Goal: Task Accomplishment & Management: Complete application form

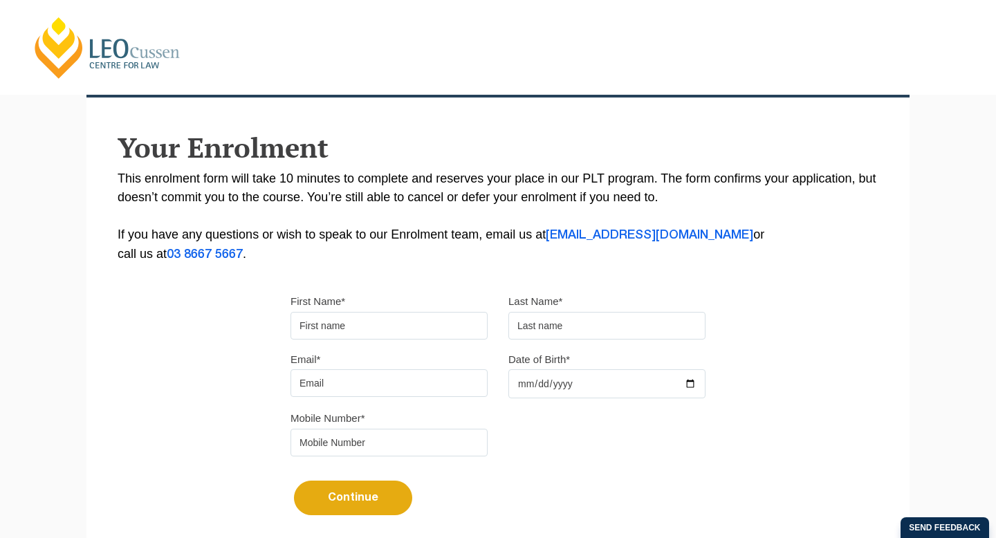
scroll to position [284, 0]
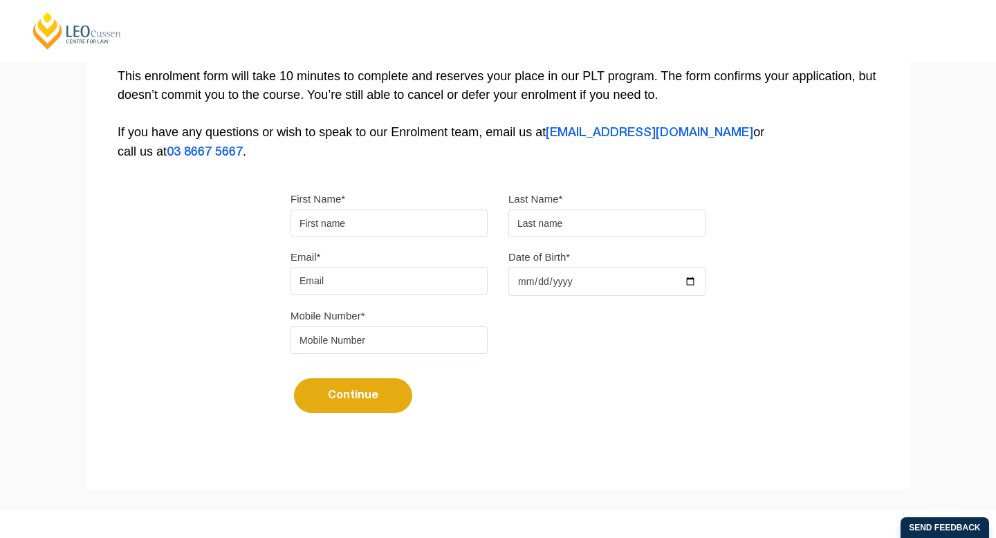
click at [365, 223] on input "First Name*" at bounding box center [388, 223] width 197 height 28
type input "[PERSON_NAME]"
type input "Doble"
type input "[EMAIL_ADDRESS][DOMAIN_NAME]"
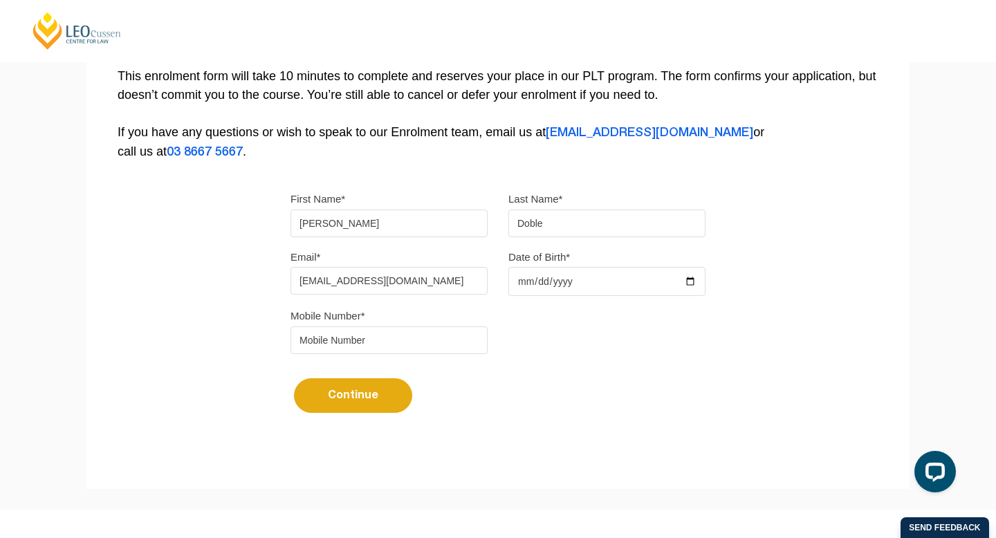
type input "0481677905"
click at [554, 295] on input "Date of Birth*" at bounding box center [606, 281] width 197 height 29
click at [555, 288] on input "Date of Birth*" at bounding box center [606, 281] width 197 height 29
click at [522, 286] on input "Date of Birth*" at bounding box center [606, 281] width 197 height 29
type input "1996-09-06"
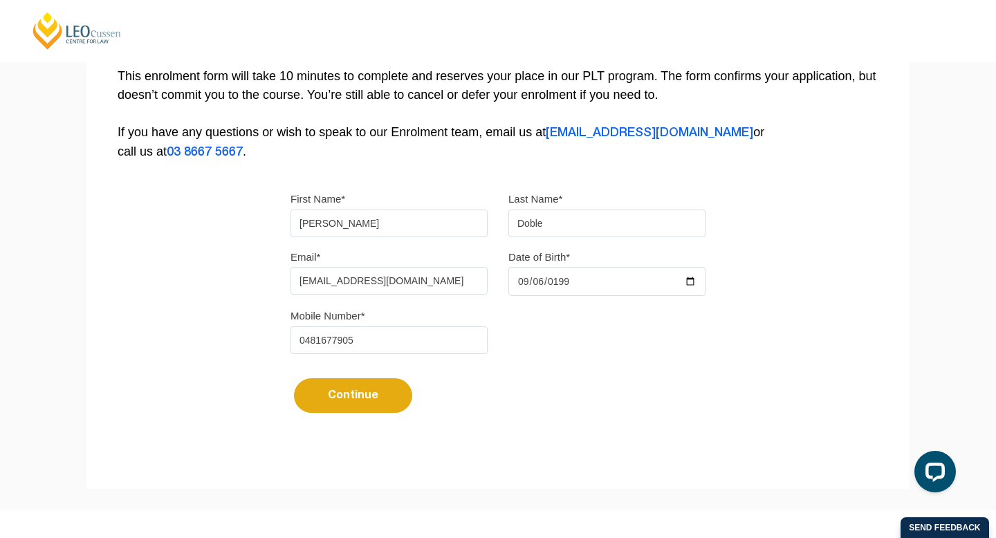
click at [549, 326] on div "Mobile Number* 0481677905" at bounding box center [498, 335] width 436 height 58
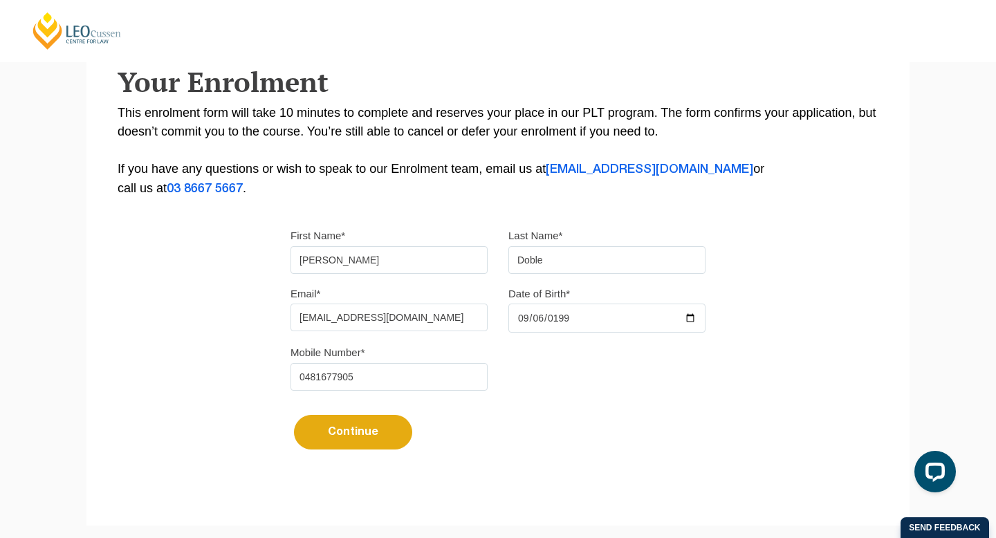
scroll to position [246, 0]
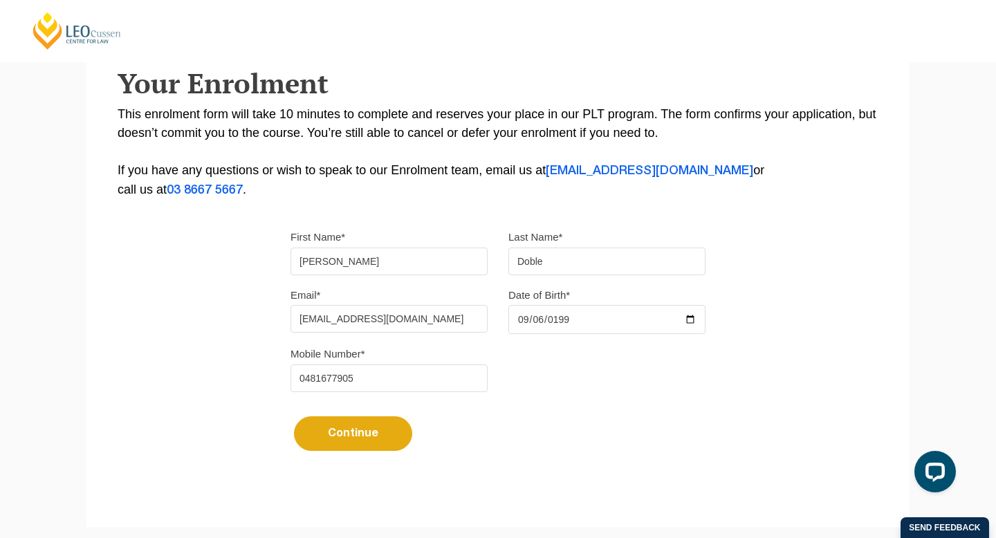
click at [368, 439] on button "Continue" at bounding box center [353, 433] width 118 height 35
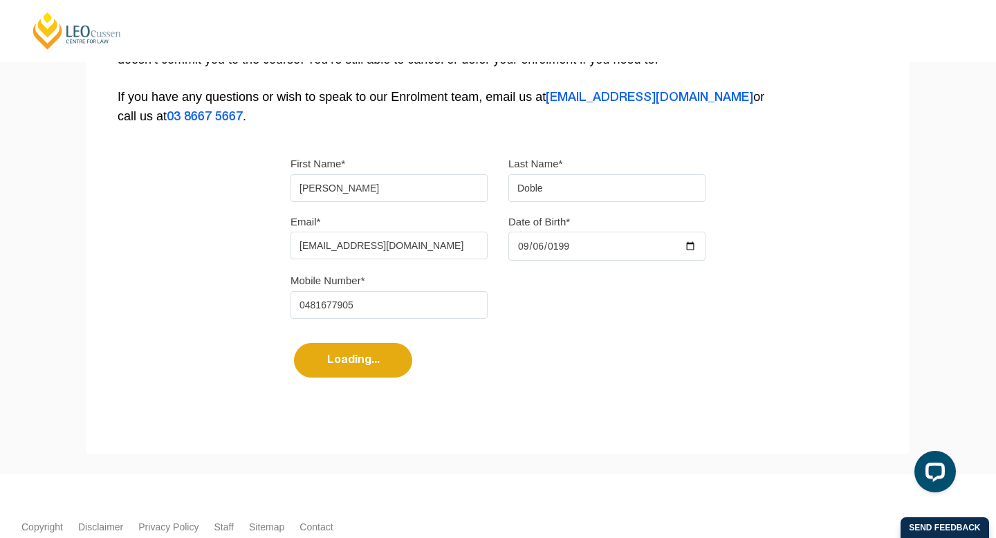
select select
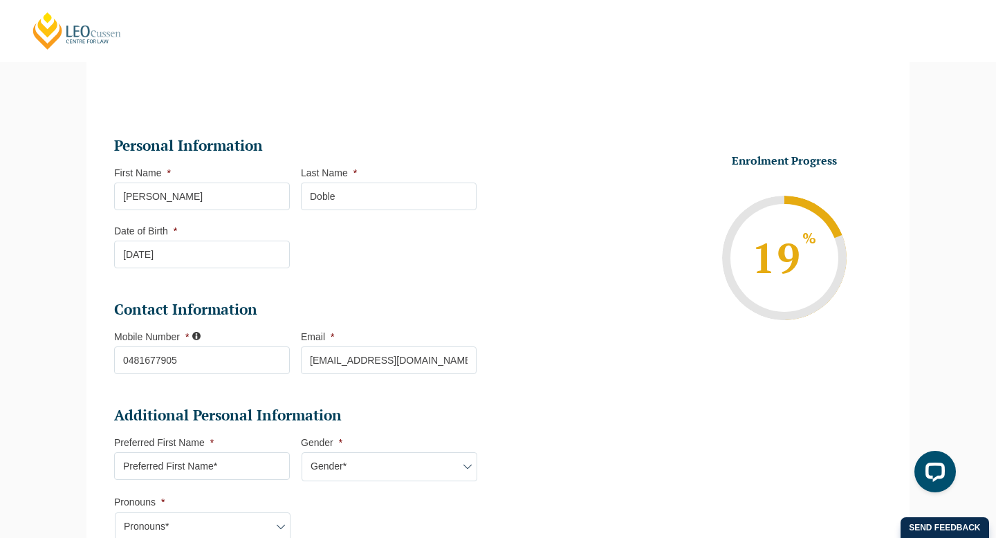
scroll to position [120, 0]
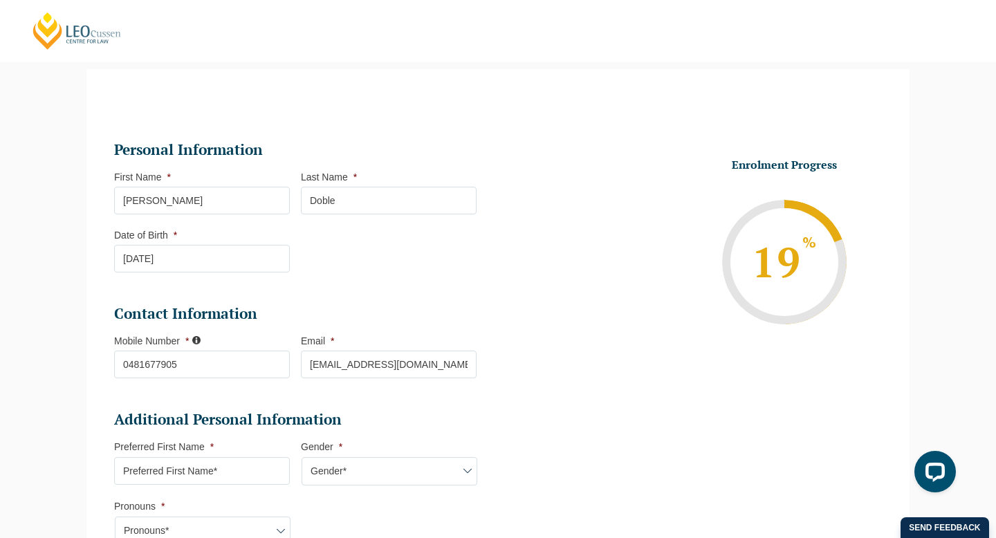
click at [251, 204] on input "[PERSON_NAME]" at bounding box center [202, 201] width 176 height 28
type input "[PERSON_NAME]"
click at [550, 251] on li "Enrolment Progress 19 % Form Progress Download Course Guide enrolment@leocussen…" at bounding box center [694, 262] width 373 height 208
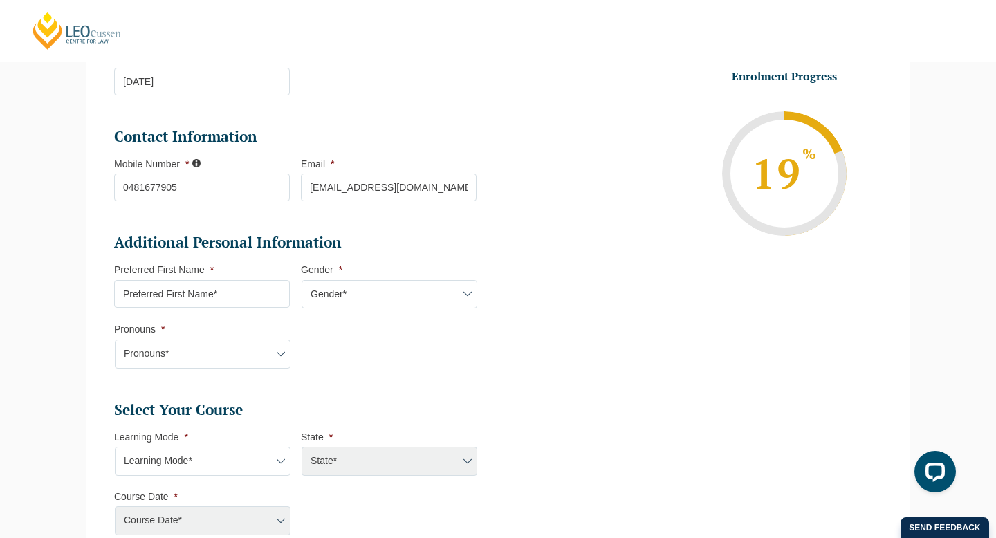
scroll to position [354, 0]
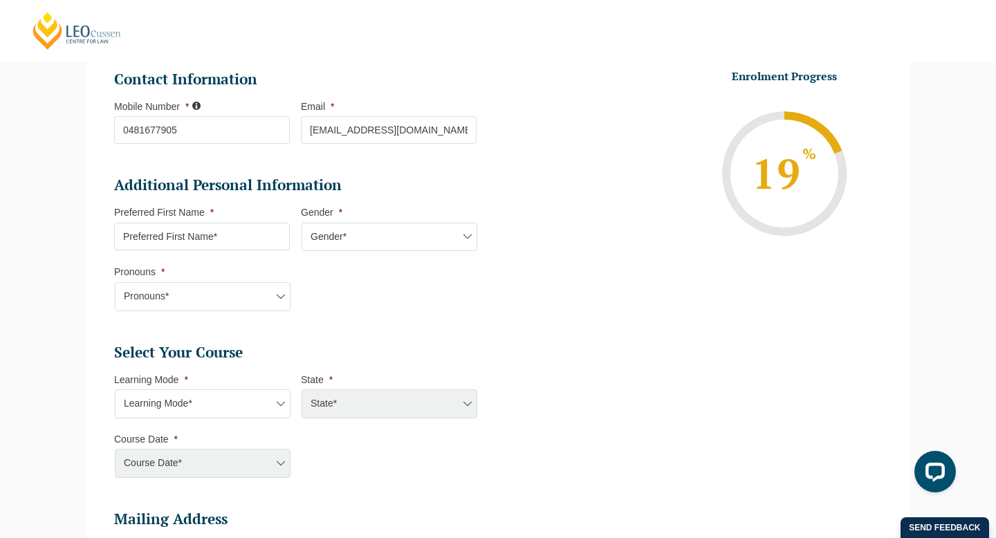
click at [221, 230] on input "Preferred First Name *" at bounding box center [202, 237] width 176 height 28
type input "Sam"
select select "VIC"
select select
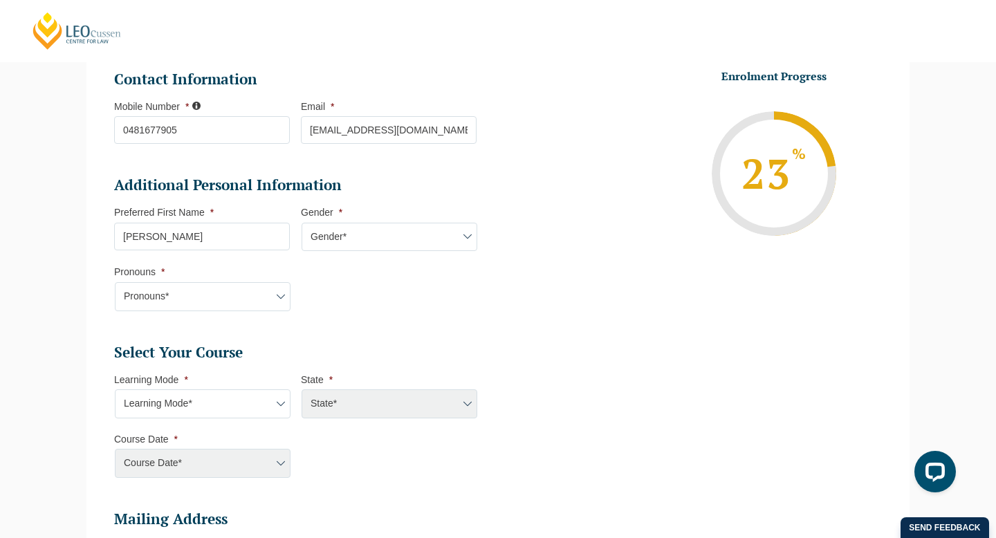
click at [359, 239] on select "Gender* Male Female Nonbinary Intersex Prefer not to disclose Other" at bounding box center [389, 237] width 176 height 29
select select "[DEMOGRAPHIC_DATA]"
click at [301, 224] on select "Gender* Male Female Nonbinary Intersex Prefer not to disclose Other" at bounding box center [389, 237] width 176 height 29
click at [245, 298] on select "Pronouns* She/Her/Hers He/Him/His They/Them/Theirs Other Prefer not to disclose" at bounding box center [203, 296] width 176 height 29
select select "He/Him/His"
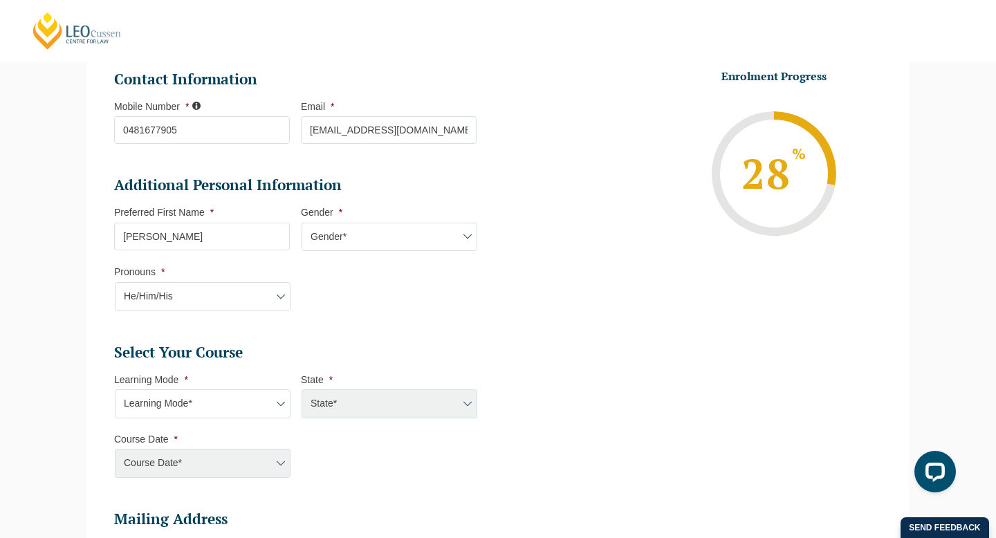
click at [115, 283] on select "Pronouns* She/Her/Hers He/Him/His They/Them/Theirs Other Prefer not to disclose" at bounding box center [203, 296] width 176 height 29
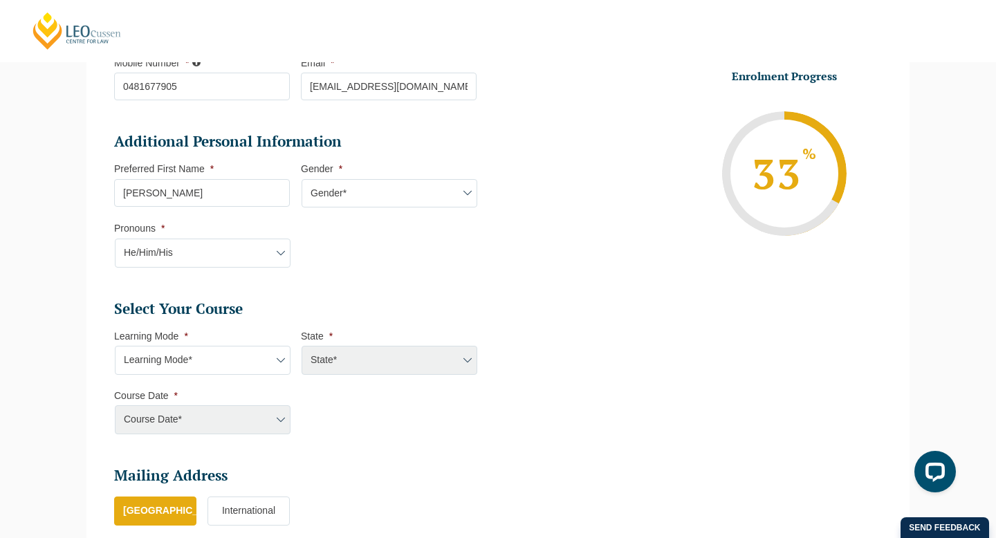
scroll to position [436, 0]
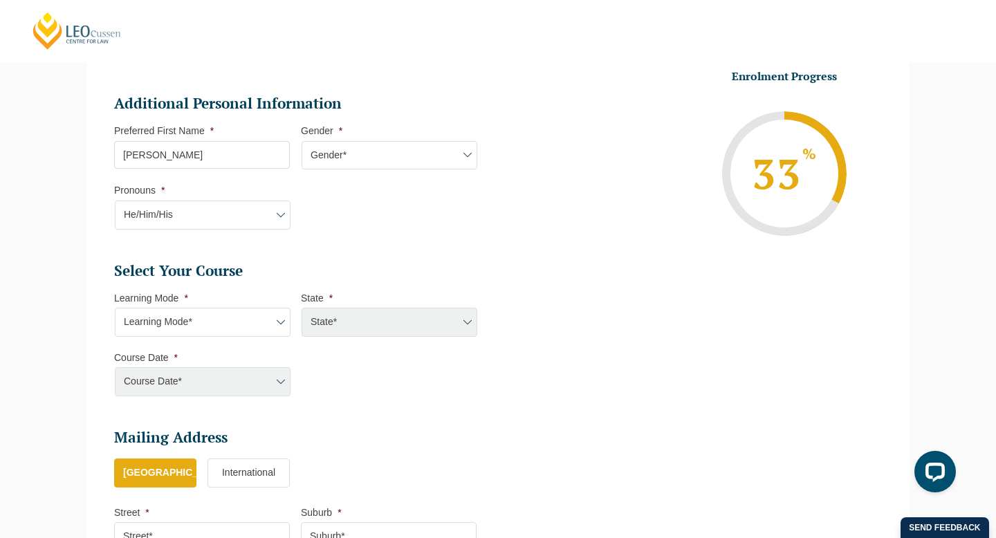
click at [226, 328] on select "Learning Mode* Online Full Time Learning Online Part Time Learning Blended Full…" at bounding box center [203, 322] width 176 height 29
select select "Online Part Time Learning"
click at [115, 309] on select "Learning Mode* Online Full Time Learning Online Part Time Learning Blended Full…" at bounding box center [203, 322] width 176 height 29
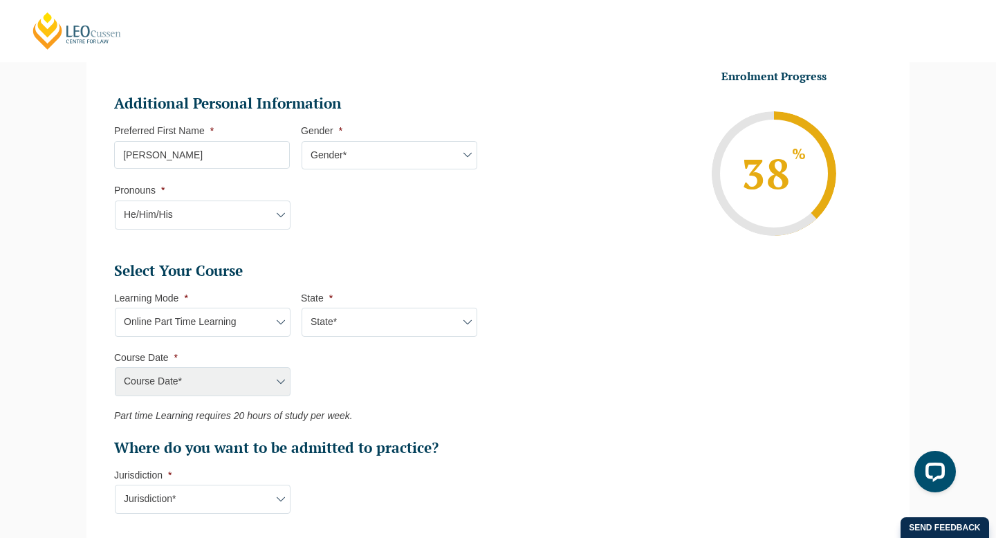
click at [337, 321] on select "State* National (ACT/NSW, VIC, QLD, SA, WA)" at bounding box center [389, 322] width 176 height 29
select select "National (ACT/NSW, VIC, QLD, SA, WA)"
click at [301, 309] on select "State* National (ACT/NSW, VIC, QLD, SA, WA)" at bounding box center [389, 322] width 176 height 29
click at [269, 385] on select "Course Date* January 2026 (27-Jan-2026 to 21-Aug-2026) March 2026 (30-Mar-2026 …" at bounding box center [203, 381] width 176 height 29
select select "January 2026 (27-Jan-2026 to 21-Aug-2026)"
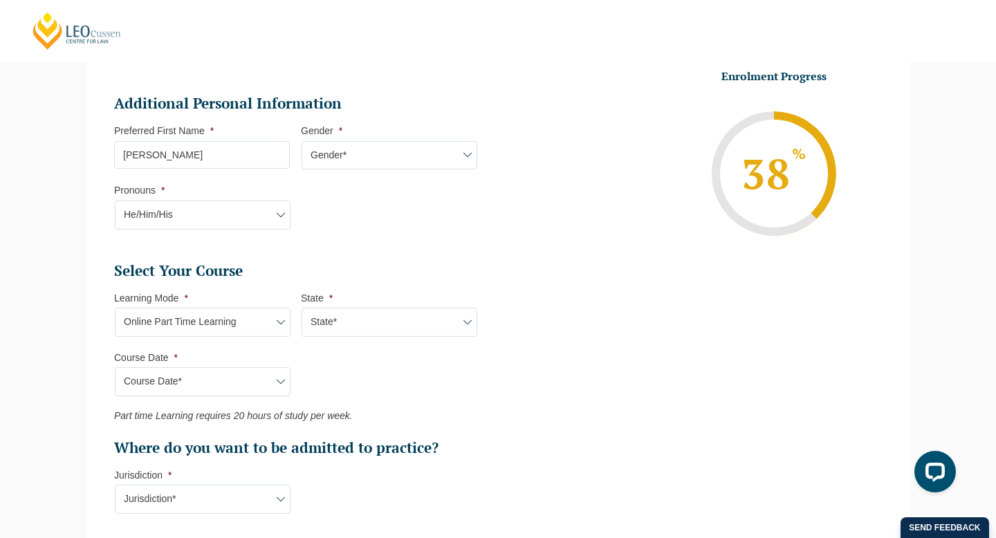
click at [115, 368] on select "Course Date* January 2026 (27-Jan-2026 to 21-Aug-2026) March 2026 (30-Mar-2026 …" at bounding box center [203, 381] width 176 height 29
type input "Intake 02 January 2026 PT"
type input "Practical Legal Training (NAT)"
select select "NAT PLT (JAN) 2026 Part Time Online"
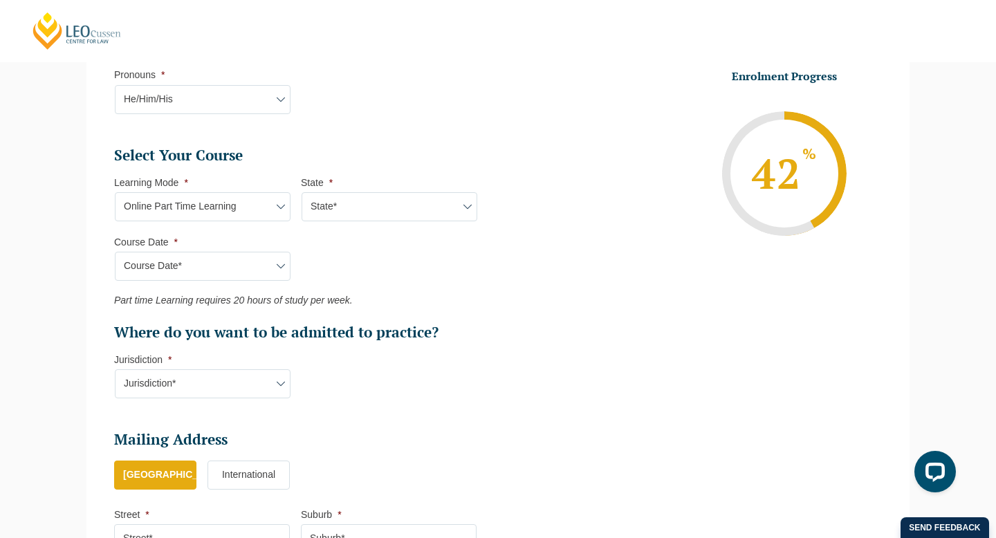
scroll to position [552, 0]
click at [255, 389] on select "Jurisdiction* VIC ACT/NSW SA WA QLD" at bounding box center [203, 382] width 176 height 29
select select "VIC"
click at [115, 370] on select "Jurisdiction* VIC ACT/NSW SA WA QLD" at bounding box center [203, 382] width 176 height 29
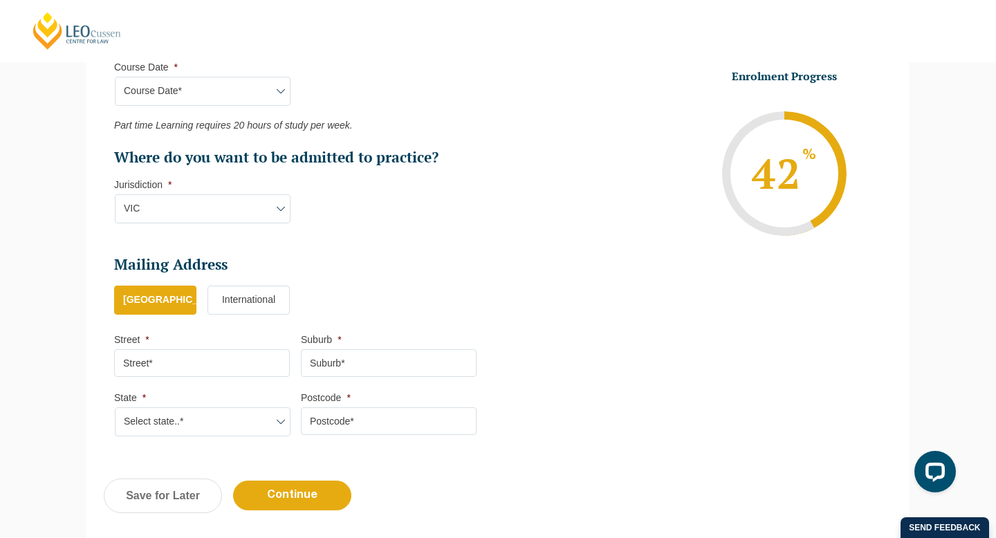
scroll to position [749, 0]
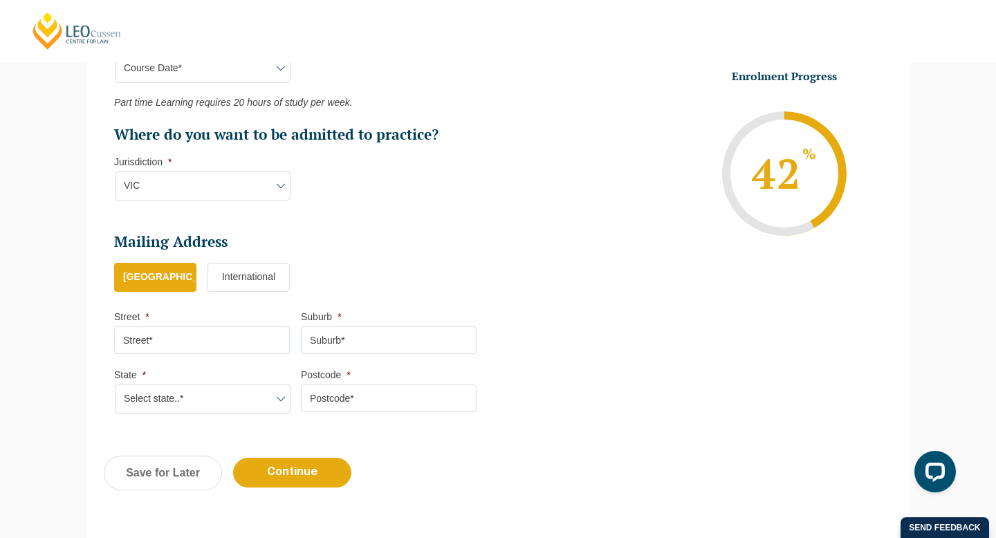
click at [238, 344] on input "Street *" at bounding box center [202, 340] width 176 height 28
type input "4/452 Camberwell Rd"
type input "Camberwell"
select select "VIC"
type input "3124"
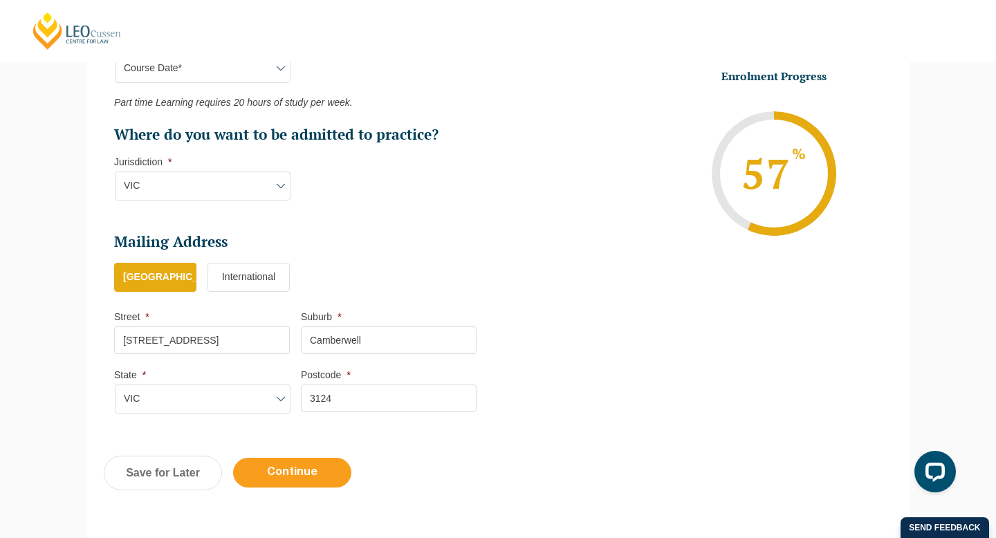
click at [301, 477] on input "Continue" at bounding box center [292, 473] width 118 height 30
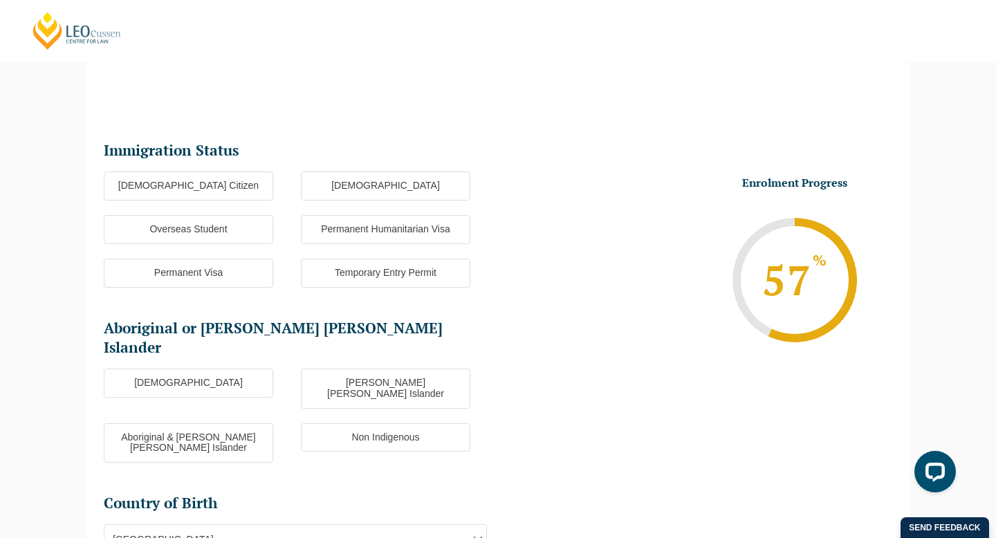
scroll to position [120, 0]
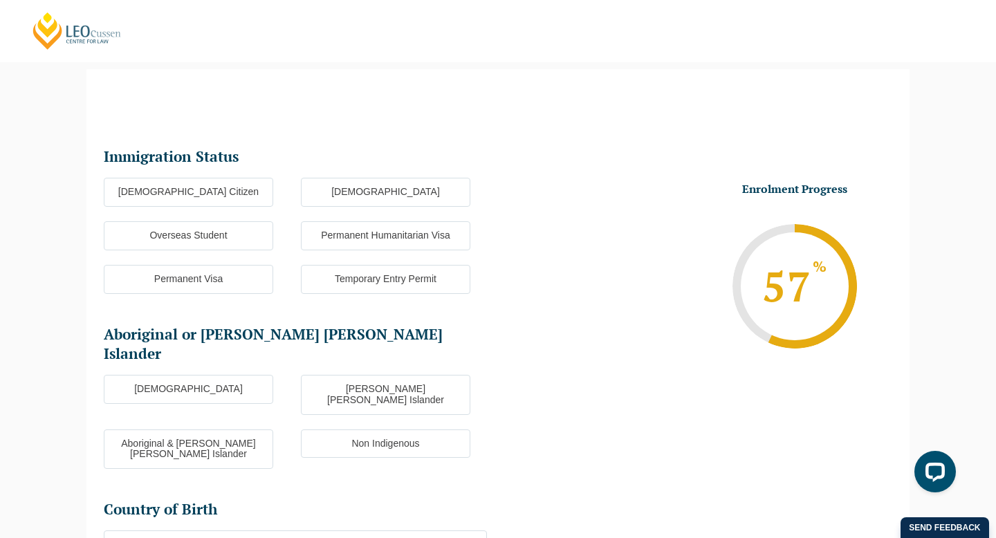
click at [174, 188] on label "[DEMOGRAPHIC_DATA] Citizen" at bounding box center [188, 192] width 169 height 29
click at [0, 0] on input "[DEMOGRAPHIC_DATA] Citizen" at bounding box center [0, 0] width 0 height 0
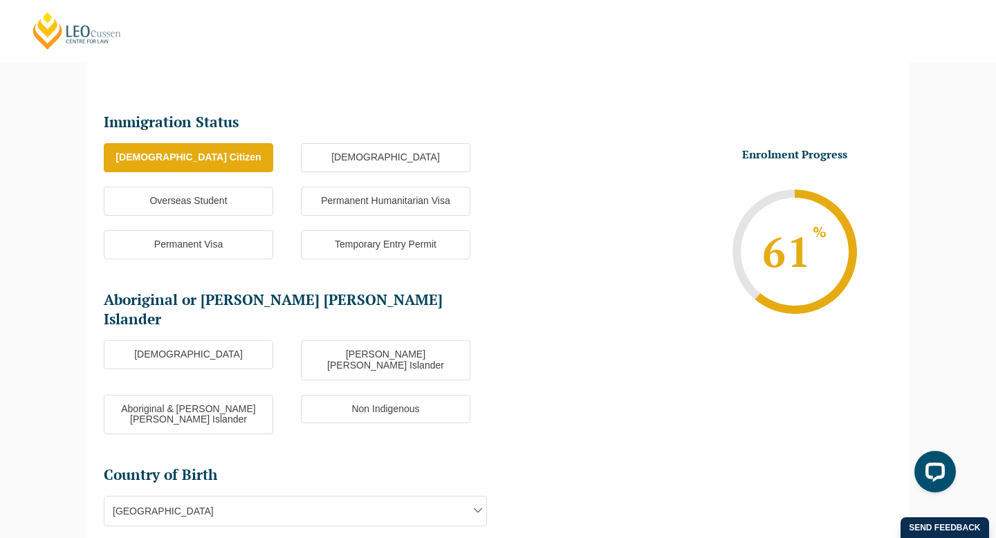
scroll to position [189, 0]
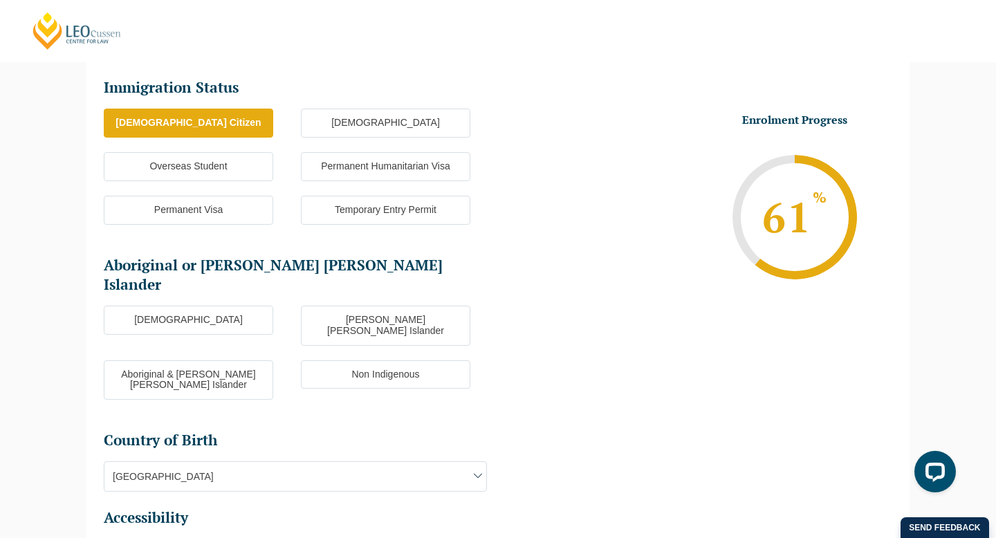
click at [366, 360] on label "Non Indigenous" at bounding box center [385, 374] width 169 height 29
click at [0, 0] on input "Non Indigenous" at bounding box center [0, 0] width 0 height 0
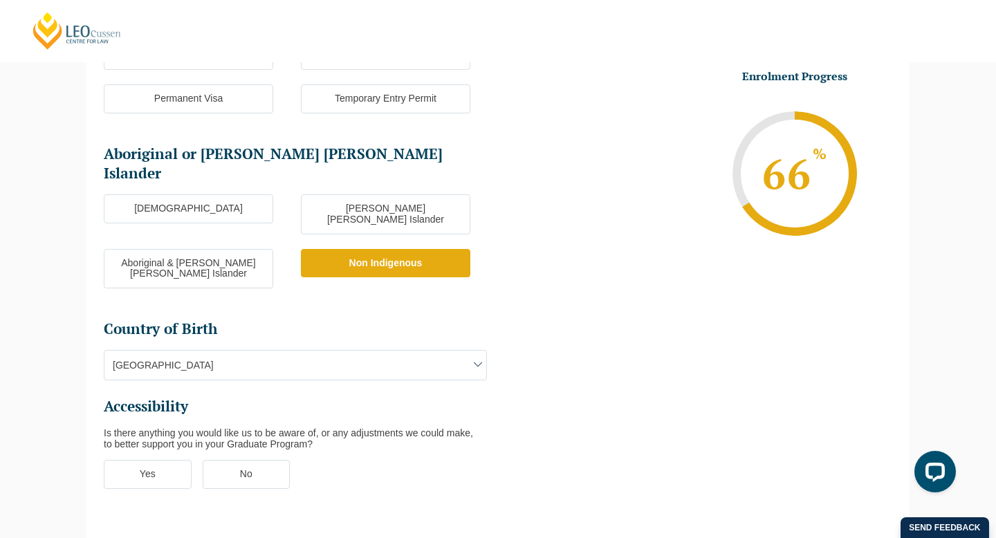
scroll to position [303, 0]
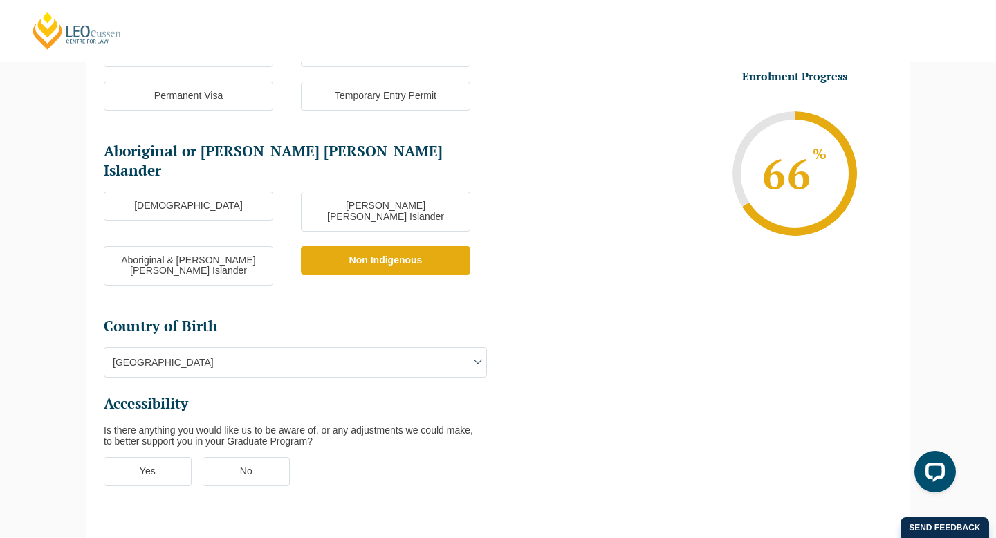
click at [325, 348] on span "Australia" at bounding box center [295, 362] width 382 height 29
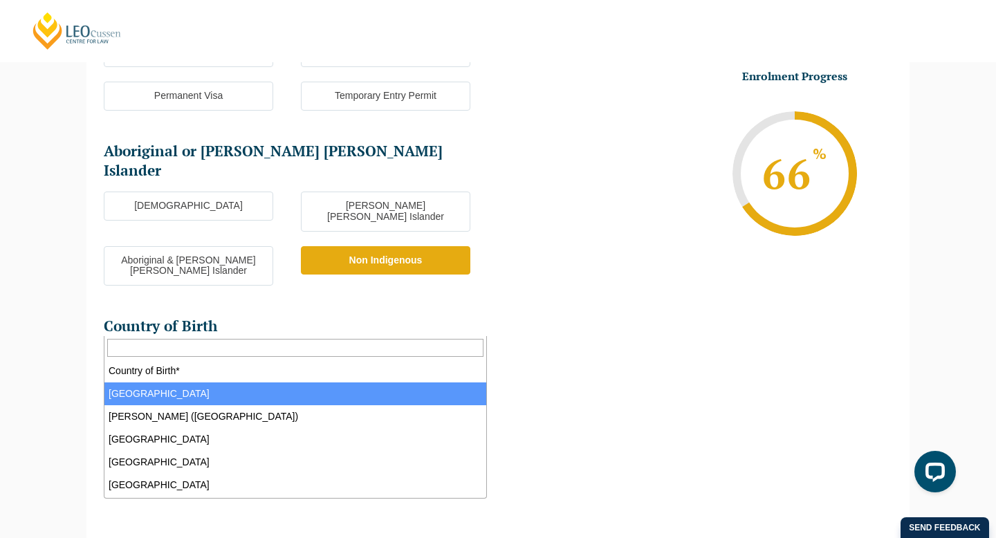
click at [23, 315] on div "Please note that your information is saved on our server as you enter it. Congr…" at bounding box center [498, 254] width 996 height 778
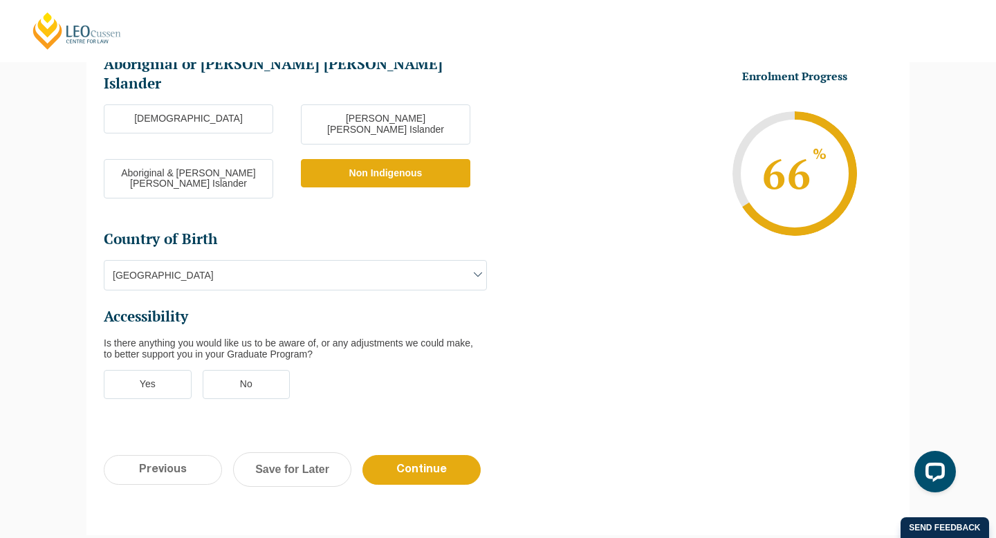
scroll to position [417, 0]
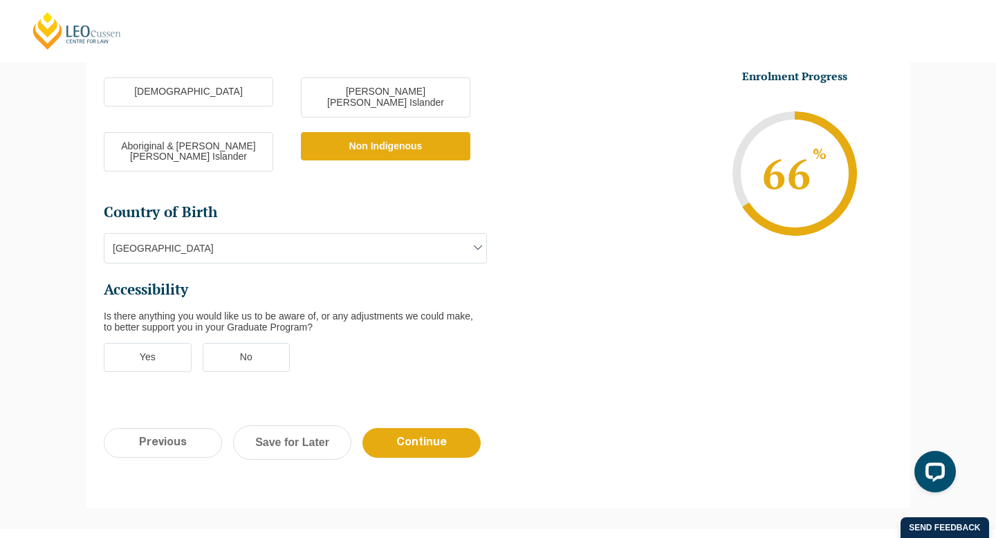
click at [236, 343] on label "No" at bounding box center [247, 357] width 88 height 29
click at [0, 0] on input "No" at bounding box center [0, 0] width 0 height 0
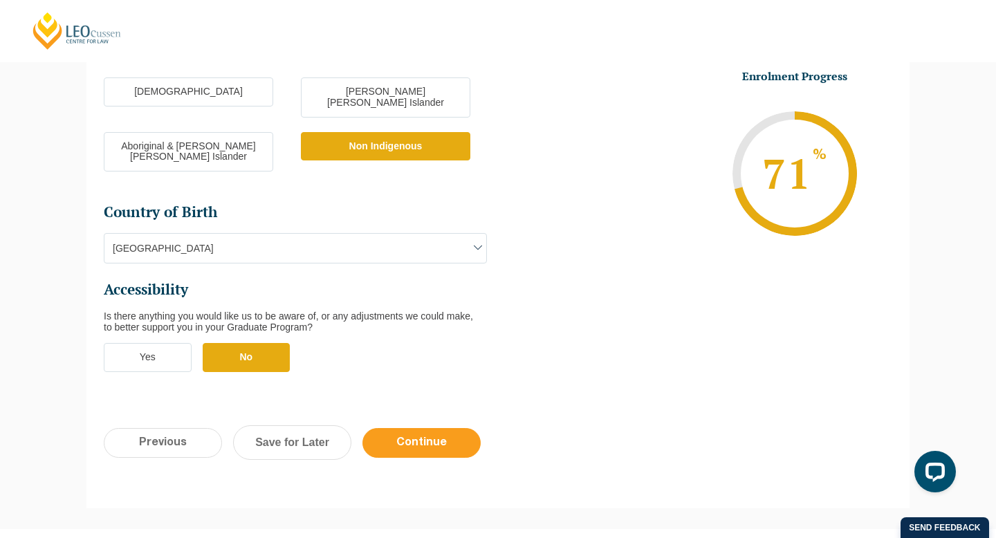
click at [407, 428] on input "Continue" at bounding box center [421, 443] width 118 height 30
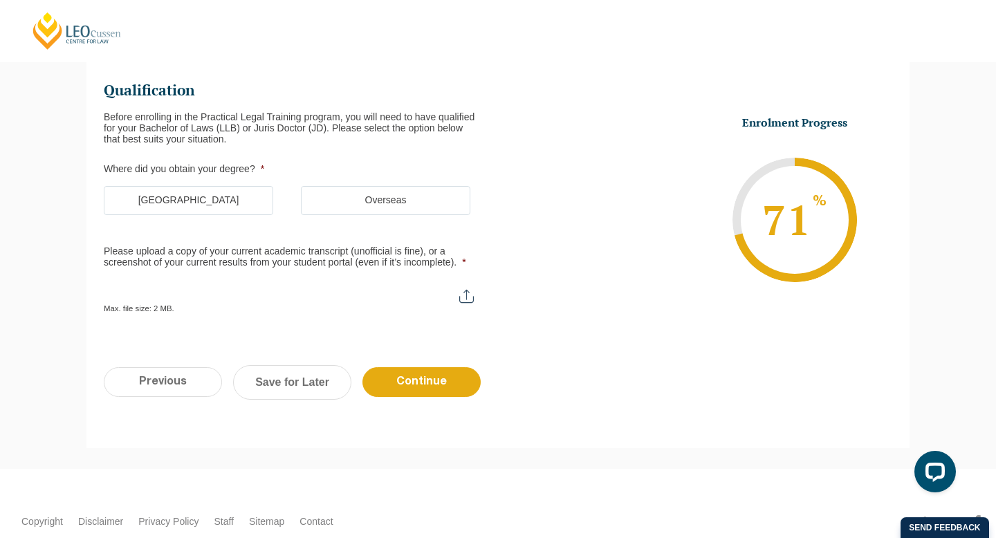
scroll to position [120, 0]
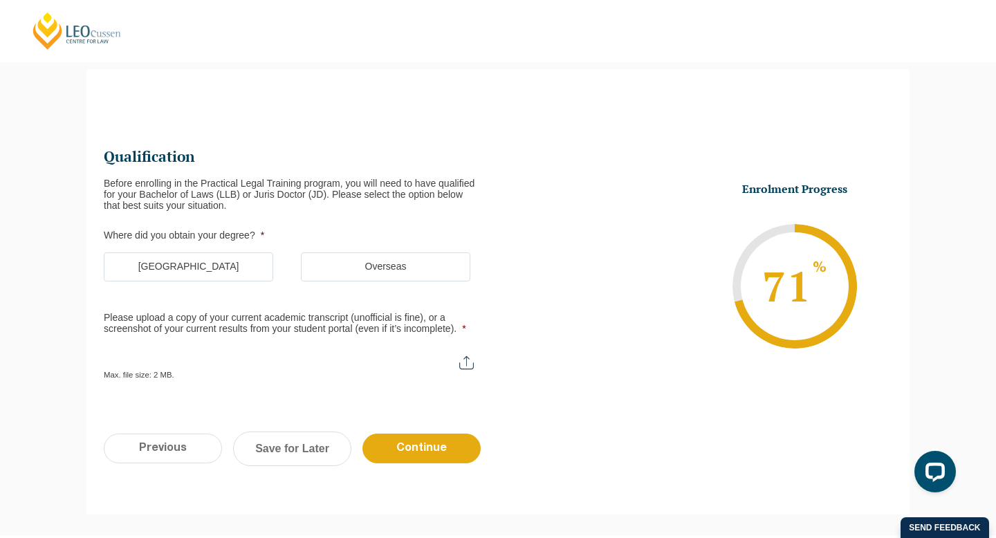
click at [225, 272] on label "Australia" at bounding box center [188, 266] width 169 height 29
click at [0, 0] on input "Australia" at bounding box center [0, 0] width 0 height 0
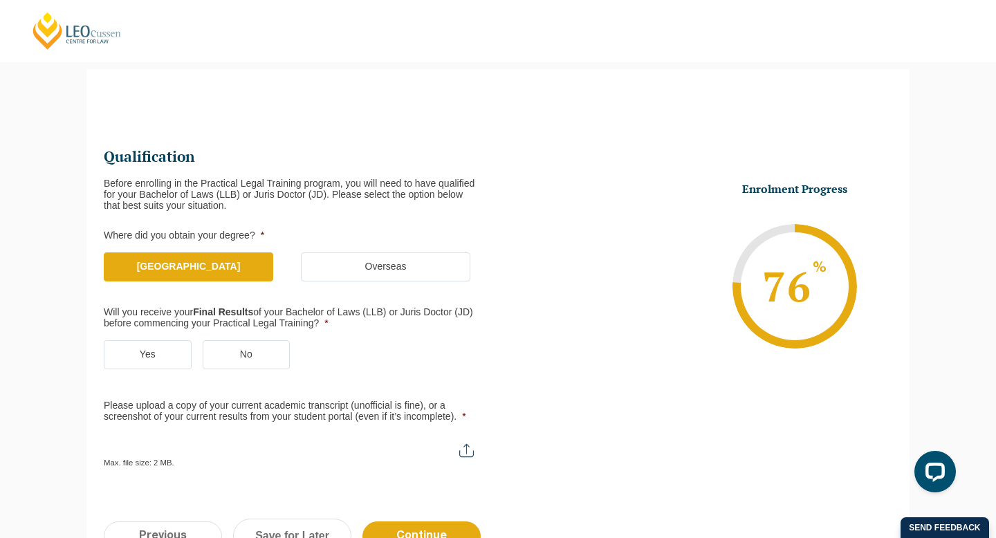
click at [176, 348] on label "Yes" at bounding box center [148, 354] width 88 height 29
click at [0, 0] on input "Yes" at bounding box center [0, 0] width 0 height 0
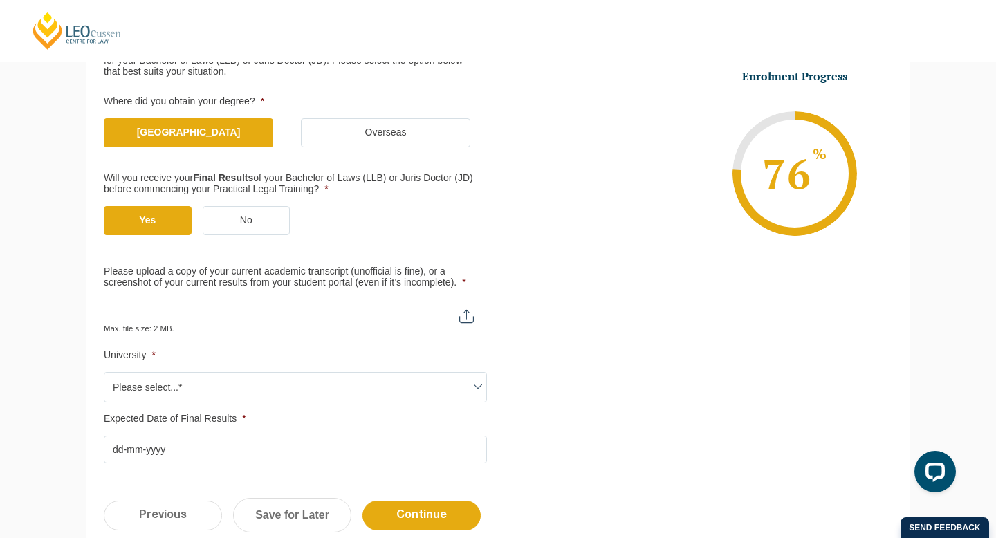
scroll to position [254, 0]
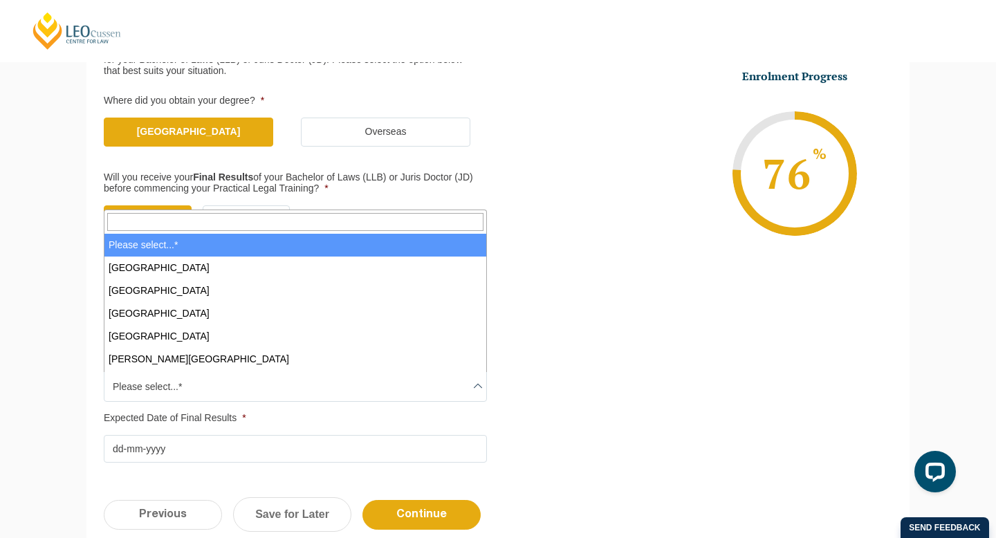
click at [171, 391] on span "Please select...*" at bounding box center [295, 386] width 382 height 29
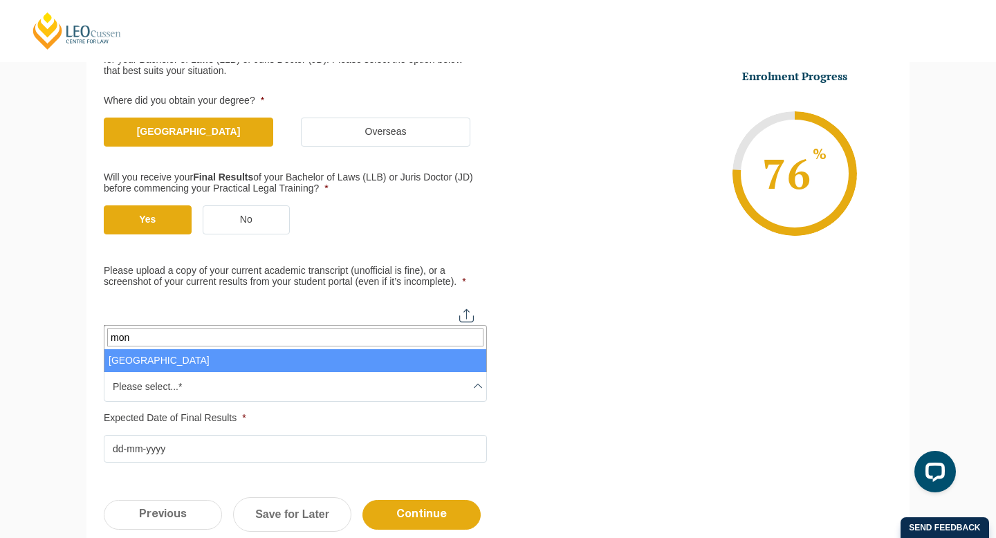
type input "mon"
select select "[GEOGRAPHIC_DATA]"
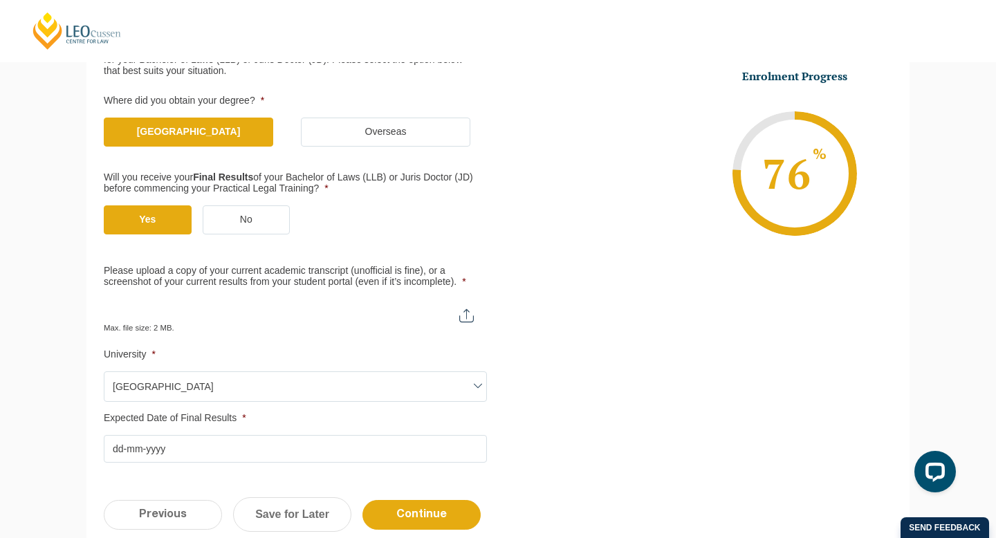
click at [165, 442] on input "Expected Date of Final Results *" at bounding box center [295, 449] width 383 height 28
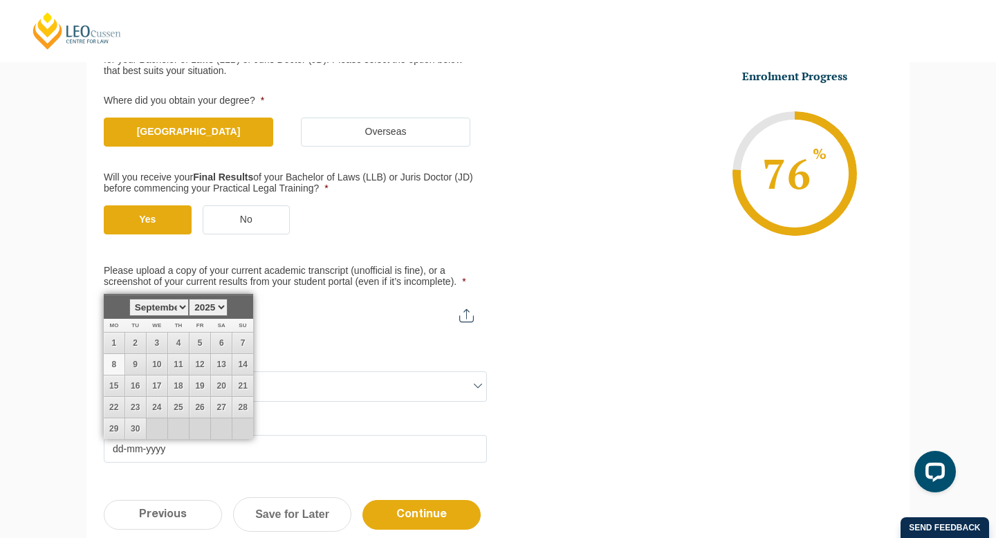
click at [31, 440] on div "Please note that your information is saved on our server as you enter it. Congr…" at bounding box center [498, 257] width 996 height 687
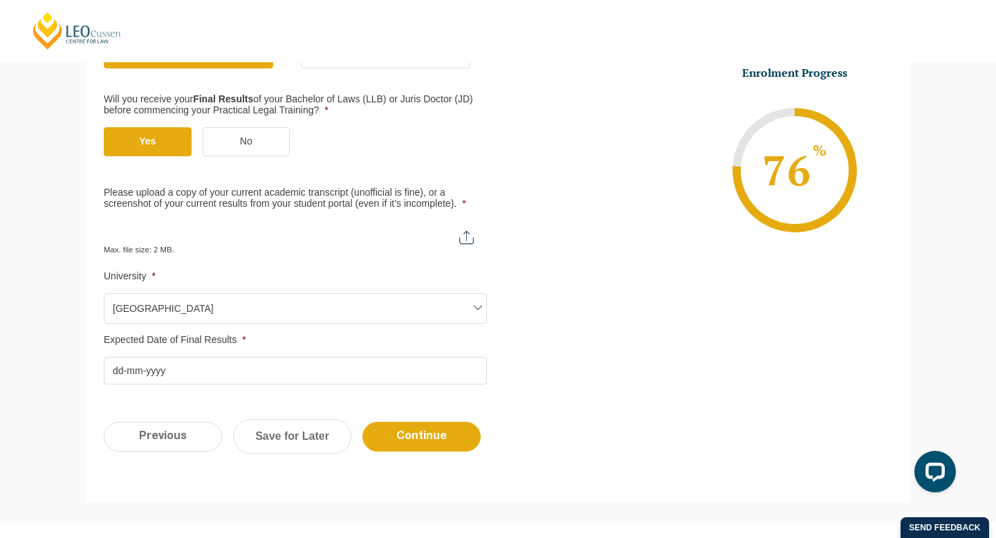
scroll to position [335, 0]
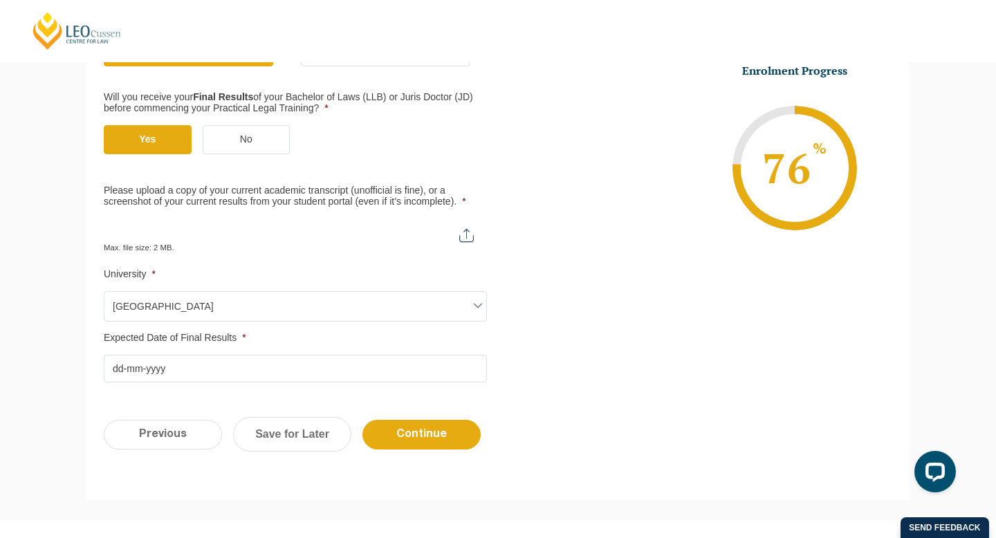
click at [158, 243] on span "Max. file size: 2 MB." at bounding box center [145, 241] width 82 height 19
click at [158, 242] on span "Max. file size: 2 MB." at bounding box center [145, 241] width 82 height 19
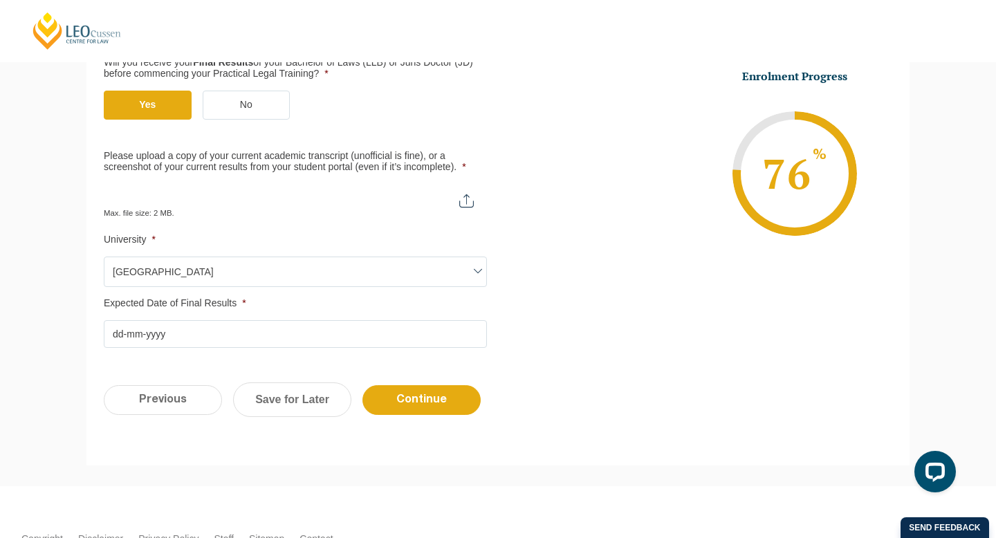
scroll to position [342, 0]
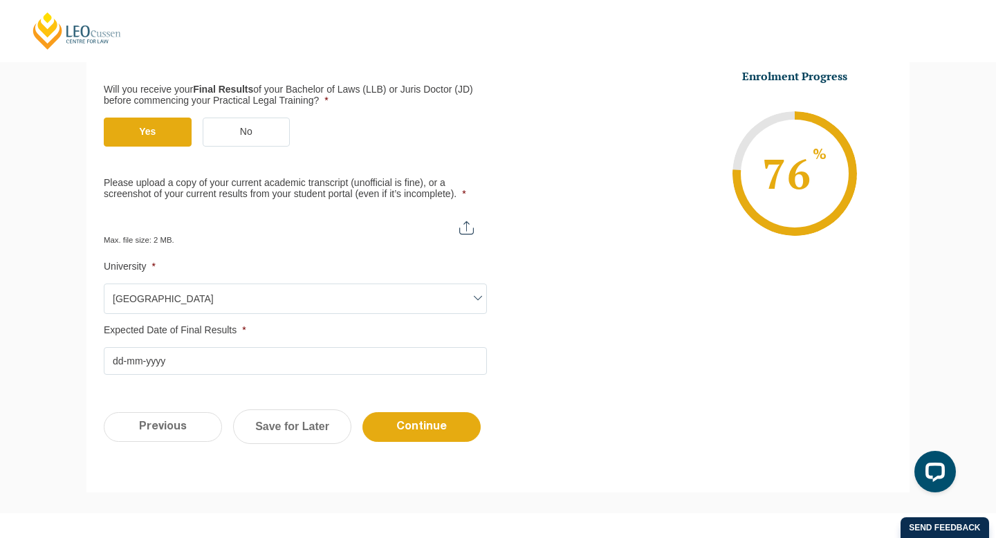
click at [199, 240] on div "Max. file size: 2 MB." at bounding box center [295, 228] width 383 height 35
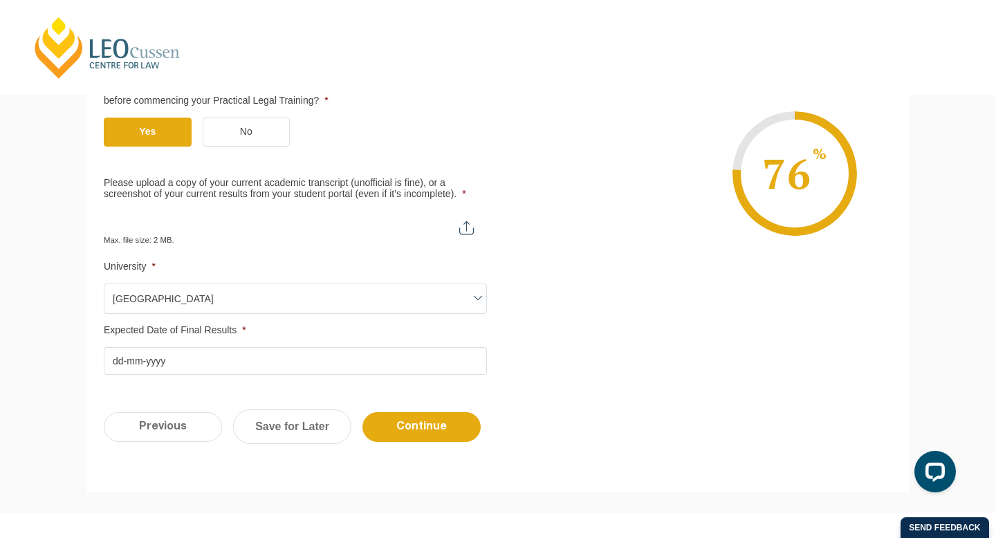
click at [463, 227] on input "Please upload a copy of your current academic transcript (unofficial is fine), …" at bounding box center [295, 223] width 383 height 24
type input "C:\fakepath\[PERSON_NAME] Transcript.pdf"
click at [365, 363] on input "Expected Date of Final Results *" at bounding box center [295, 361] width 383 height 28
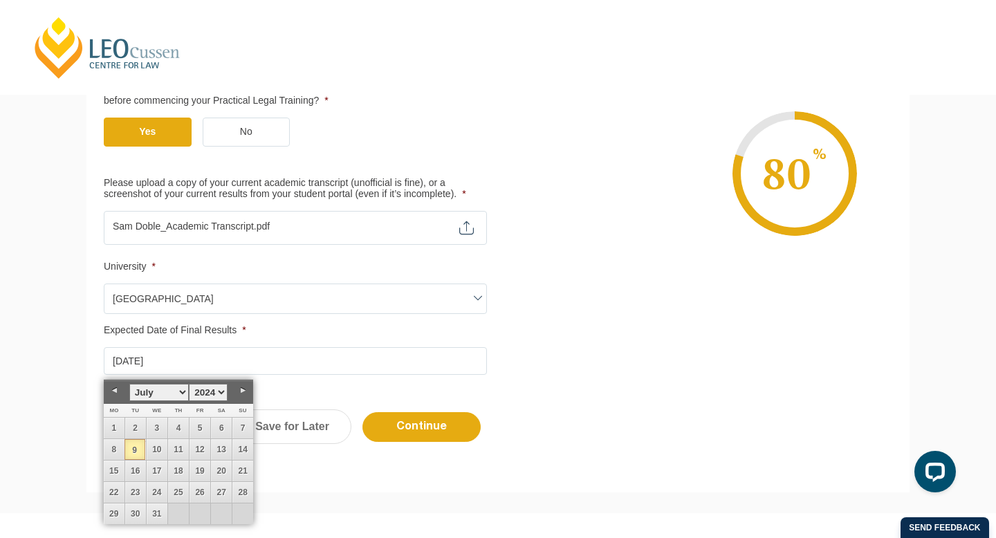
type input "[DATE]"
click at [618, 348] on ul "Qualification Before enrolling in the Practical Legal Training program, you wil…" at bounding box center [498, 149] width 788 height 452
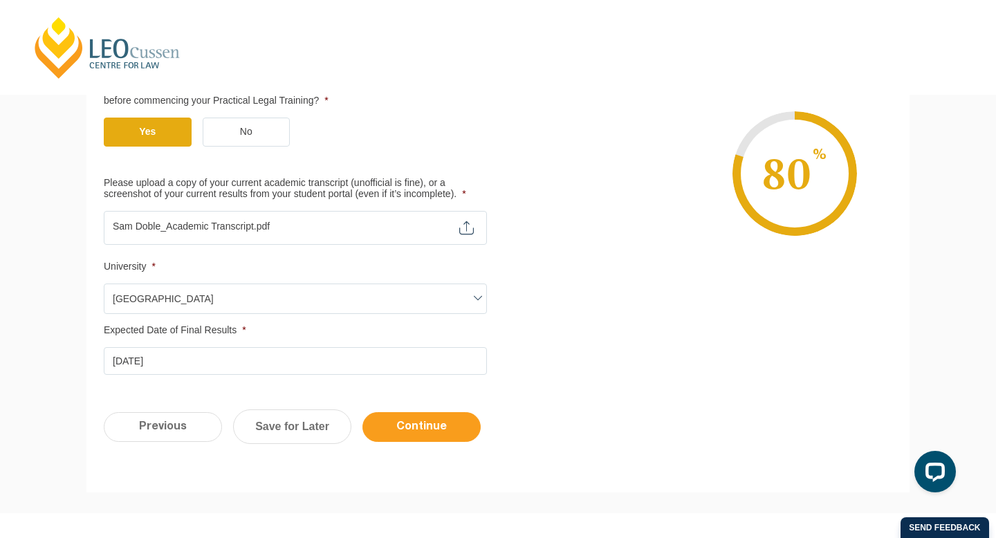
click at [440, 423] on input "Continue" at bounding box center [421, 427] width 118 height 30
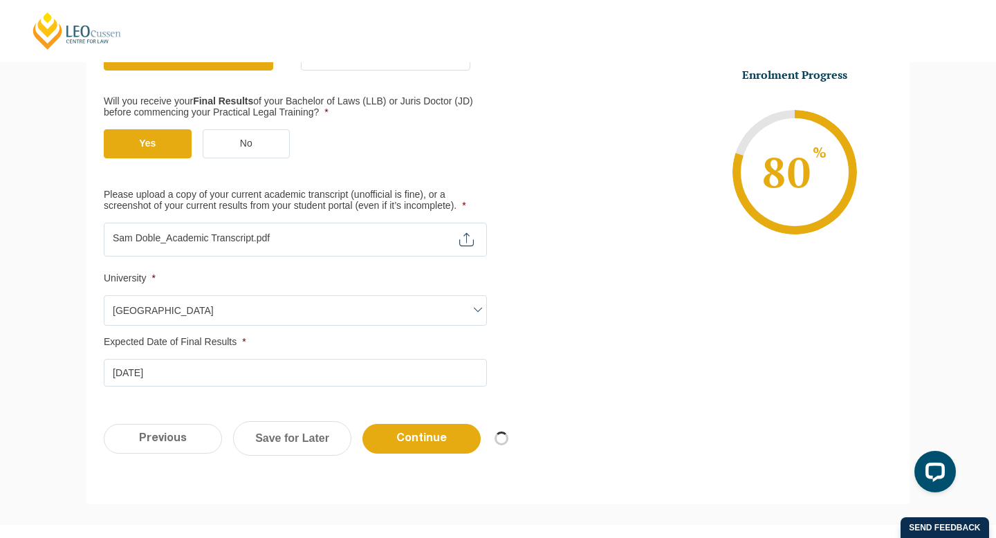
scroll to position [331, 0]
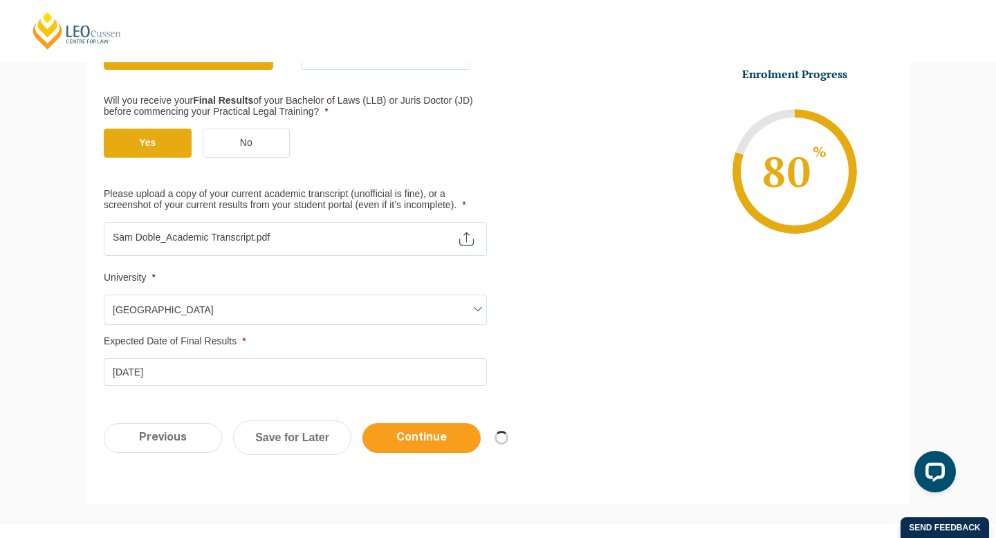
click at [433, 437] on input "Continue" at bounding box center [421, 438] width 118 height 30
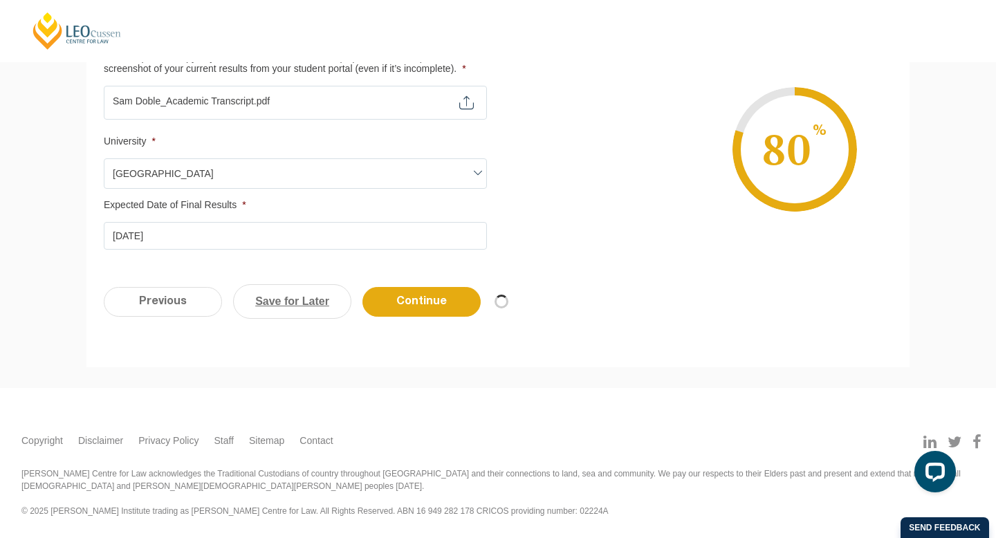
click at [263, 297] on link "Save for Later" at bounding box center [292, 301] width 118 height 35
click at [270, 301] on link "Save for Later" at bounding box center [292, 301] width 118 height 35
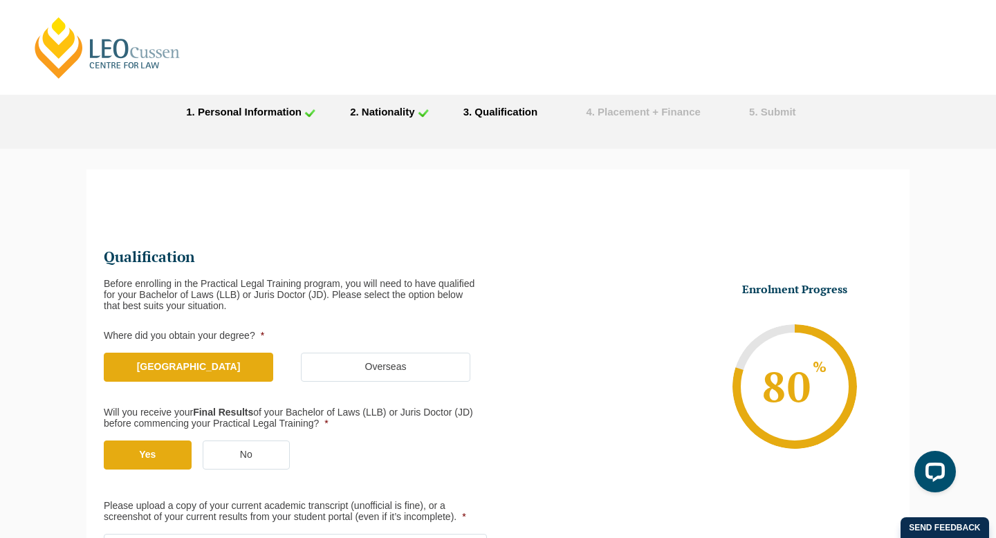
scroll to position [17, 0]
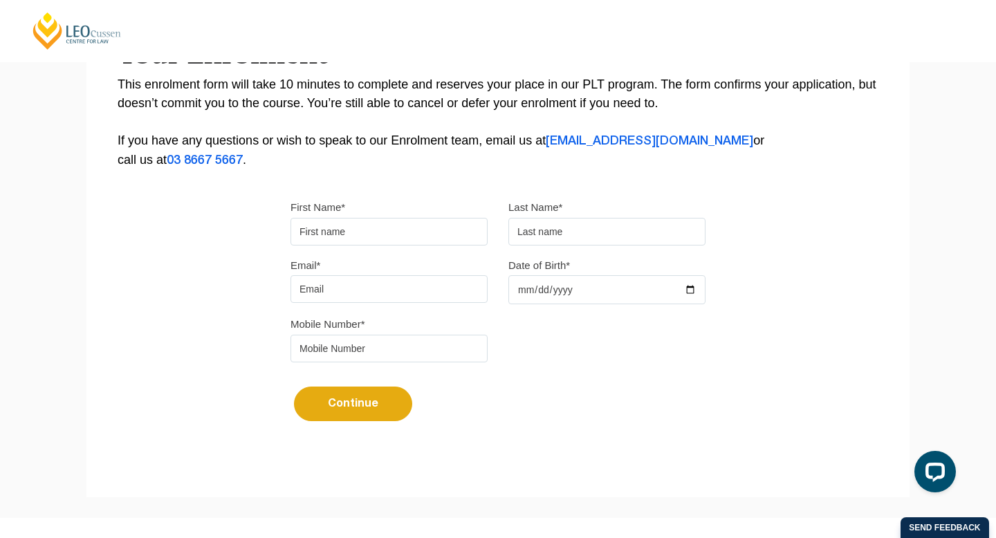
scroll to position [277, 0]
click at [393, 240] on input "First Name*" at bounding box center [388, 231] width 197 height 28
type input "[PERSON_NAME]"
type input "Doble"
type input "[EMAIL_ADDRESS][DOMAIN_NAME]"
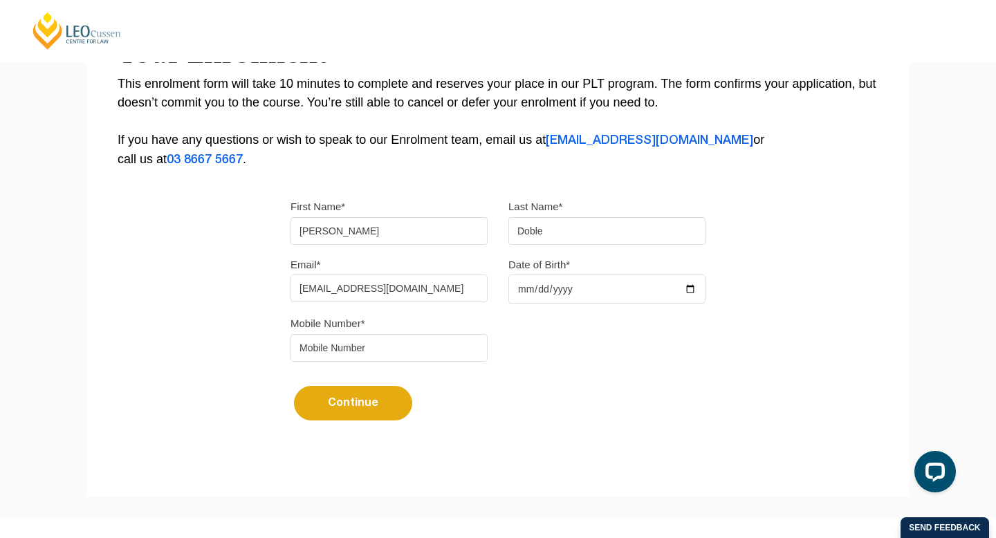
type input "0481677905"
click at [425, 236] on input "[PERSON_NAME]" at bounding box center [388, 231] width 197 height 28
type input "[PERSON_NAME]"
click at [521, 290] on input "Date of Birth*" at bounding box center [606, 288] width 197 height 29
type input "1996-09-06"
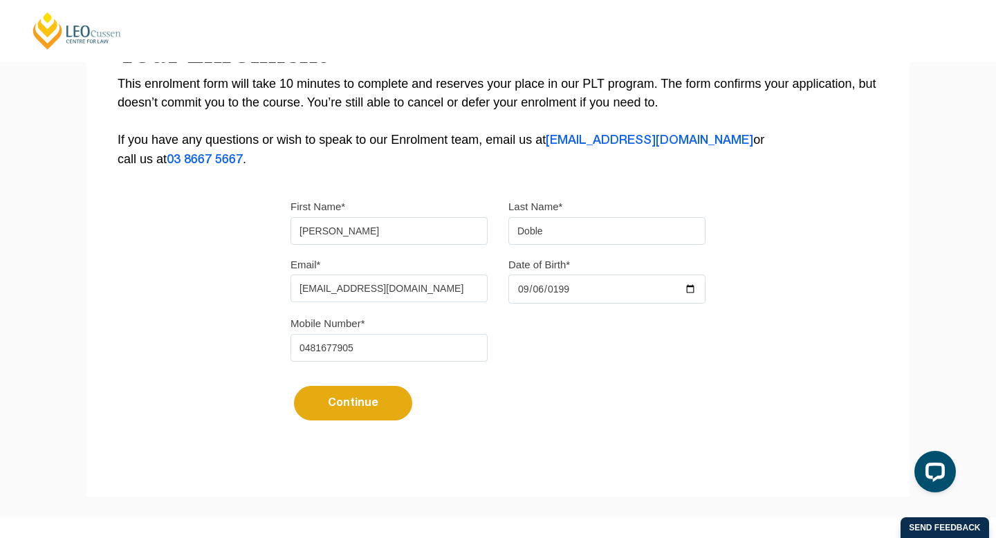
click at [395, 402] on button "Continue" at bounding box center [353, 403] width 118 height 35
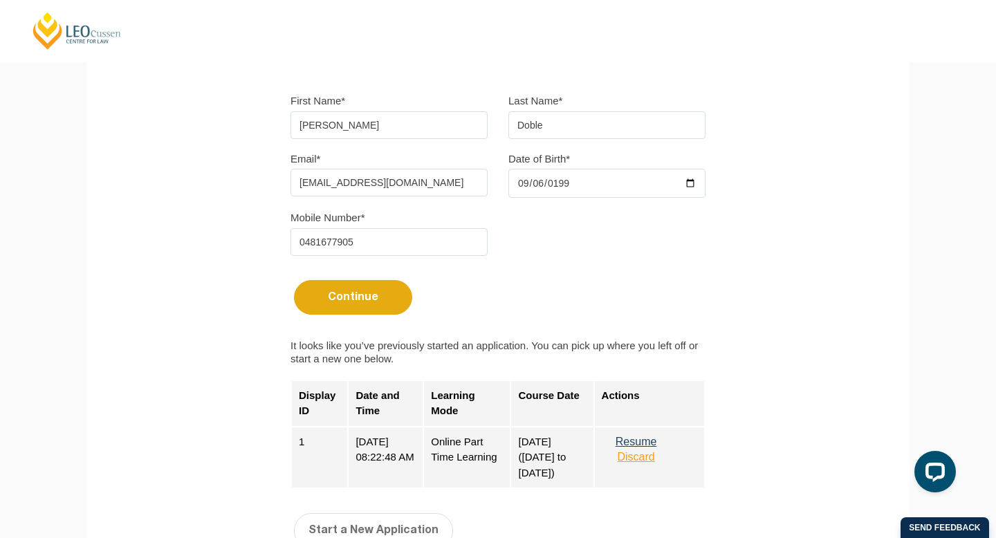
scroll to position [541, 0]
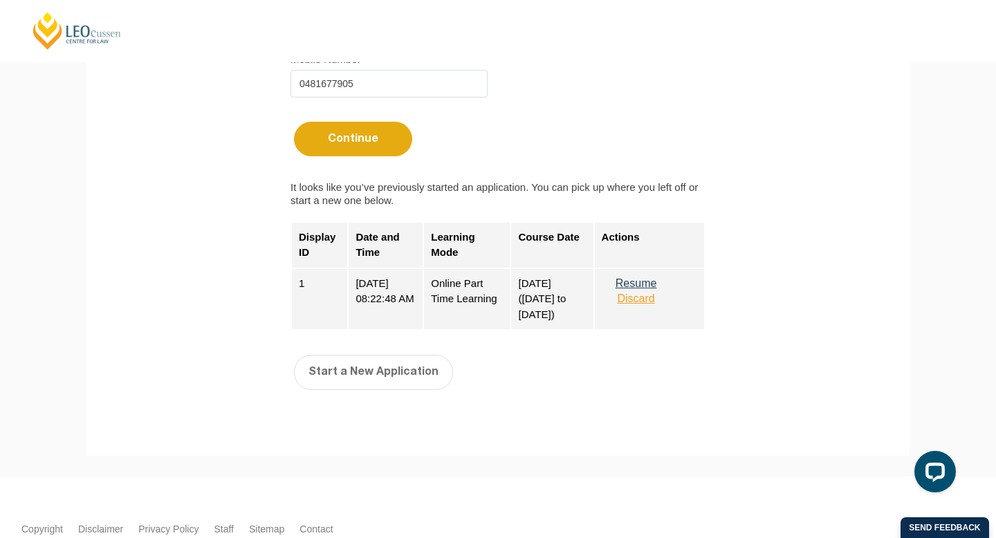
click at [640, 289] on button "Resume" at bounding box center [635, 283] width 69 height 12
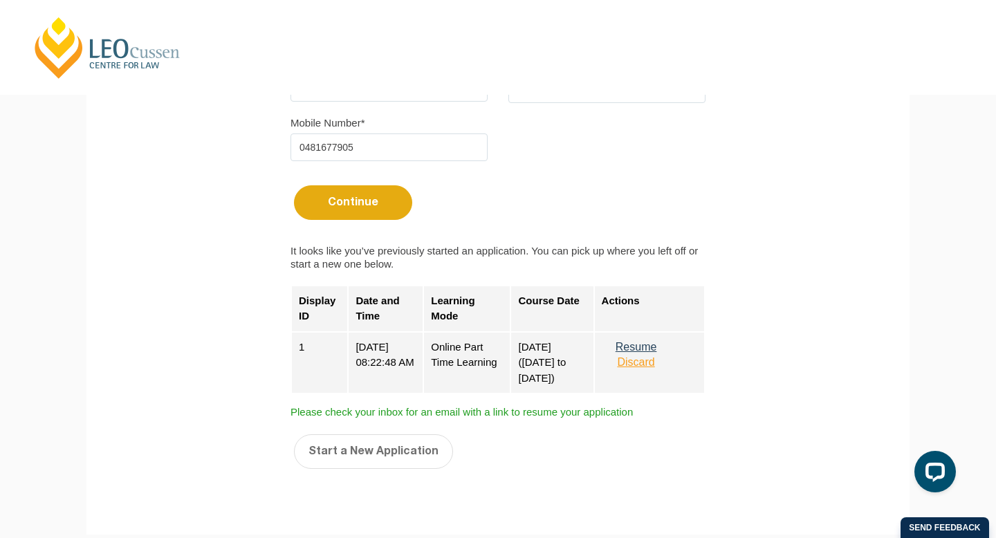
scroll to position [478, 0]
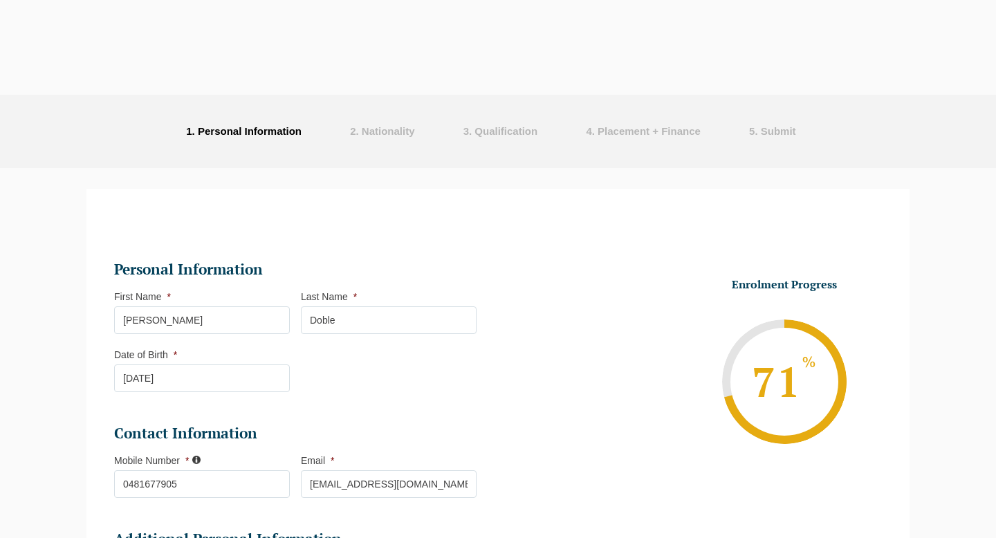
select select "Online Part Time Learning"
select select "National ([GEOGRAPHIC_DATA]/[GEOGRAPHIC_DATA], [GEOGRAPHIC_DATA], [GEOGRAPHIC_D…"
select select
select select "[DATE] ([DATE] to [DATE])"
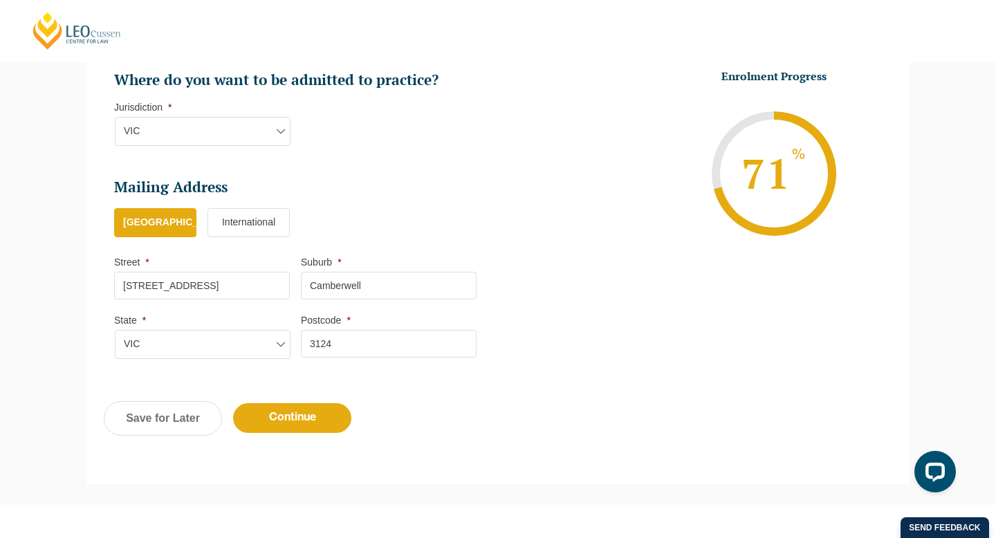
scroll to position [805, 0]
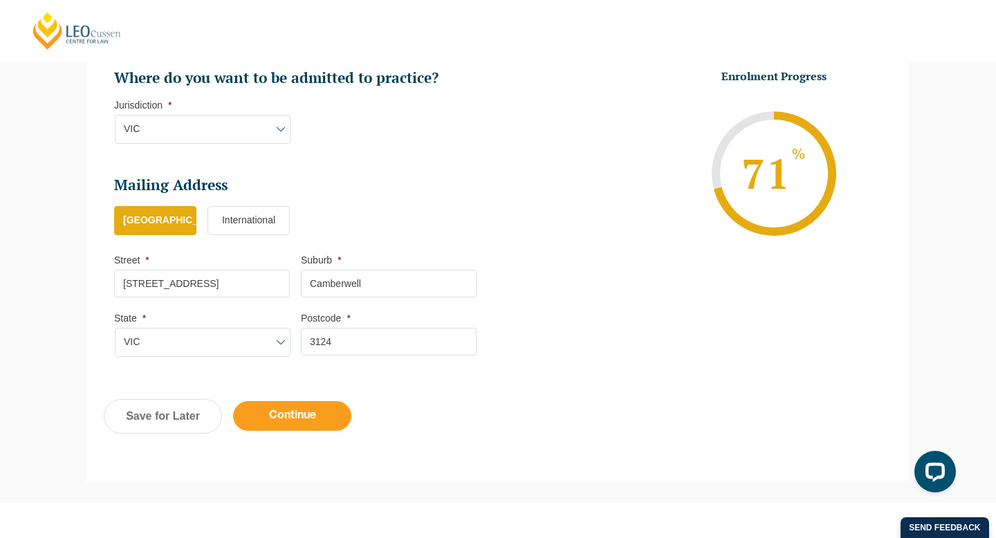
click at [283, 410] on input "Continue" at bounding box center [292, 416] width 118 height 30
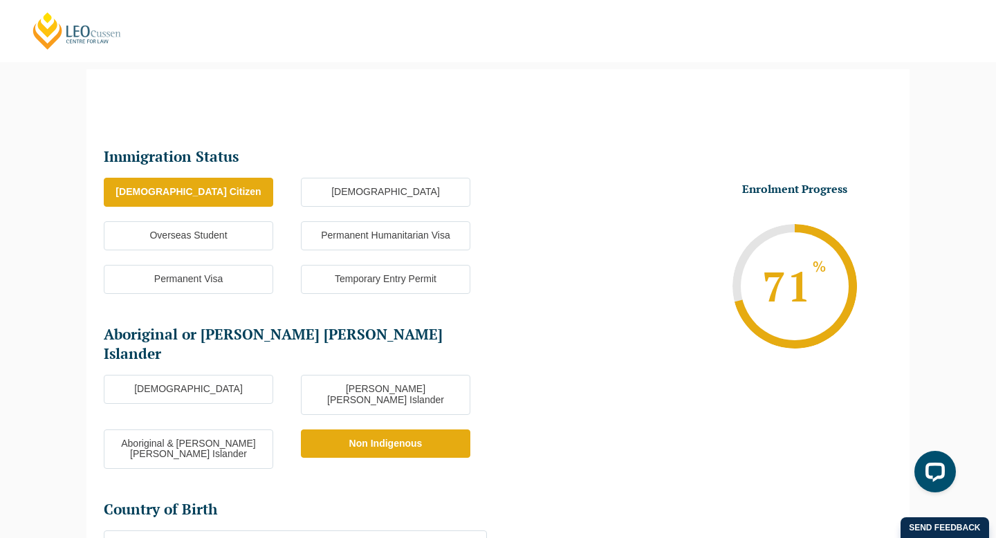
scroll to position [516, 0]
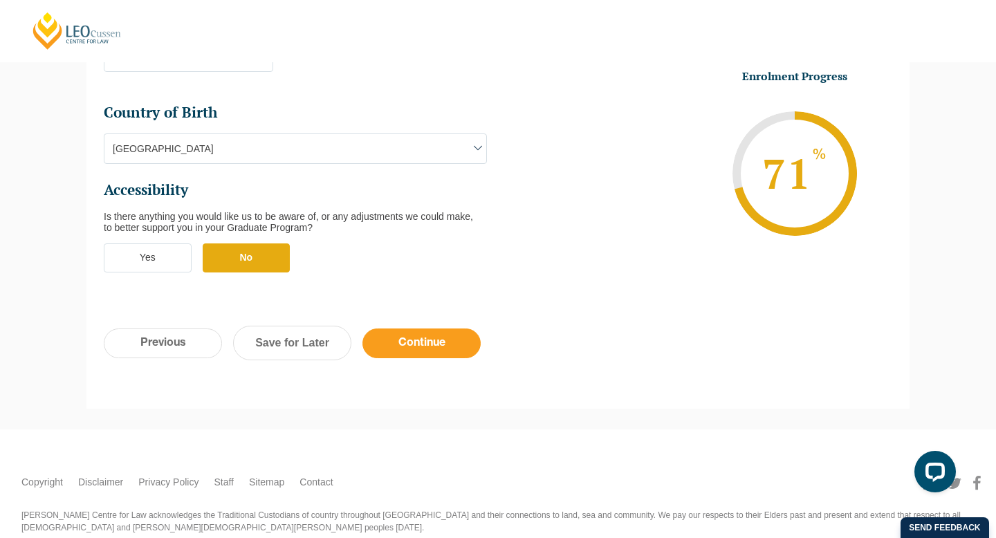
click at [386, 328] on input "Continue" at bounding box center [421, 343] width 118 height 30
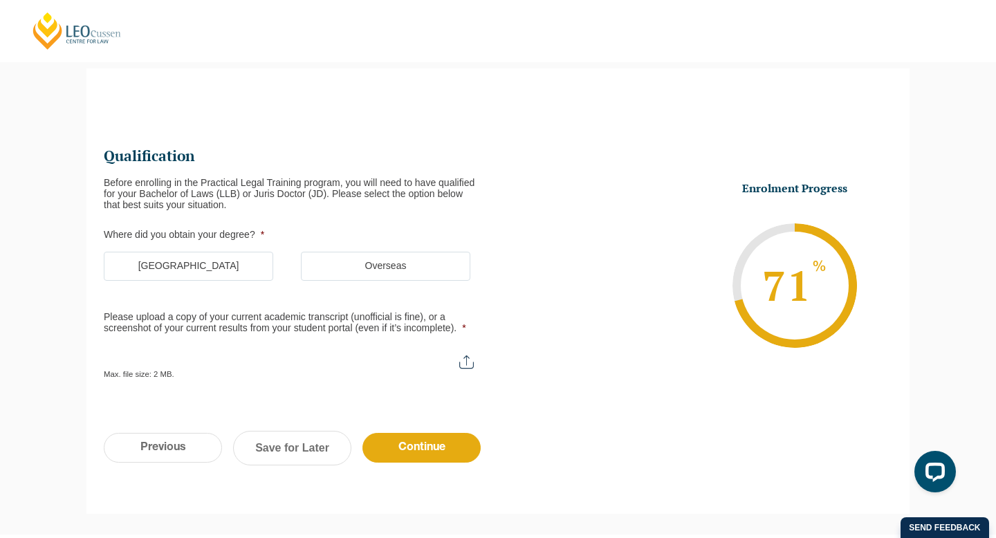
scroll to position [120, 0]
click at [236, 268] on label "Australia" at bounding box center [188, 266] width 169 height 29
click at [0, 0] on input "Australia" at bounding box center [0, 0] width 0 height 0
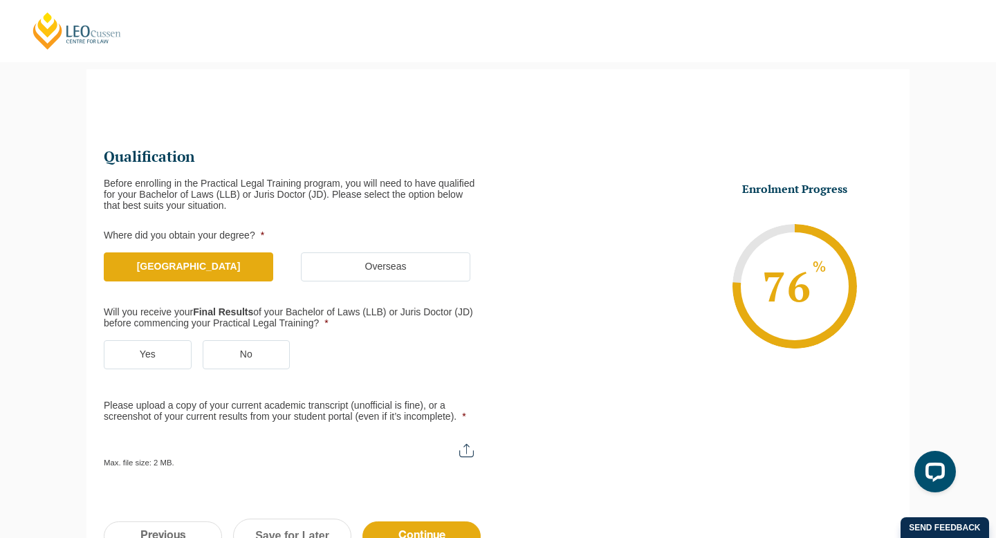
click at [174, 355] on label "Yes" at bounding box center [148, 354] width 88 height 29
click at [0, 0] on input "Yes" at bounding box center [0, 0] width 0 height 0
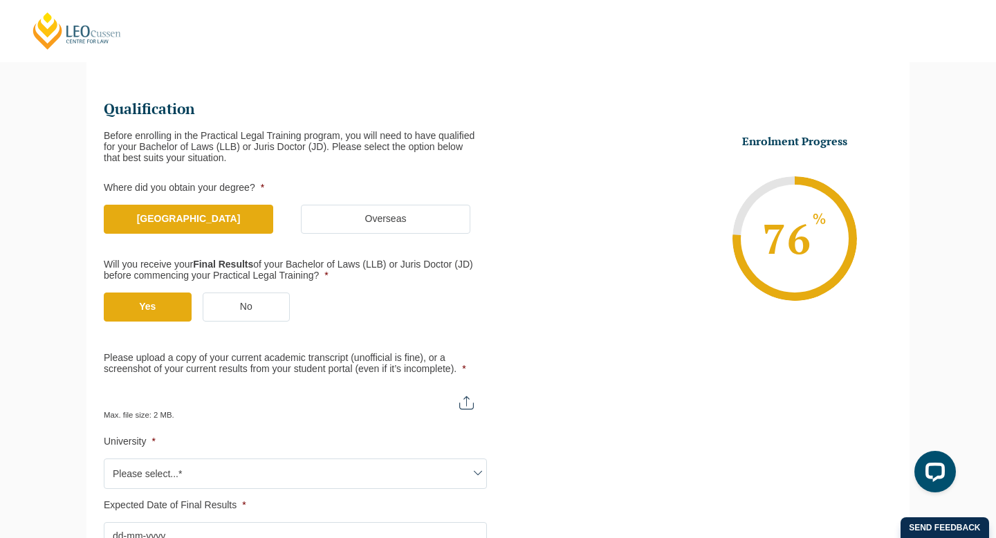
scroll to position [212, 0]
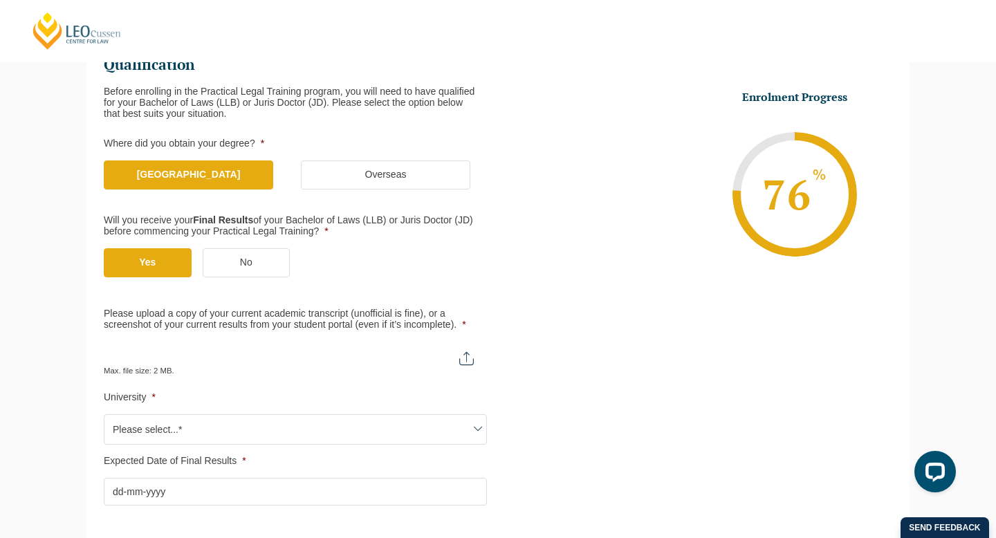
click at [174, 355] on input "Please upload a copy of your current academic transcript (unofficial is fine), …" at bounding box center [295, 354] width 383 height 24
type input "C:\fakepath\Sam Doble_Academic Transcript.pdf"
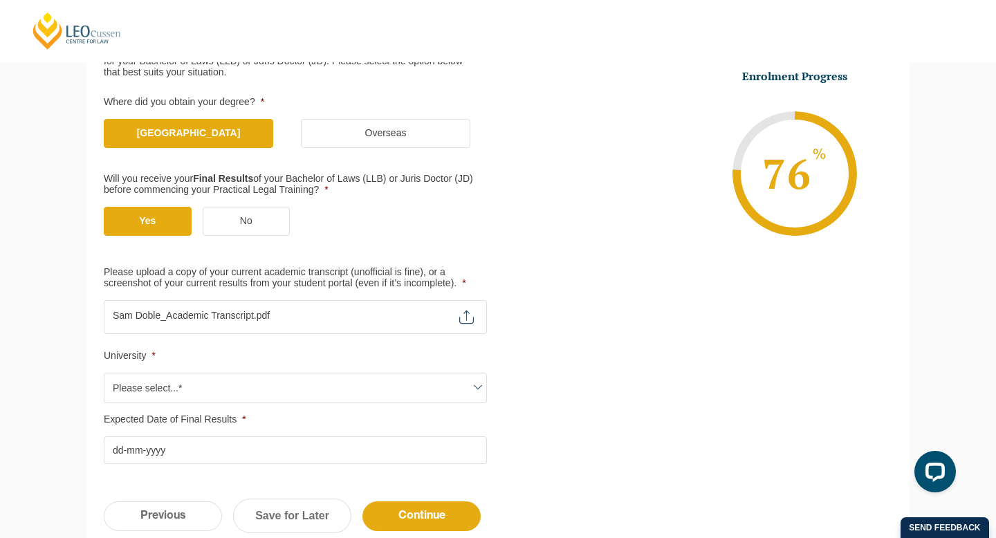
scroll to position [276, 0]
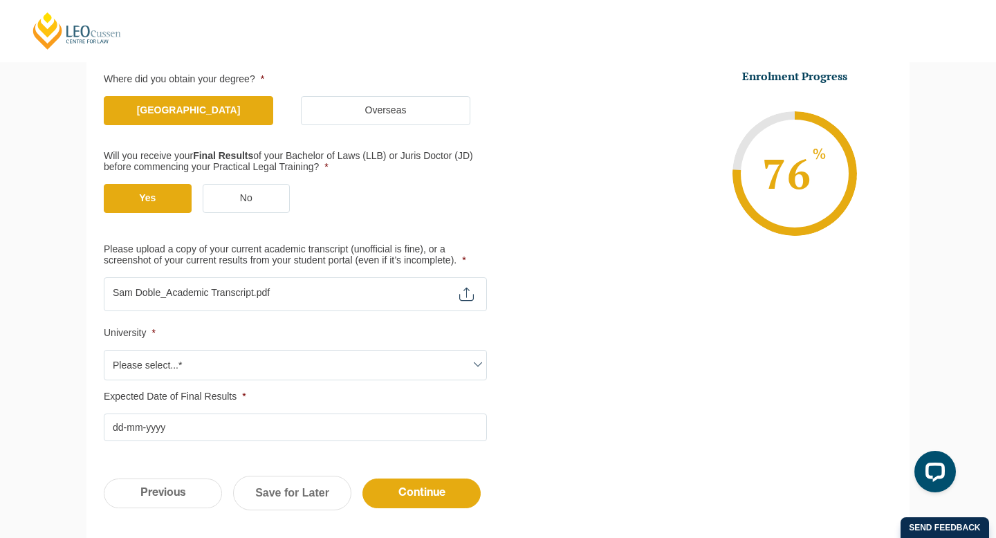
click at [242, 363] on span "Please select...*" at bounding box center [295, 365] width 382 height 29
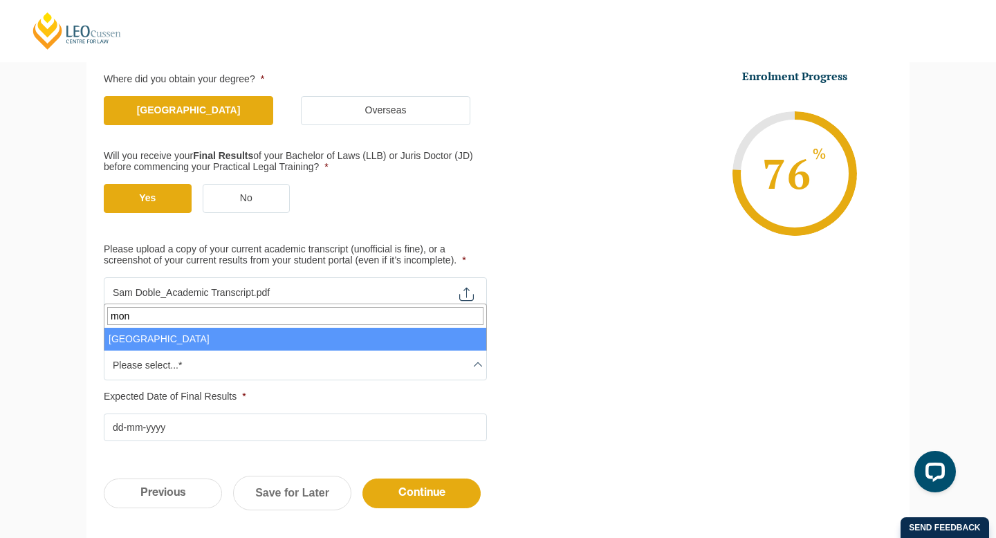
type input "mon"
select select "Monash University"
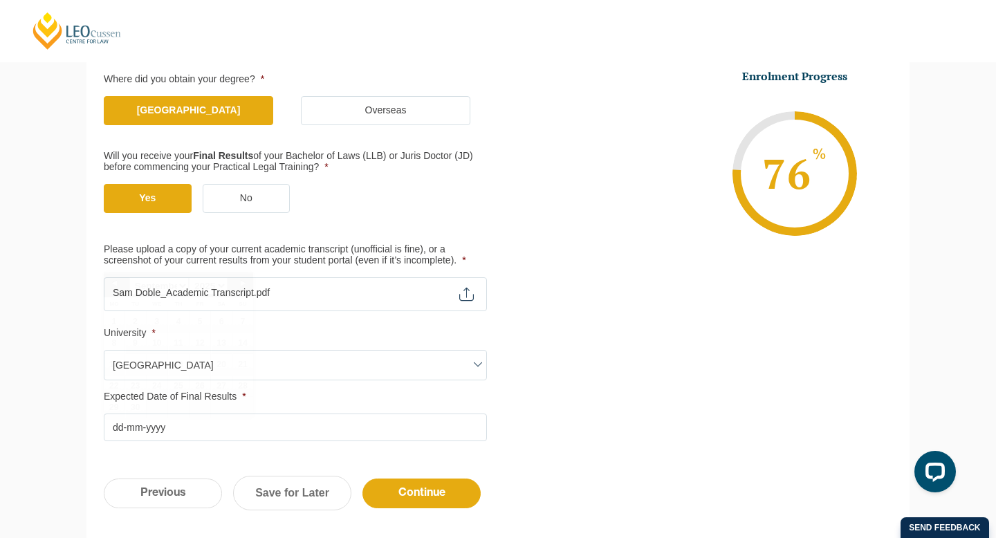
click at [204, 420] on input "Expected Date of Final Results *" at bounding box center [295, 427] width 383 height 28
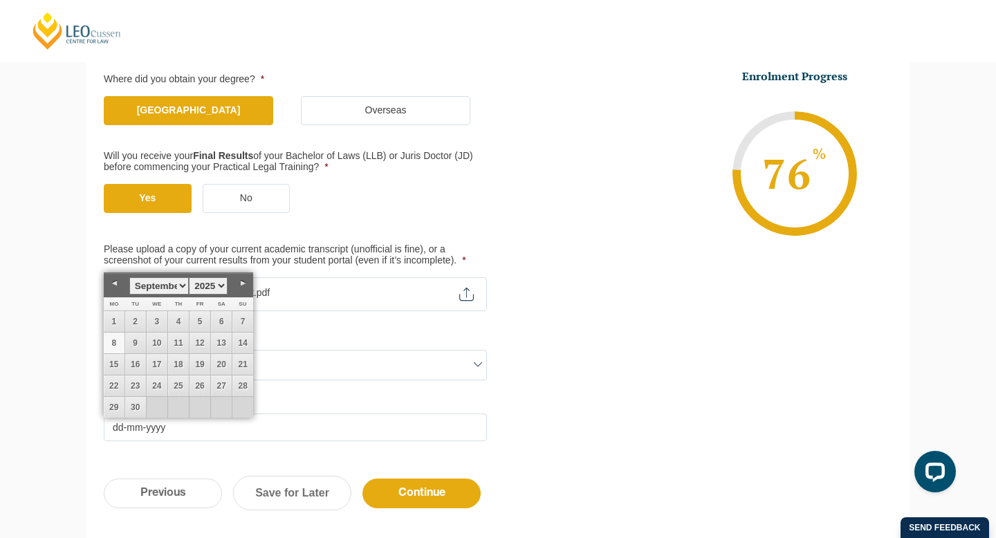
click at [456, 197] on ul "Yes No" at bounding box center [301, 206] width 394 height 44
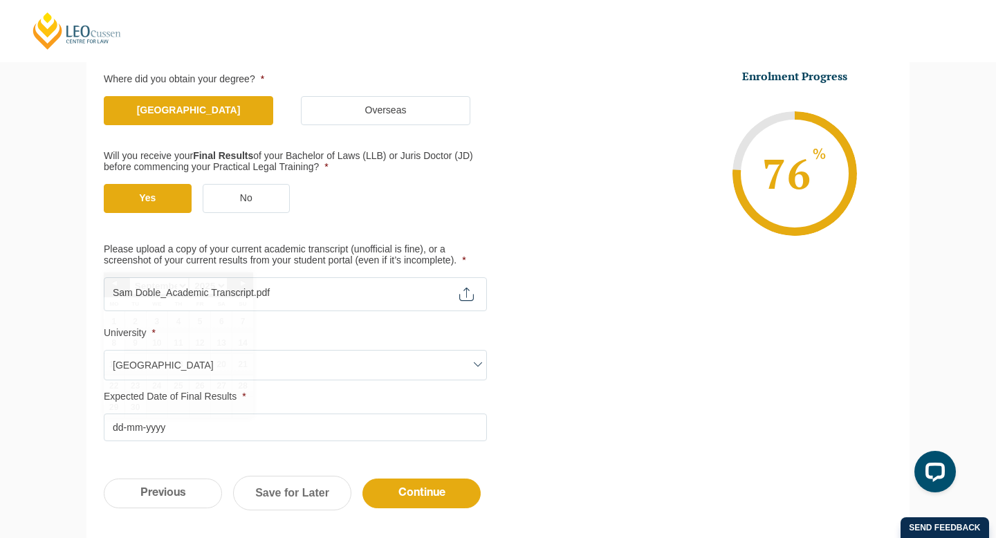
click at [178, 433] on input "Expected Date of Final Results *" at bounding box center [295, 427] width 383 height 28
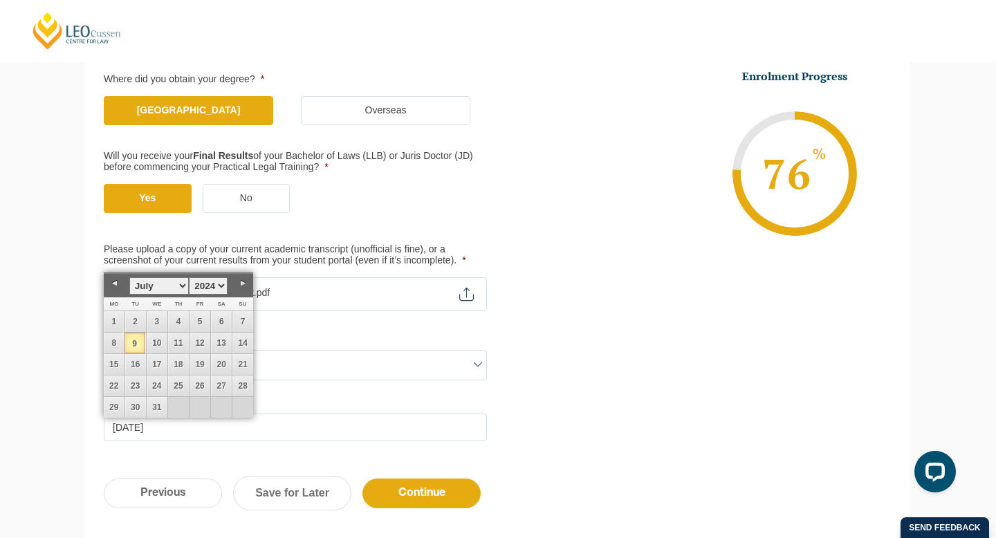
type input "09-07-2024"
click at [570, 458] on div "Qualification Before enrolling in the Practical Legal Training program, you wil…" at bounding box center [497, 198] width 823 height 528
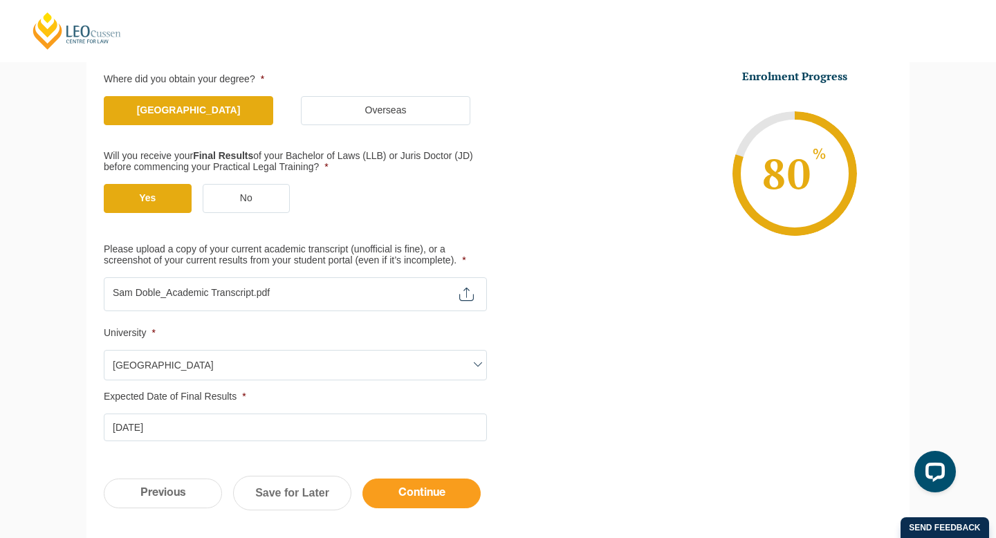
click at [422, 494] on input "Continue" at bounding box center [421, 493] width 118 height 30
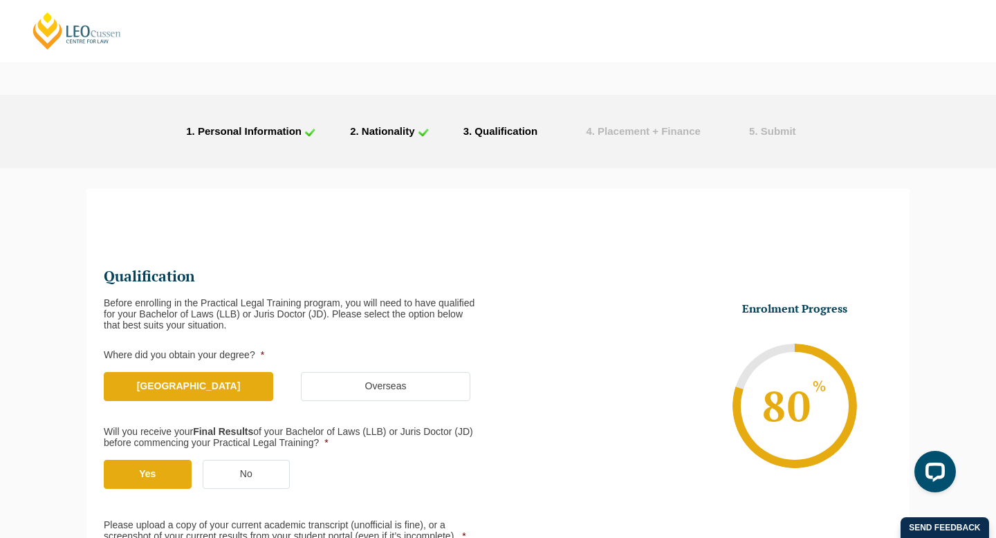
scroll to position [469, 0]
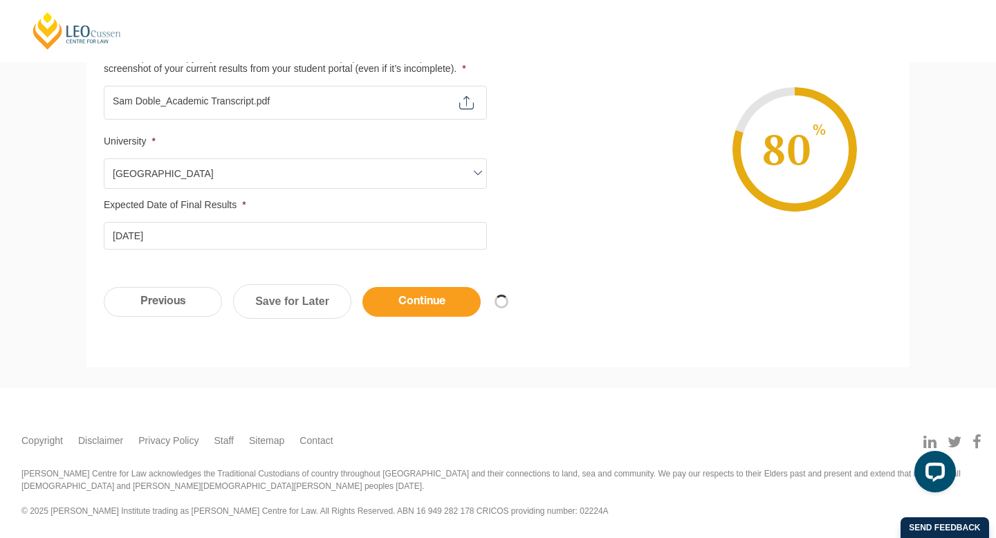
click at [395, 303] on input "Continue" at bounding box center [421, 302] width 118 height 30
click at [178, 303] on input "Previous" at bounding box center [163, 302] width 118 height 30
click at [418, 303] on input "Continue" at bounding box center [421, 302] width 118 height 30
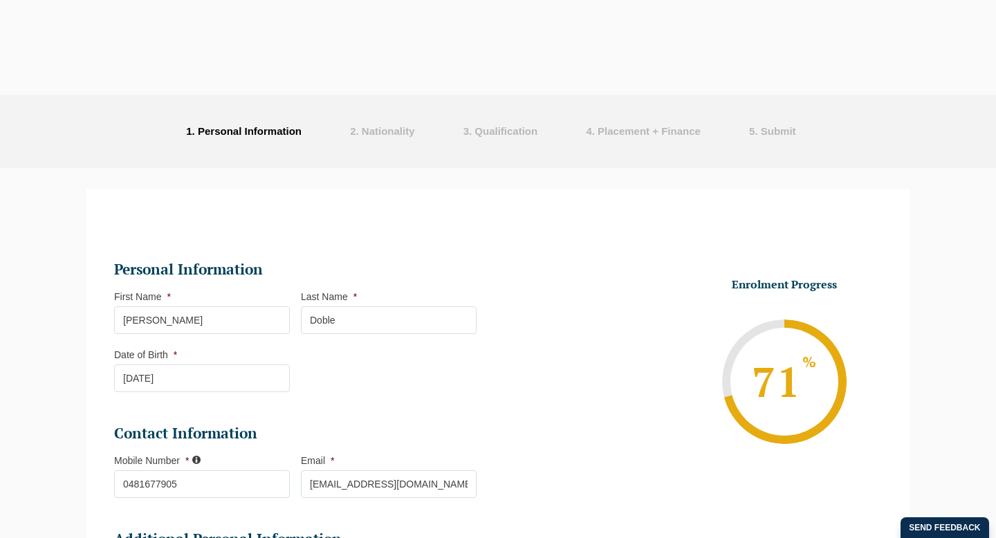
select select "Online Part Time Learning"
select select "National ([GEOGRAPHIC_DATA]/[GEOGRAPHIC_DATA], [GEOGRAPHIC_DATA], [GEOGRAPHIC_D…"
select select
select select "[DATE] ([DATE] to [DATE])"
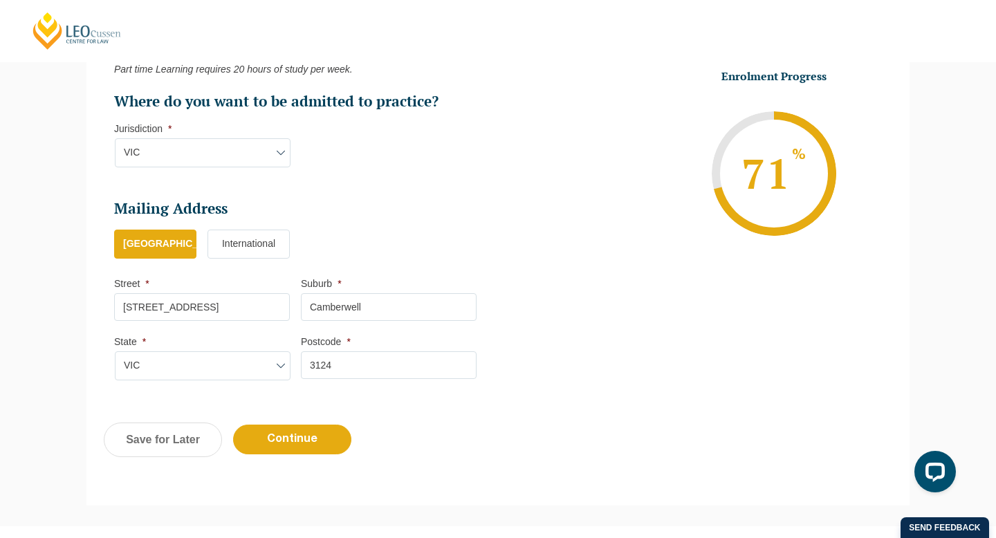
scroll to position [791, 0]
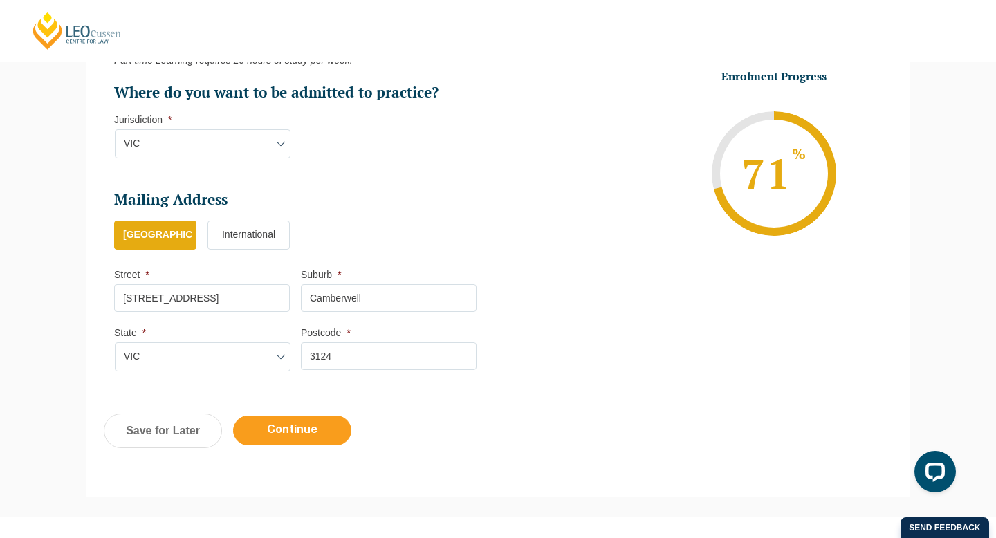
click at [285, 426] on input "Continue" at bounding box center [292, 430] width 118 height 30
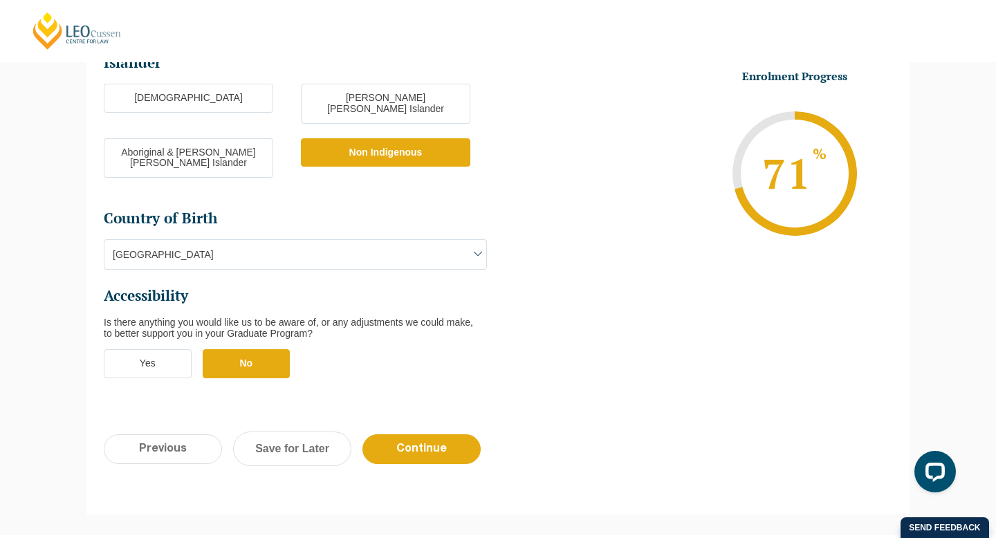
scroll to position [516, 0]
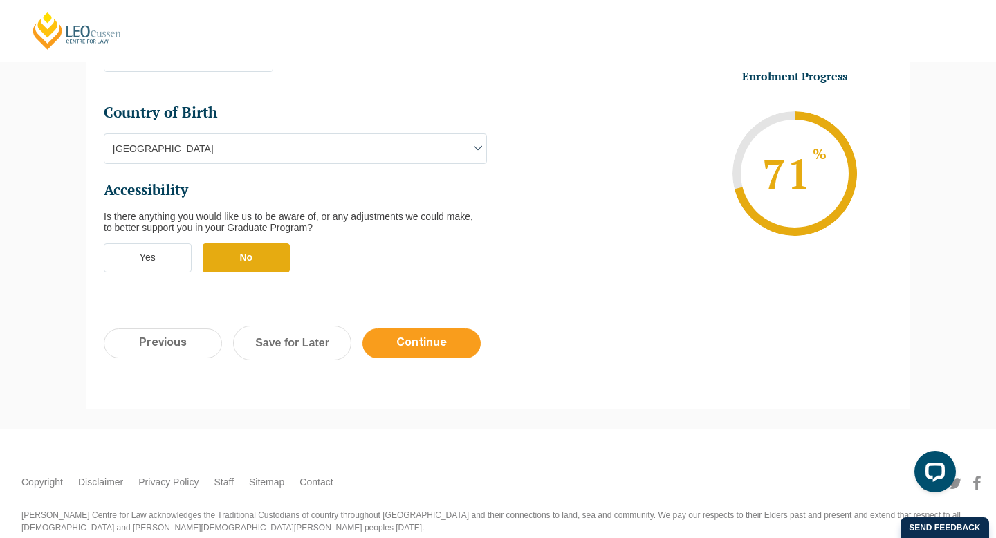
click at [403, 328] on input "Continue" at bounding box center [421, 343] width 118 height 30
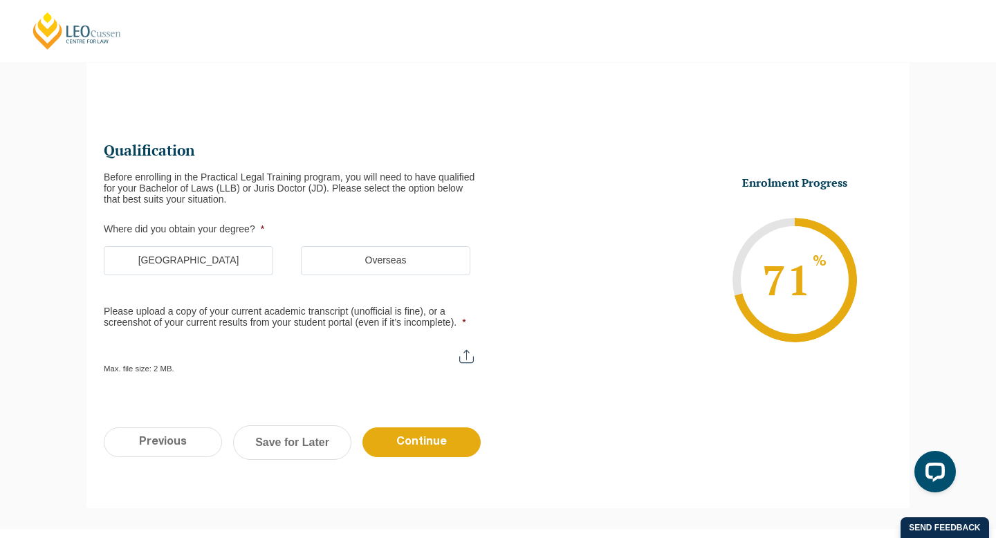
scroll to position [120, 0]
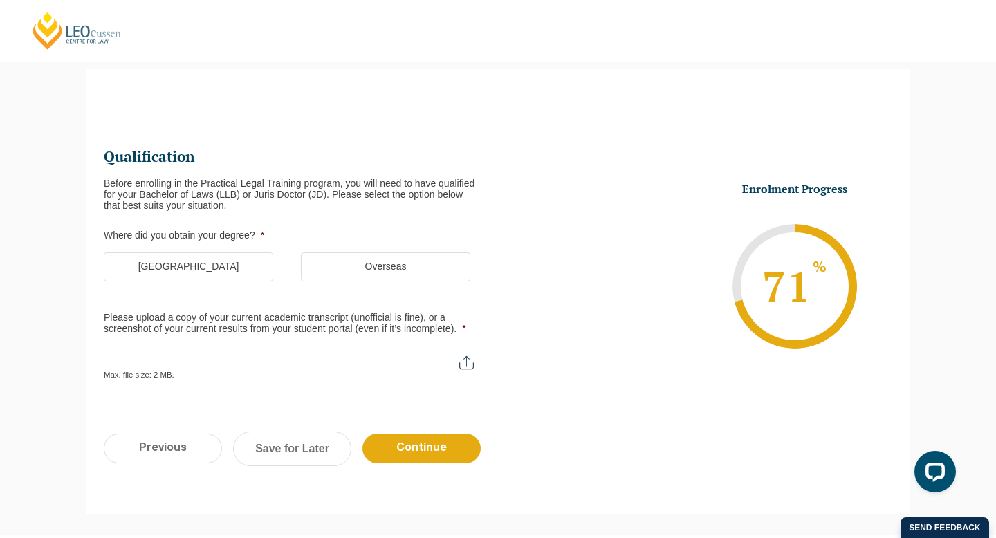
click at [243, 267] on label "[GEOGRAPHIC_DATA]" at bounding box center [188, 266] width 169 height 29
click at [0, 0] on input "[GEOGRAPHIC_DATA]" at bounding box center [0, 0] width 0 height 0
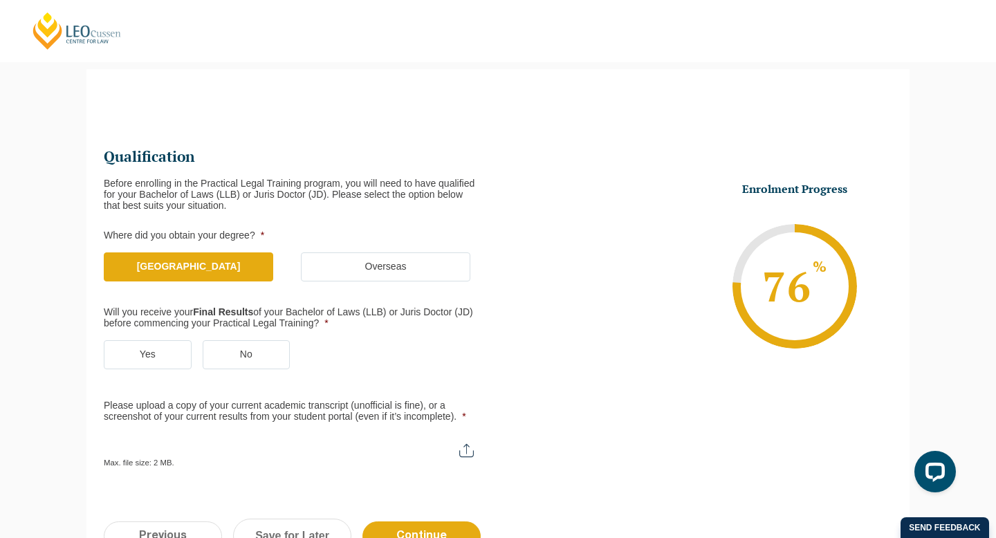
click at [247, 348] on label "No" at bounding box center [247, 354] width 88 height 29
click at [0, 0] on input "No" at bounding box center [0, 0] width 0 height 0
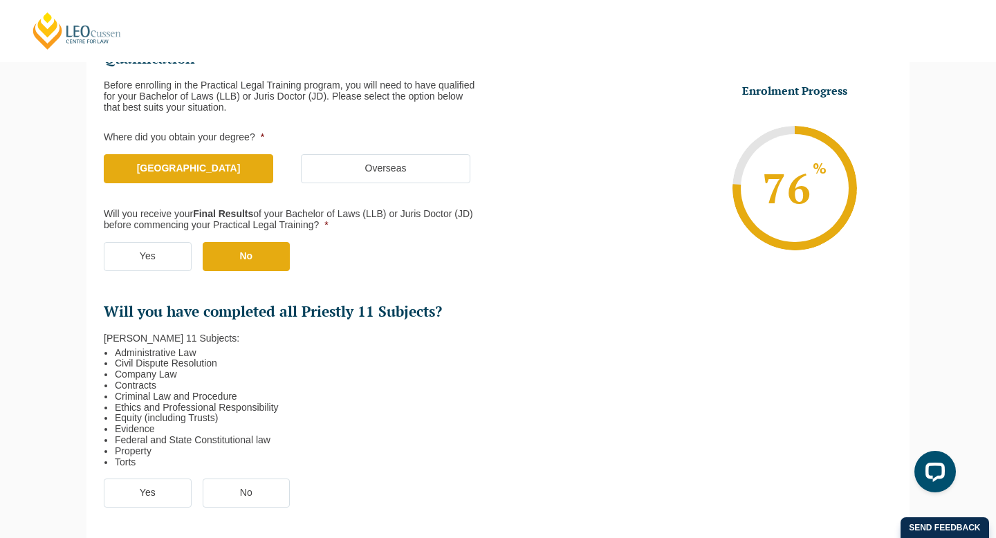
scroll to position [220, 0]
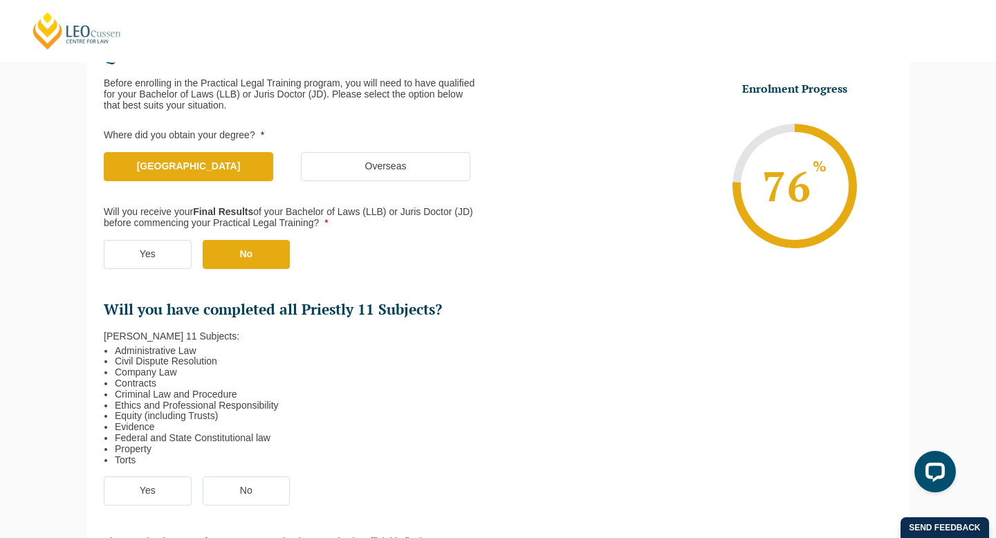
click at [162, 257] on label "Yes" at bounding box center [148, 254] width 88 height 29
click at [0, 0] on input "Yes" at bounding box center [0, 0] width 0 height 0
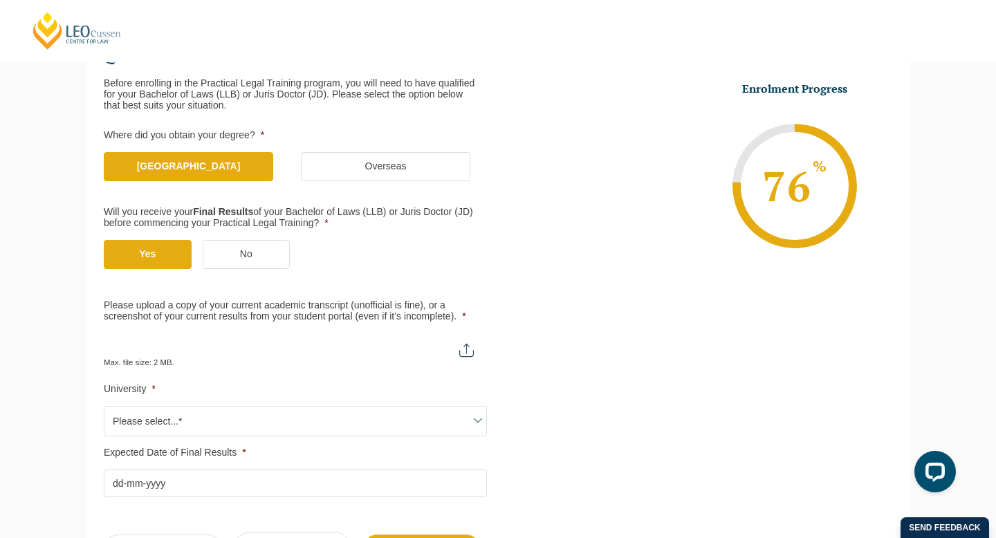
click at [465, 349] on input "Please upload a copy of your current academic transcript (unofficial is fine), …" at bounding box center [295, 345] width 383 height 24
type input "C:\fakepath\Sam Doble_Academic Transcript.pdf"
click at [391, 410] on span "Please select...*" at bounding box center [295, 421] width 382 height 29
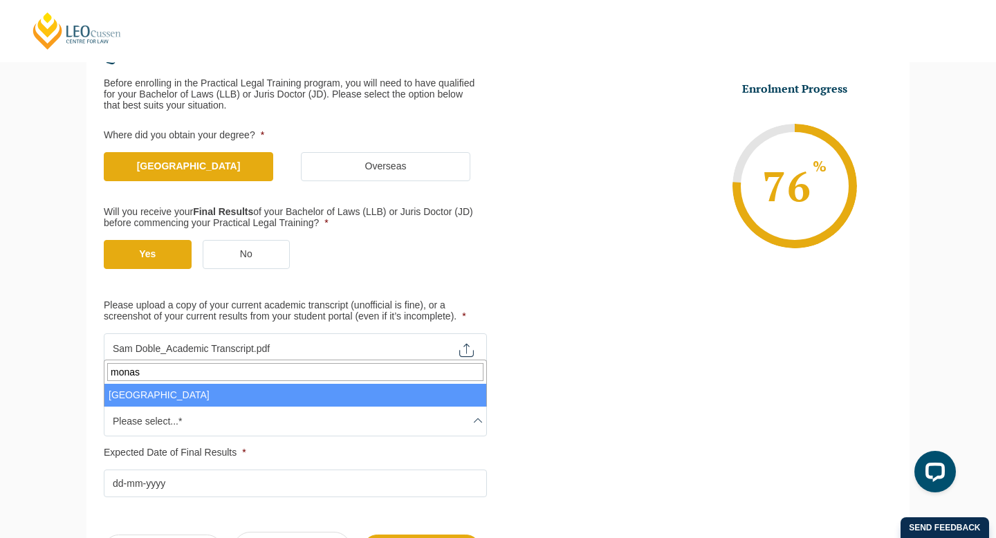
type input "monash"
select select "Monash University"
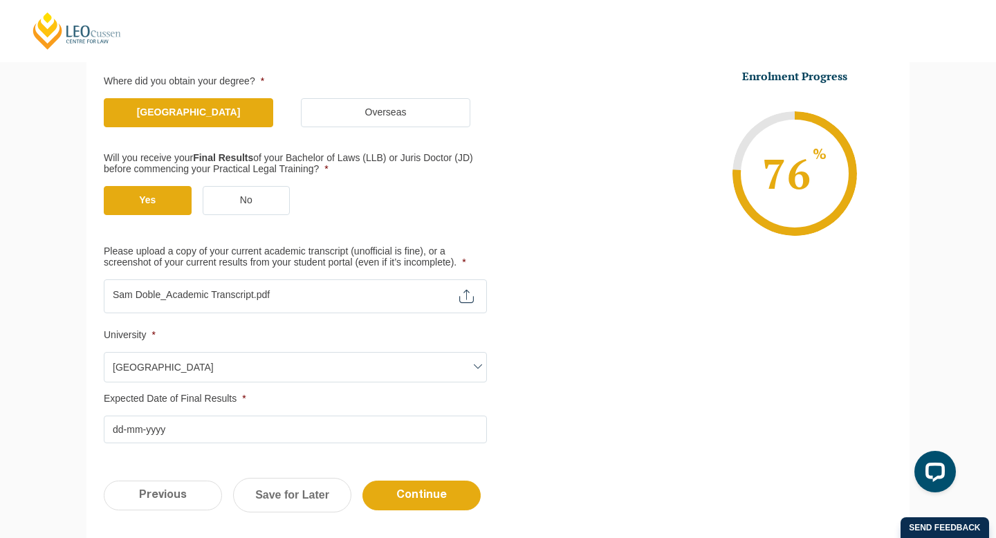
scroll to position [279, 0]
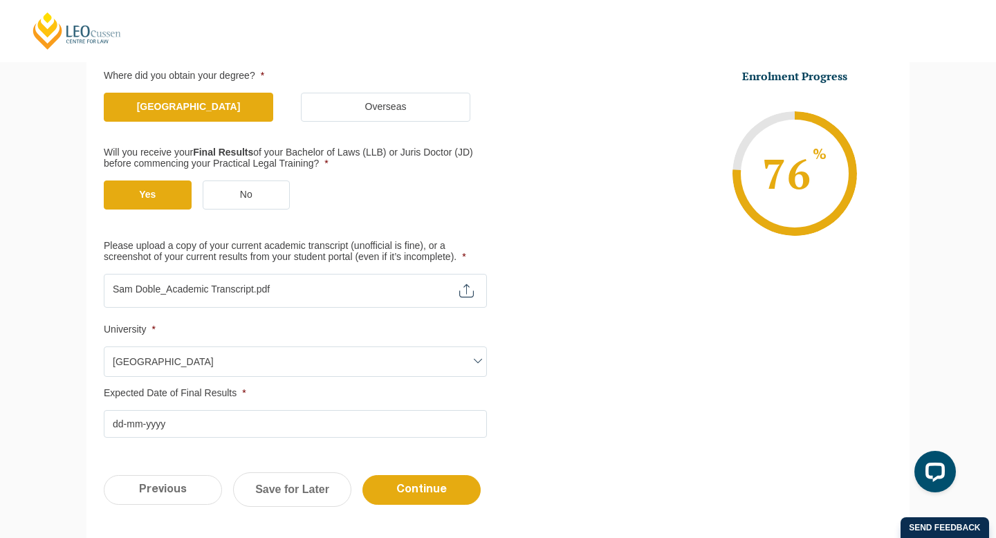
click at [182, 428] on input "Expected Date of Final Results *" at bounding box center [295, 424] width 383 height 28
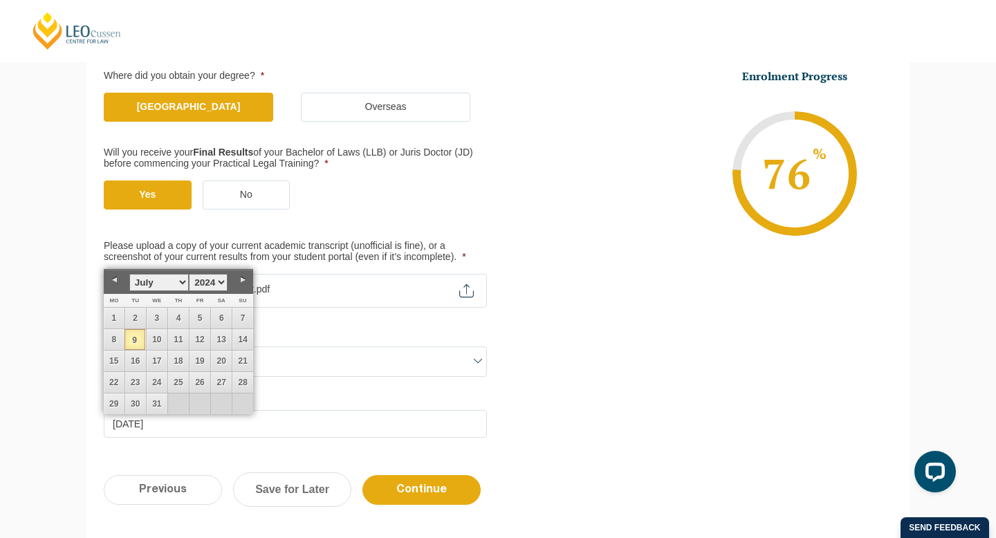
type input "[DATE]"
click at [41, 453] on div "Step 4 of 6 66% Congratulations! You’re taking the first step to being a Qualif…" at bounding box center [498, 232] width 996 height 687
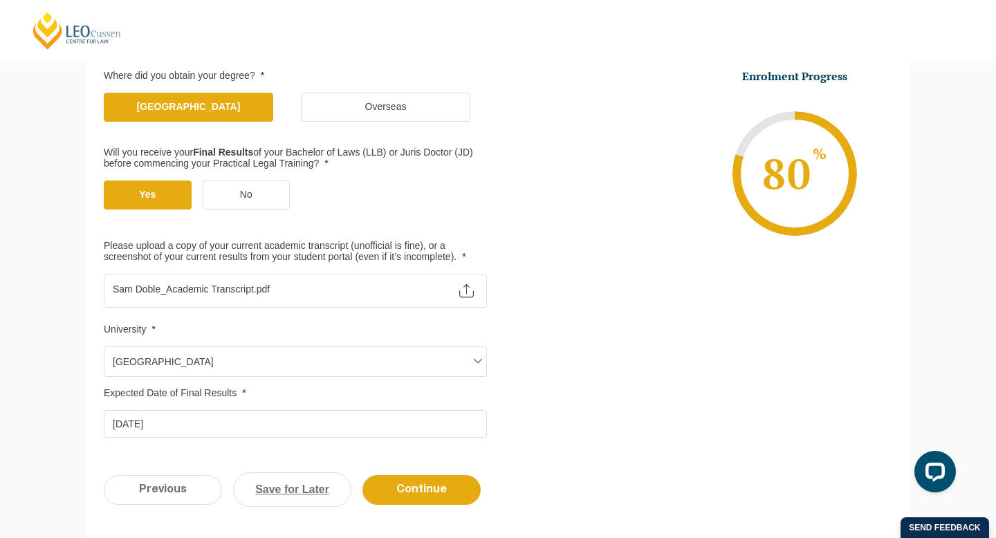
click at [278, 491] on link "Save for Later" at bounding box center [292, 489] width 118 height 35
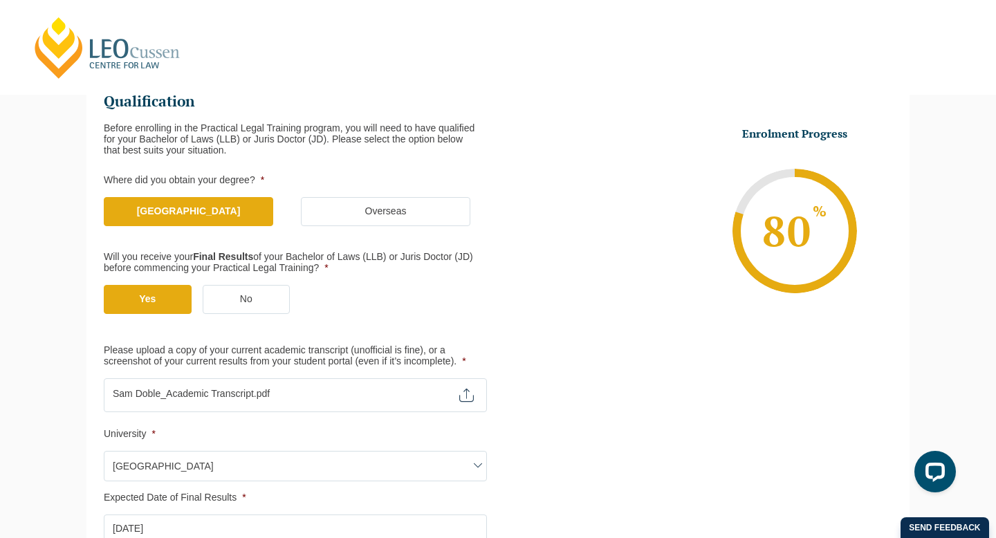
scroll to position [469, 0]
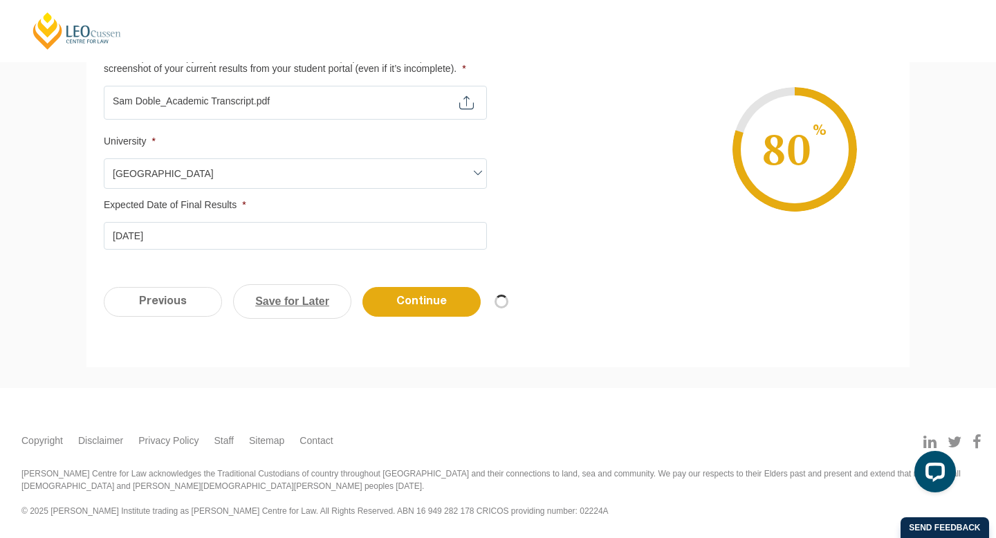
click at [293, 296] on link "Save for Later" at bounding box center [292, 301] width 118 height 35
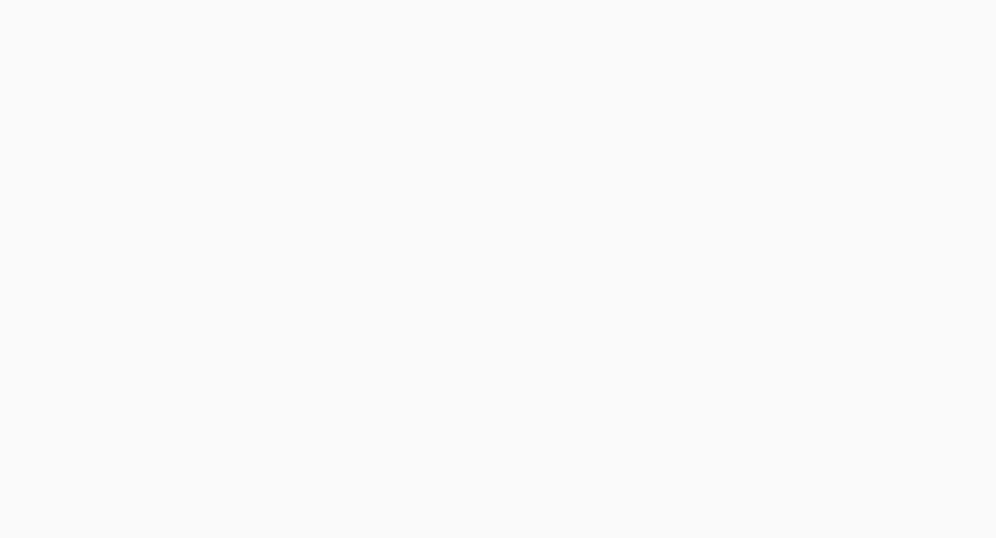
select select "Online Part Time Learning"
select select "National ([GEOGRAPHIC_DATA]/[GEOGRAPHIC_DATA], [GEOGRAPHIC_DATA], [GEOGRAPHIC_D…"
select select
select select "January 2026 (27-Jan-2026 to 21-Aug-2026)"
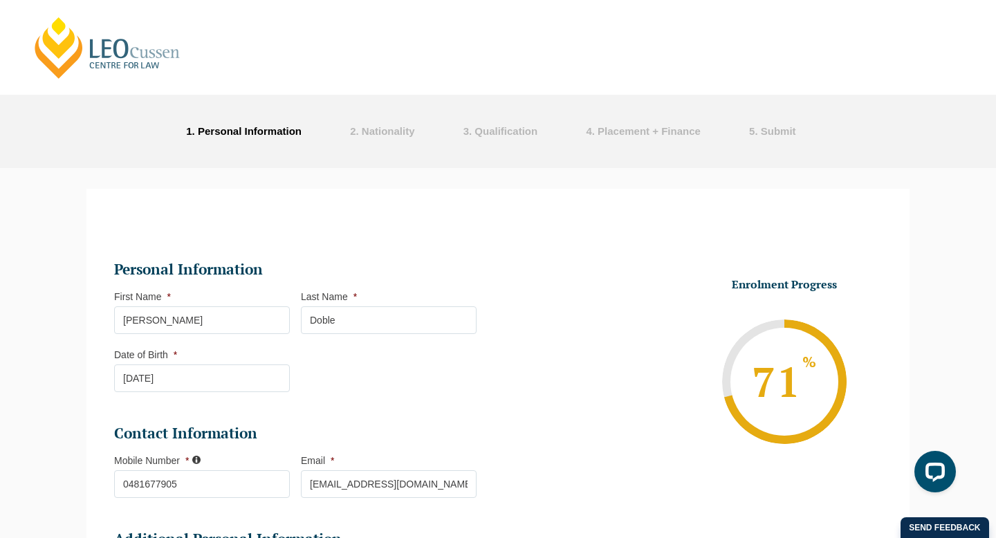
click at [510, 126] on span ". Qualification" at bounding box center [503, 131] width 68 height 12
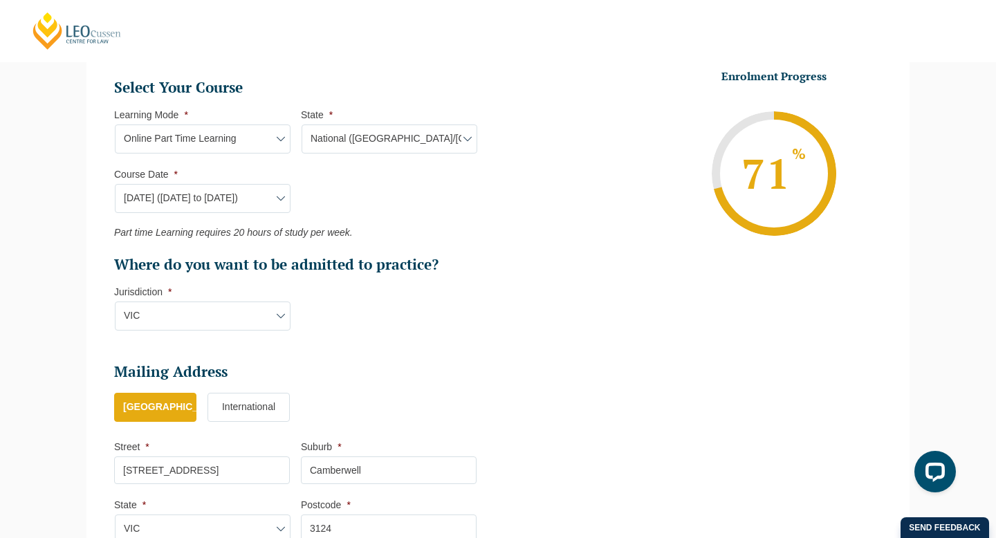
scroll to position [922, 0]
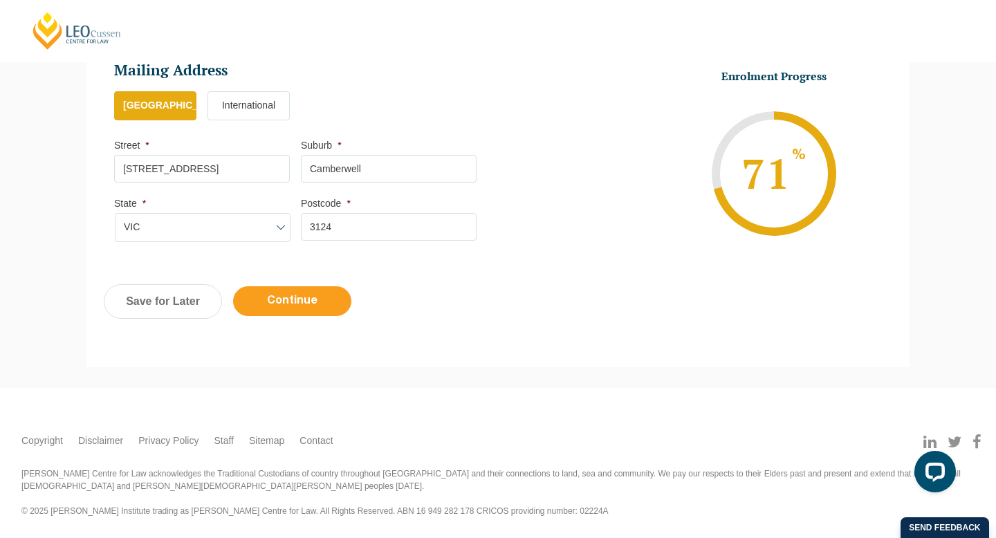
click at [319, 290] on input "Continue" at bounding box center [292, 301] width 118 height 30
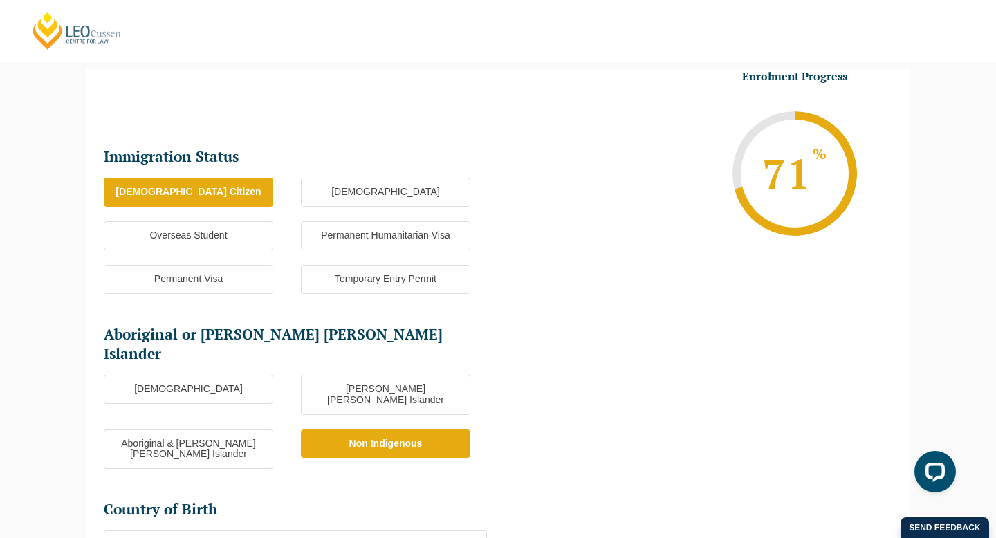
scroll to position [516, 0]
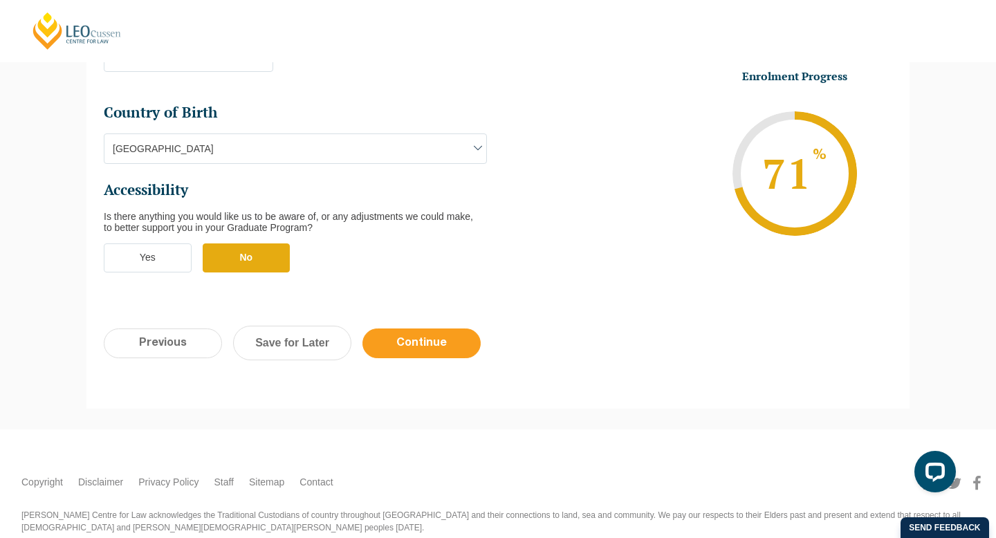
click at [407, 328] on input "Continue" at bounding box center [421, 343] width 118 height 30
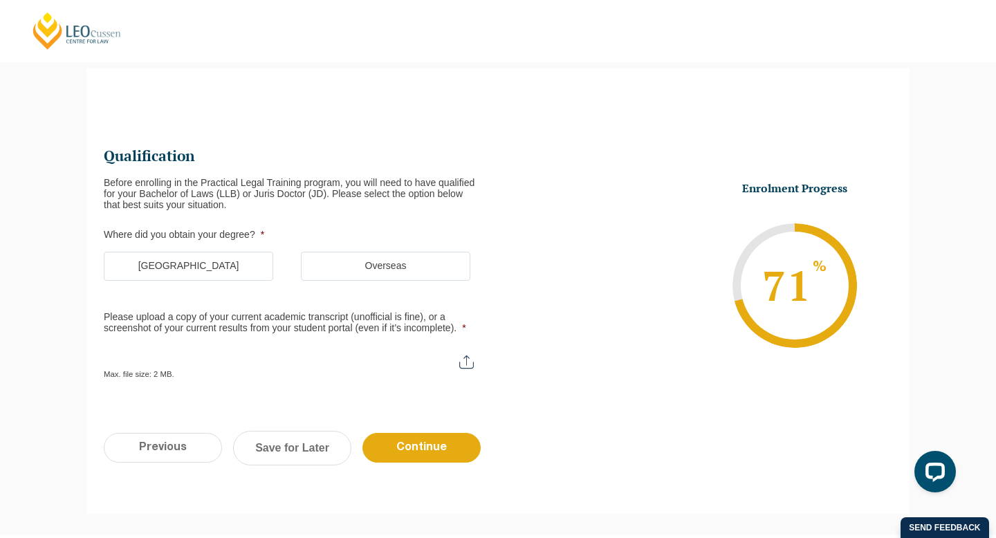
scroll to position [120, 0]
click at [249, 271] on label "Australia" at bounding box center [188, 266] width 169 height 29
click at [0, 0] on input "Australia" at bounding box center [0, 0] width 0 height 0
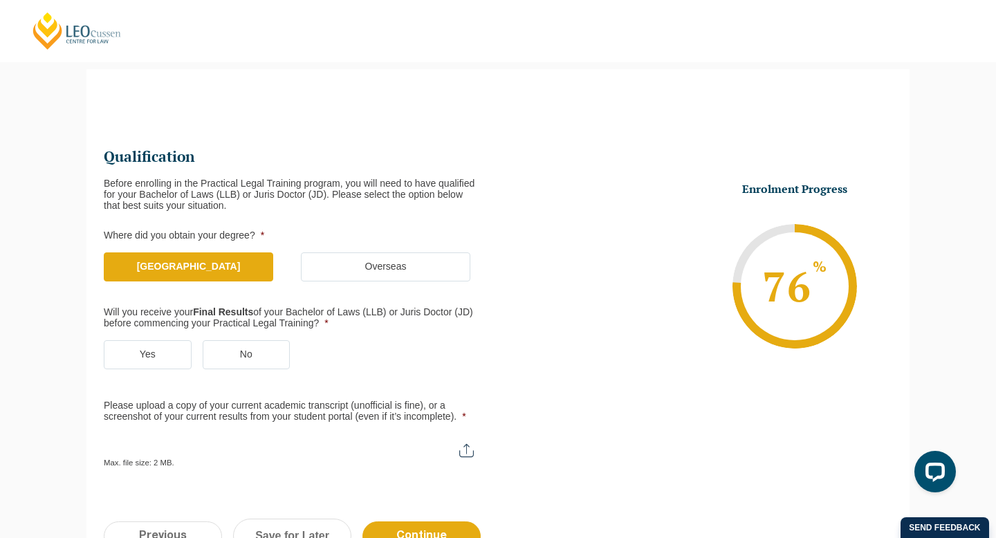
click at [144, 357] on label "Yes" at bounding box center [148, 354] width 88 height 29
click at [0, 0] on input "Yes" at bounding box center [0, 0] width 0 height 0
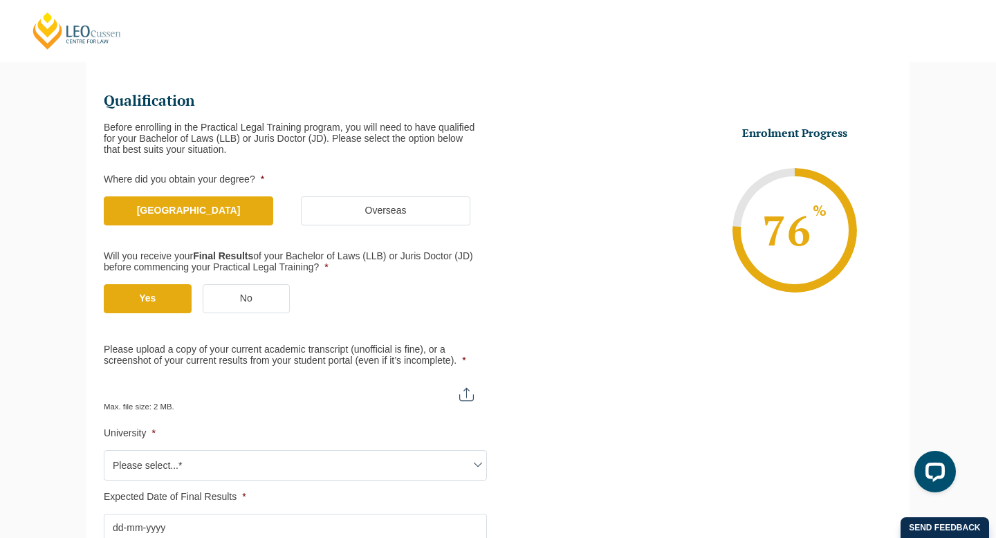
scroll to position [201, 0]
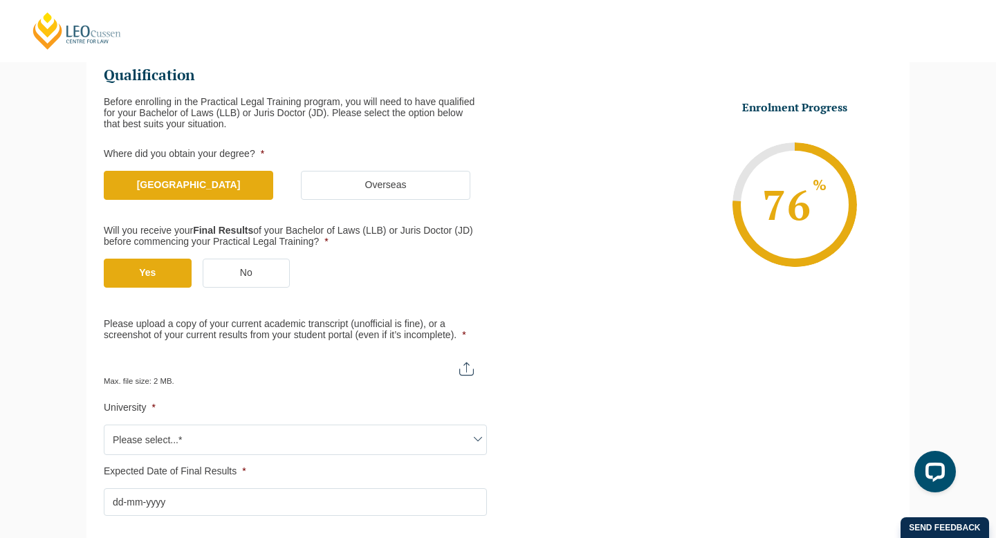
click at [469, 360] on input "Please upload a copy of your current academic transcript (unofficial is fine), …" at bounding box center [295, 364] width 383 height 24
type input "C:\fakepath\Sam Doble_Academic Transcript1.pdf"
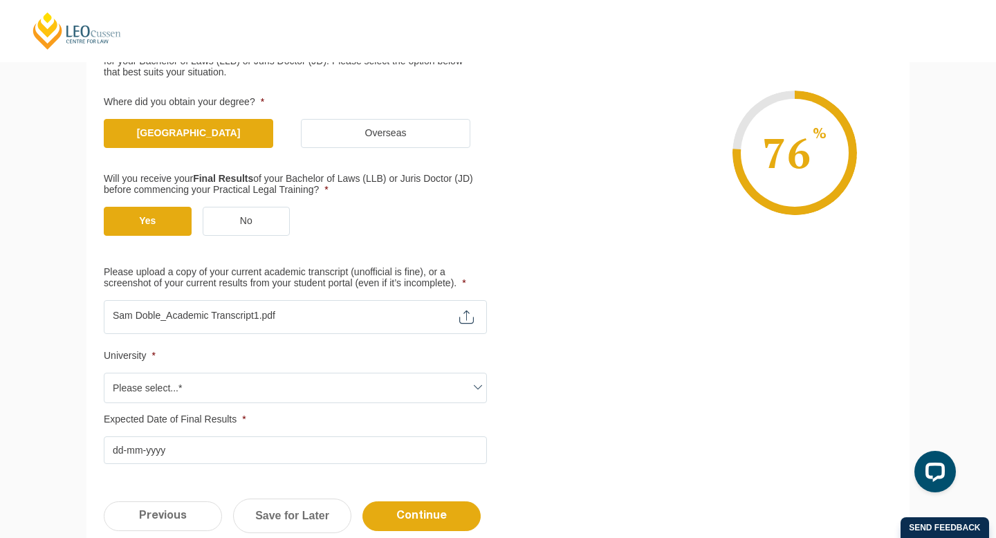
scroll to position [312, 0]
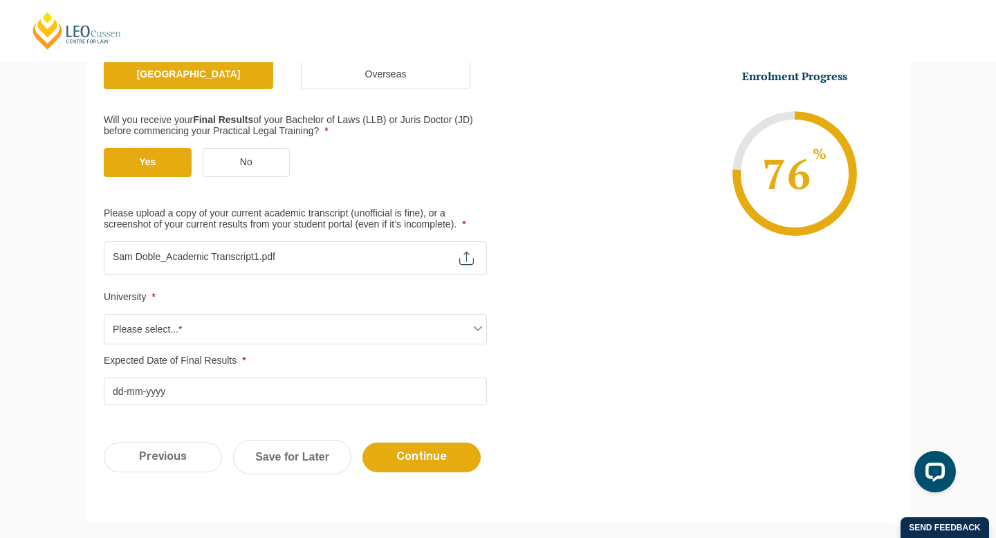
click at [310, 324] on span "Please select...*" at bounding box center [295, 329] width 382 height 29
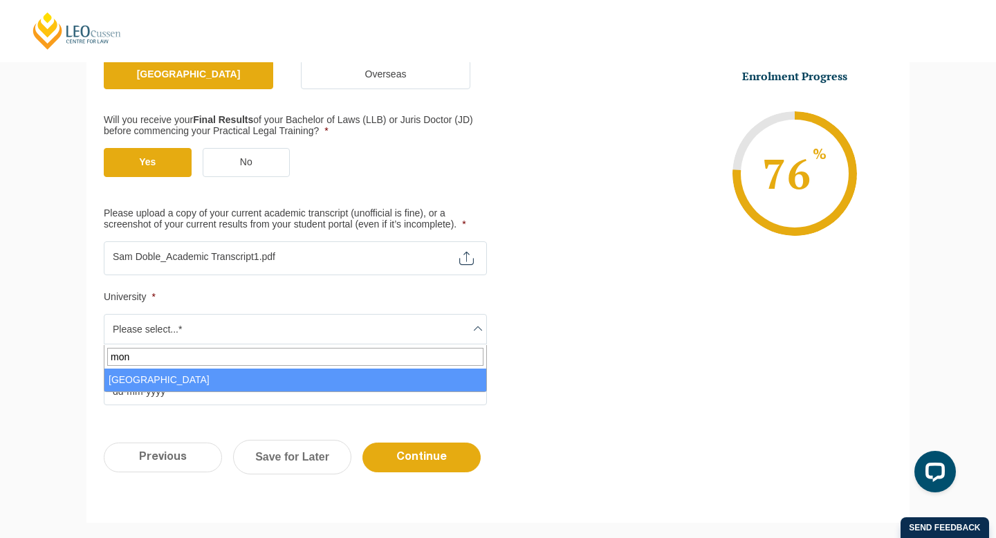
type input "mon"
select select "Monash University"
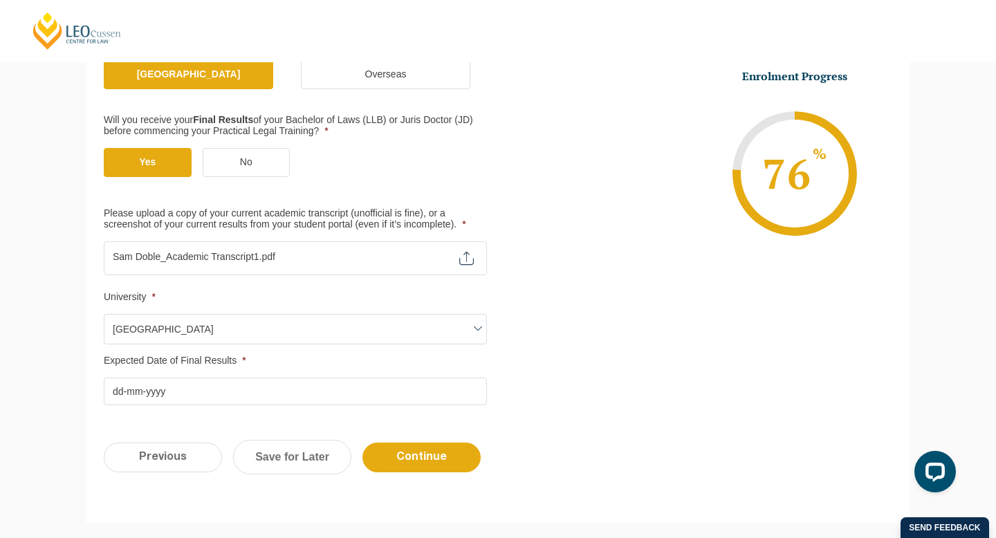
click at [203, 392] on input "Expected Date of Final Results *" at bounding box center [295, 391] width 383 height 28
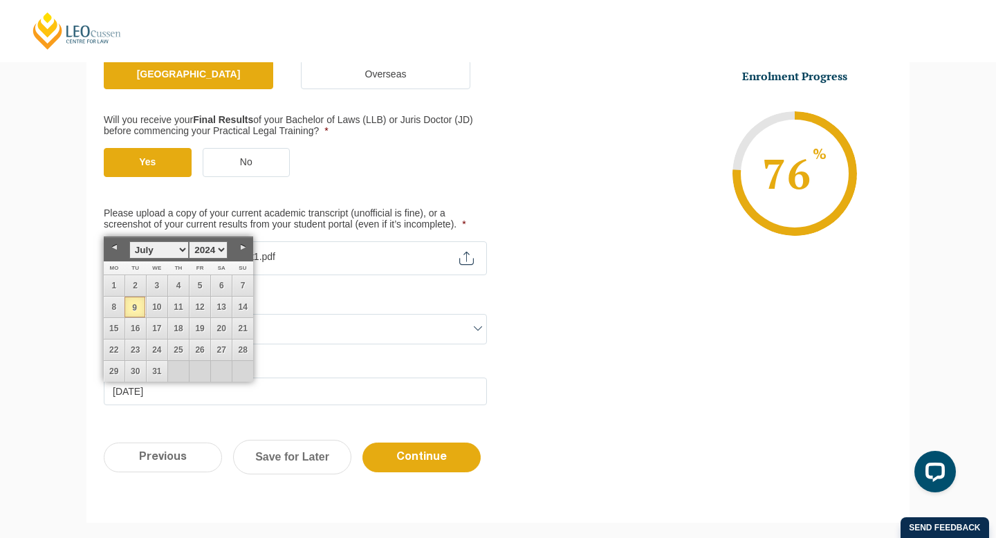
type input "09-07-2024"
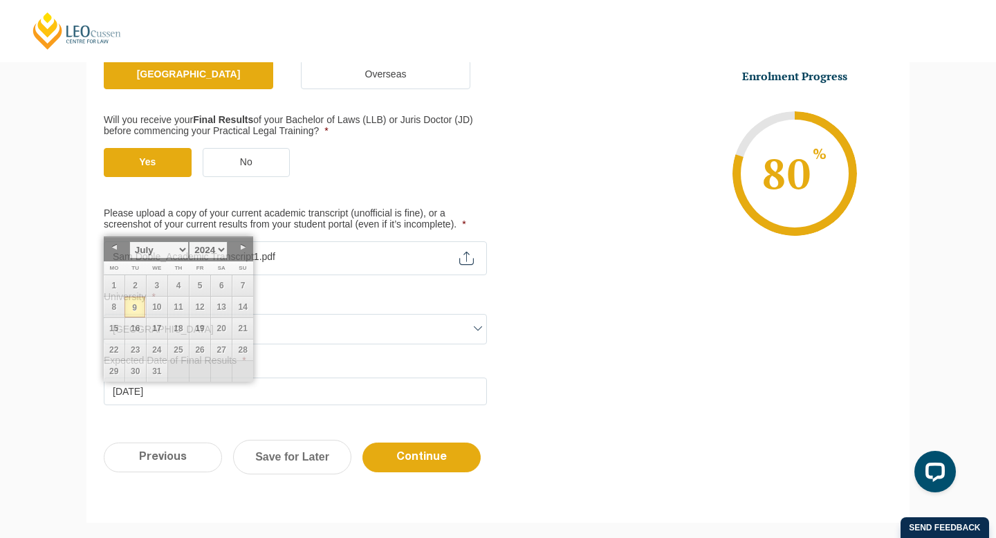
click at [591, 414] on div "Qualification Before enrolling in the Practical Legal Training program, you wil…" at bounding box center [497, 162] width 823 height 528
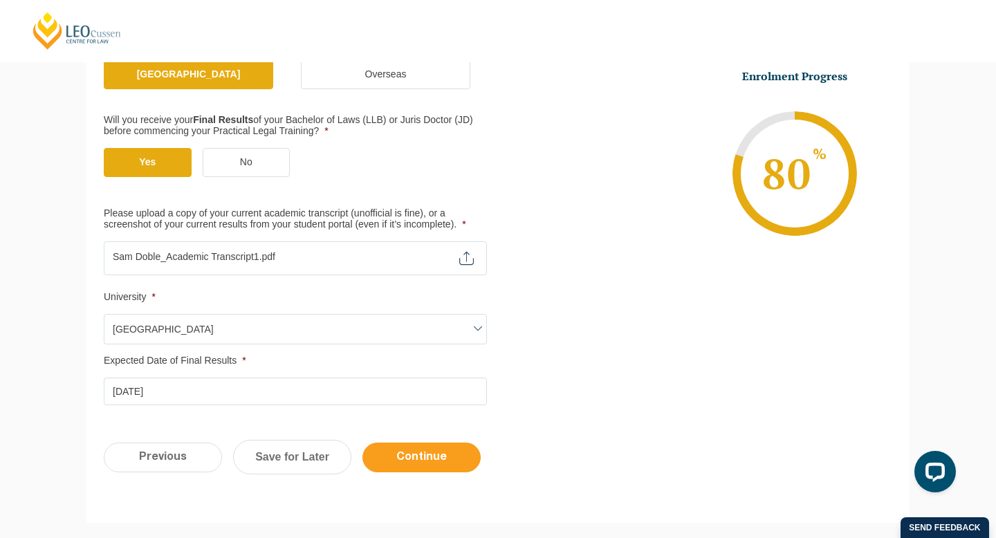
click at [453, 455] on input "Continue" at bounding box center [421, 457] width 118 height 30
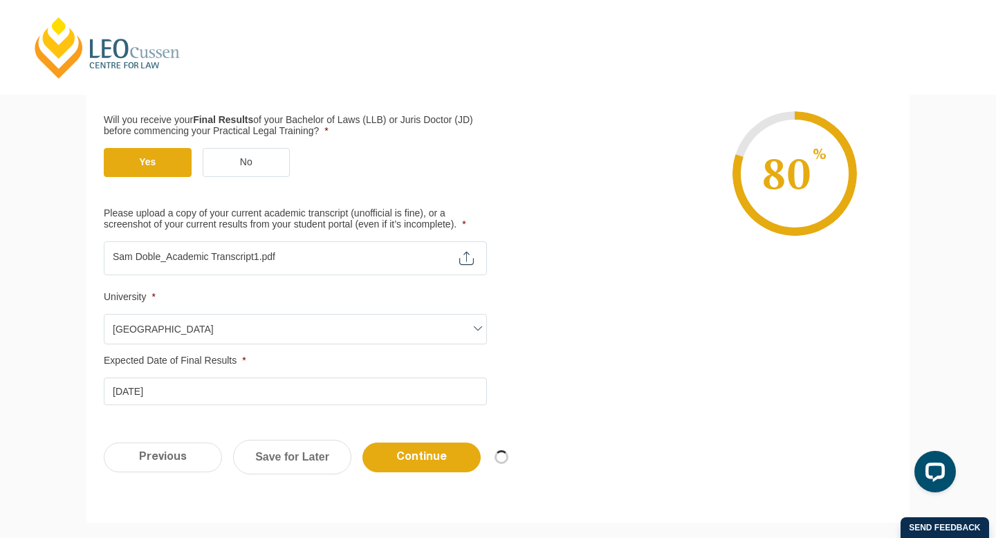
scroll to position [0, 0]
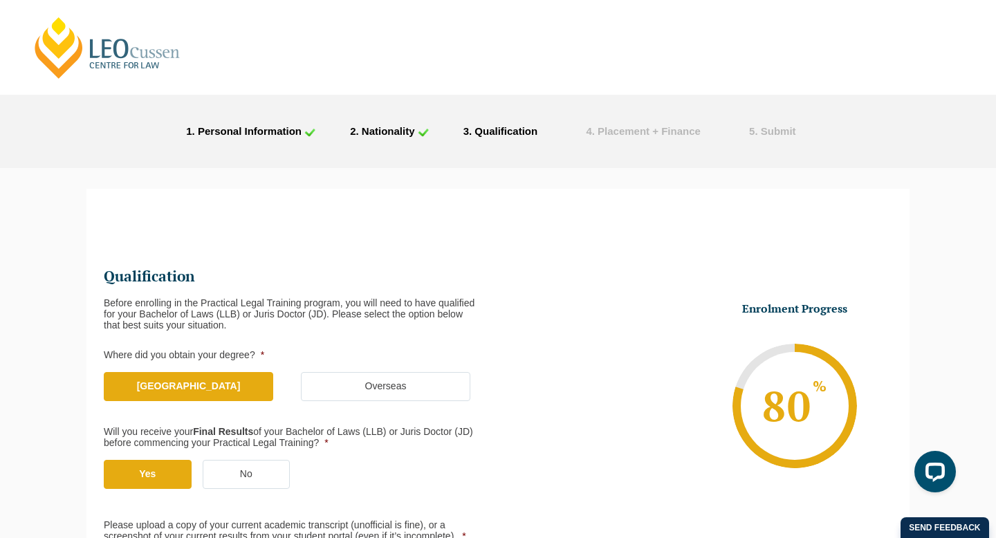
click at [922, 525] on div "Send feedback" at bounding box center [944, 527] width 88 height 21
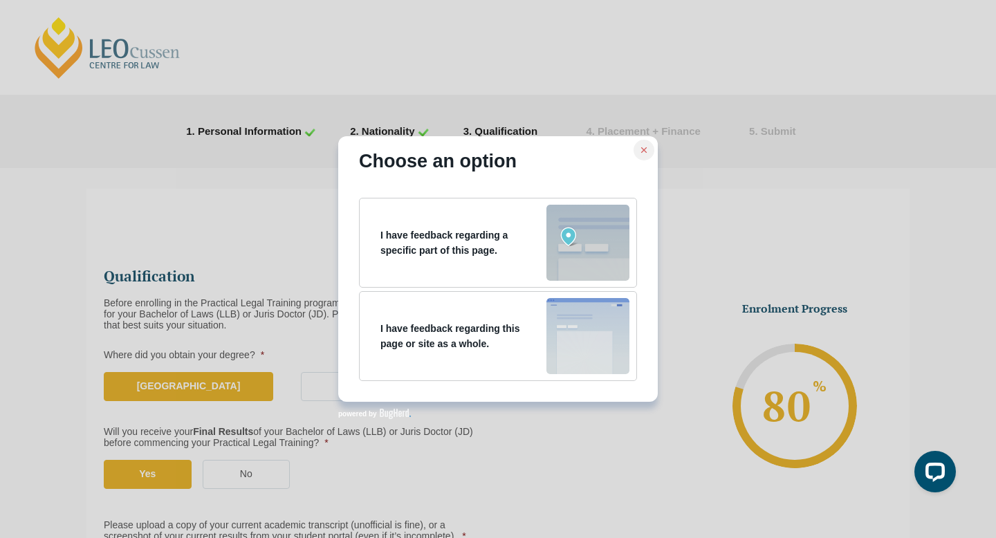
click at [642, 147] on icon at bounding box center [644, 150] width 10 height 10
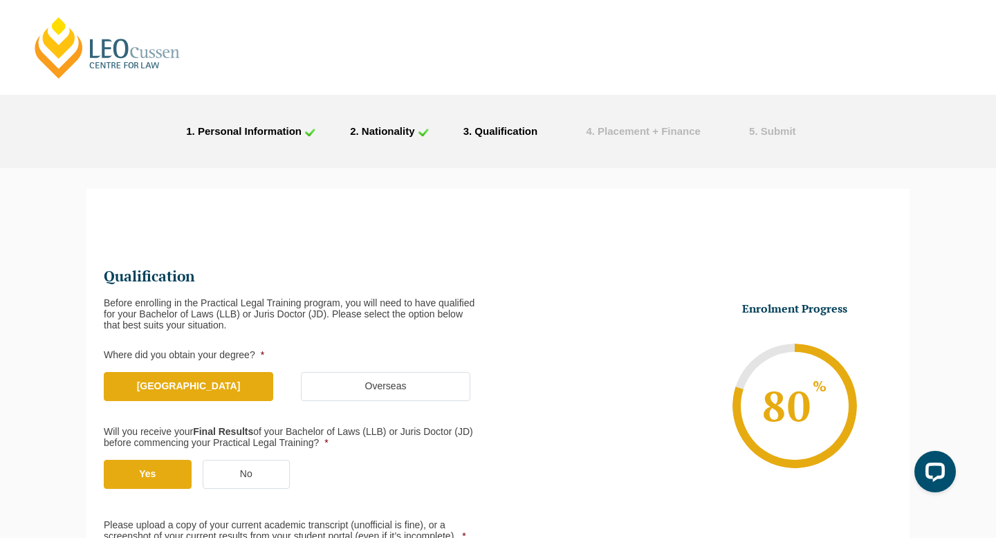
click at [642, 147] on div "STEP 1 . Personal Information 2 . Nationality 3 . Qualification 4 . Placement +…" at bounding box center [498, 131] width 996 height 73
click at [933, 523] on div "Send feedback" at bounding box center [944, 527] width 88 height 21
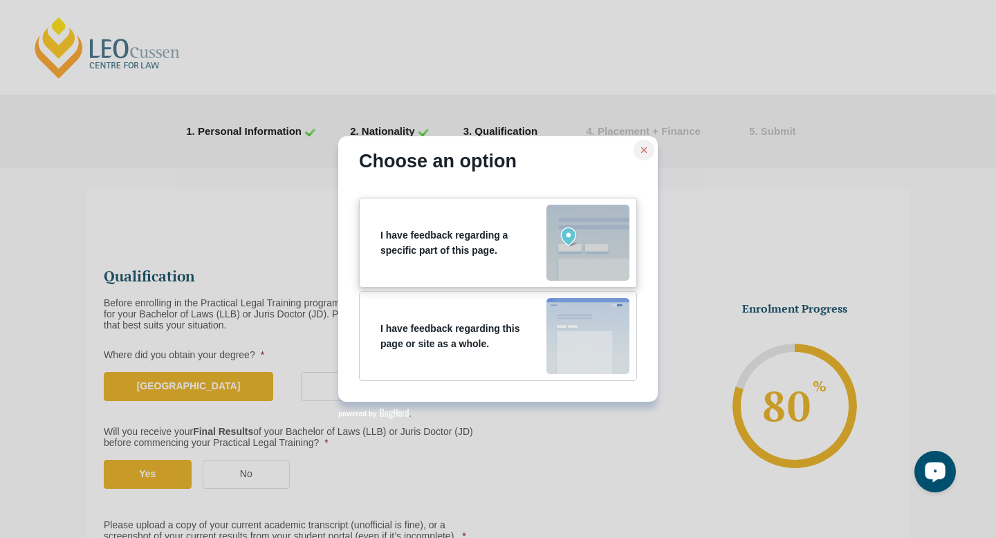
click at [503, 243] on p "I have feedback regarding a specific part of this page." at bounding box center [463, 242] width 166 height 30
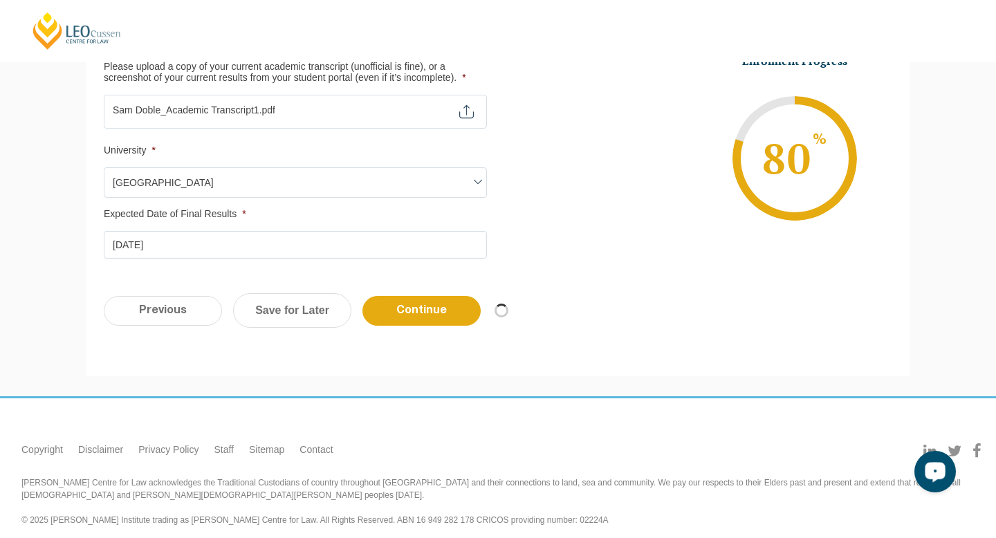
scroll to position [460, 0]
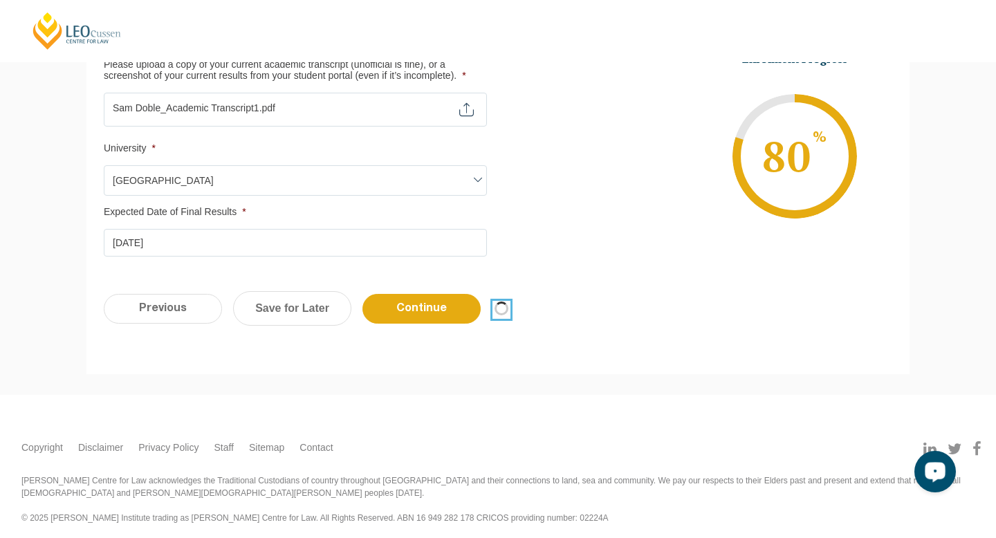
click at [505, 312] on div at bounding box center [498, 269] width 996 height 538
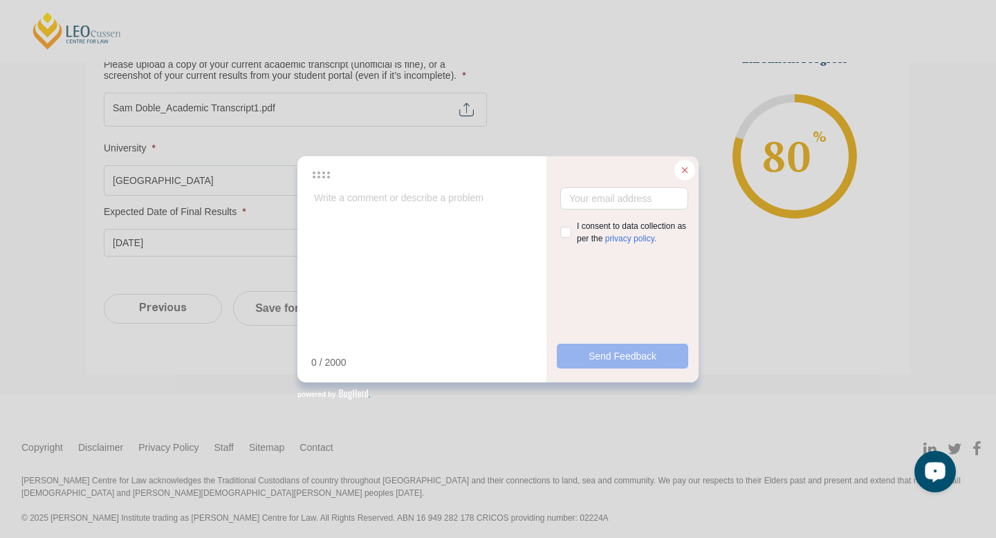
click at [466, 247] on textarea at bounding box center [421, 244] width 221 height 115
type textarea "N"
type textarea "U"
type textarea "Un"
type textarea "Una"
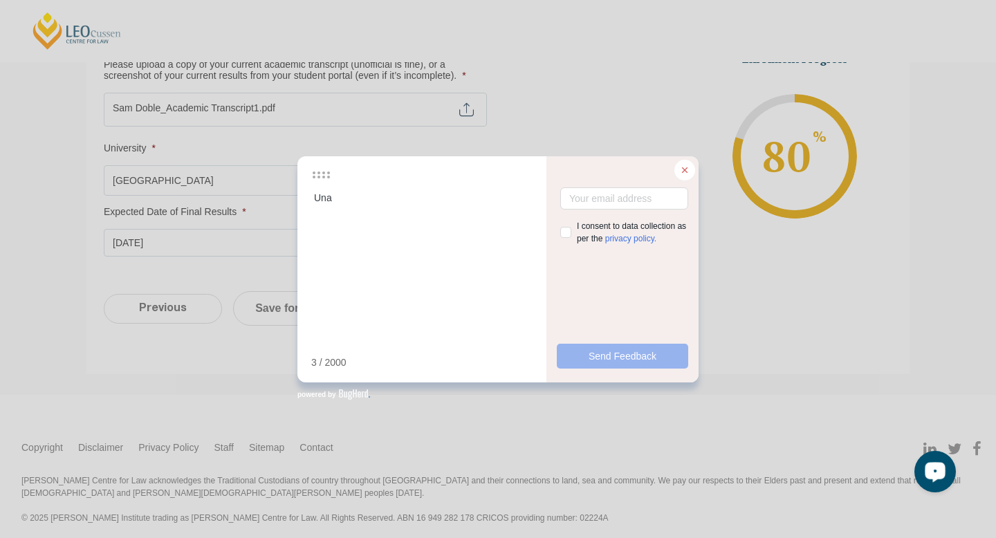
type textarea "Unab"
type textarea "Unable"
type textarea "Unable to"
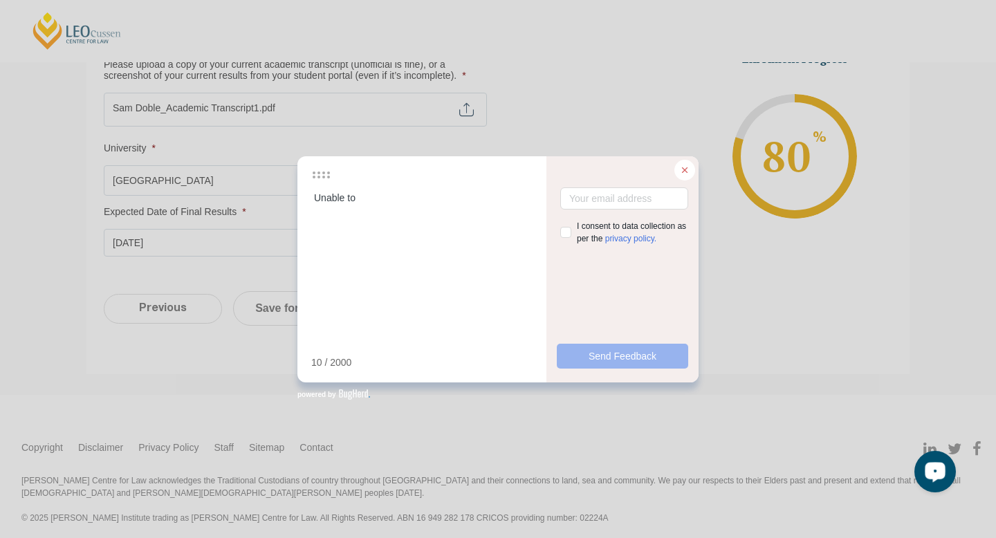
type textarea "Unable to l"
type textarea "Unable to le"
type textarea "Unable to lea"
type textarea "Unable to leave"
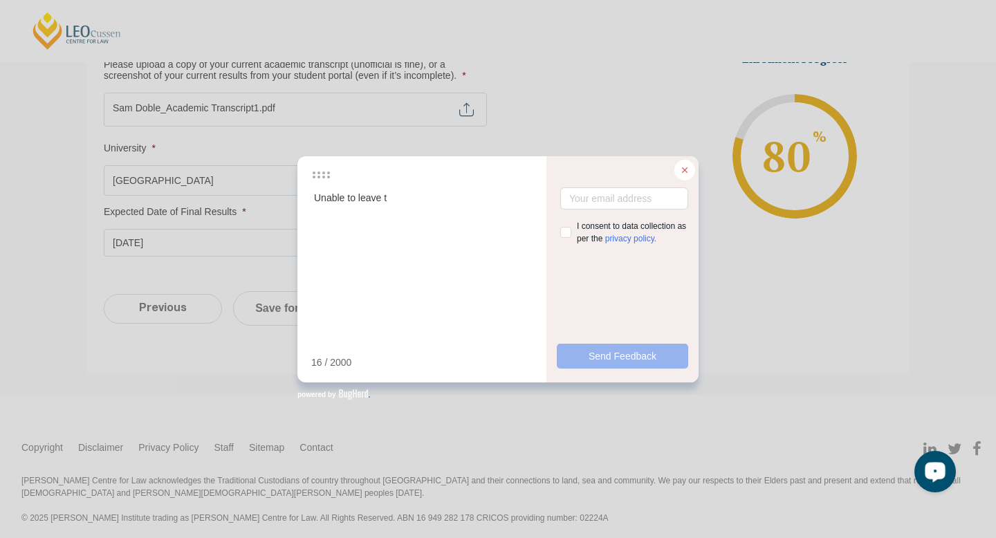
type textarea "Unable to leave th"
type textarea "Unable to leave thi"
type textarea "Unable to leave this"
type textarea "Unable to leave this p"
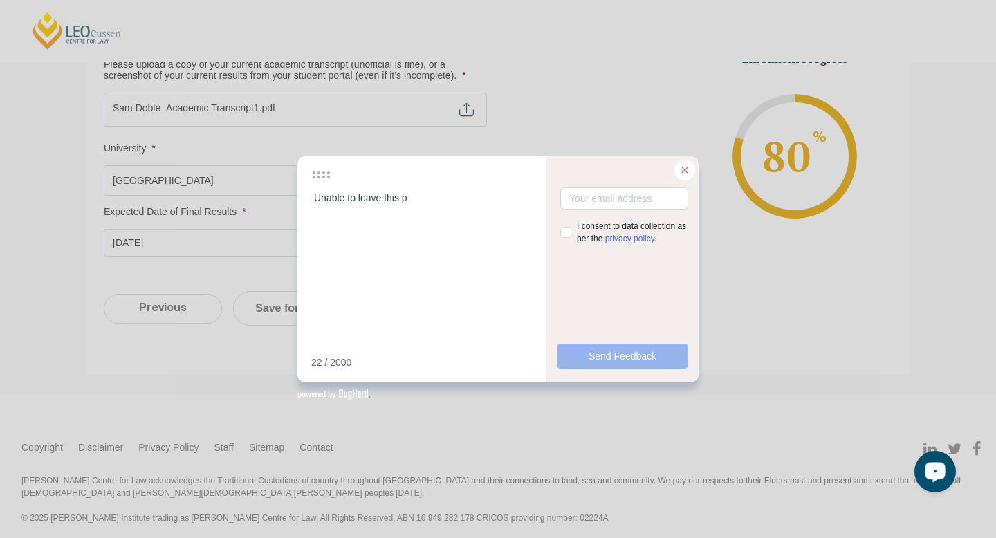
type textarea "Unable to leave this pa"
type textarea "Unable to leave this pag"
type textarea "Unable to leave this page"
click at [563, 234] on input "checkbox" at bounding box center [565, 232] width 11 height 11
checkbox input "true"
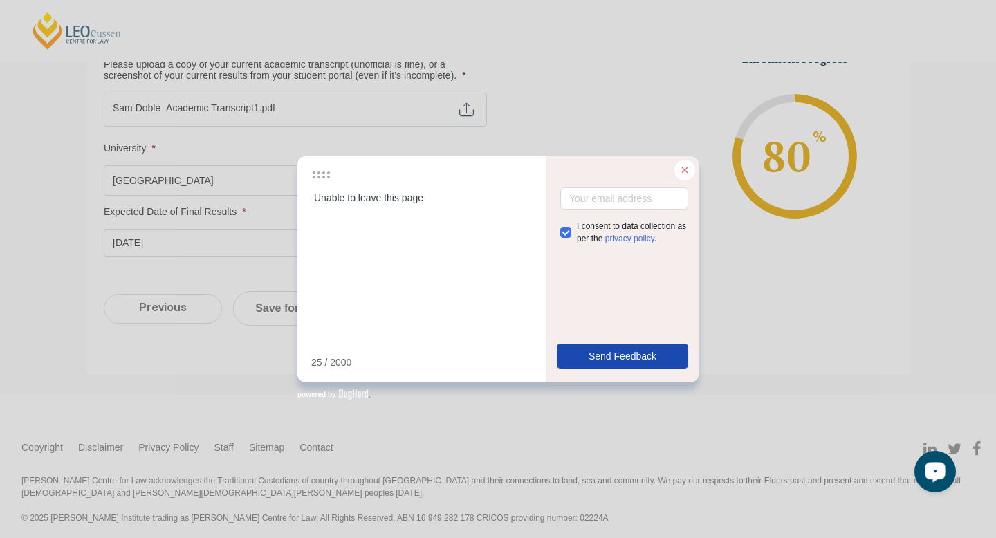
click at [604, 353] on span "Send Feedback" at bounding box center [622, 355] width 68 height 15
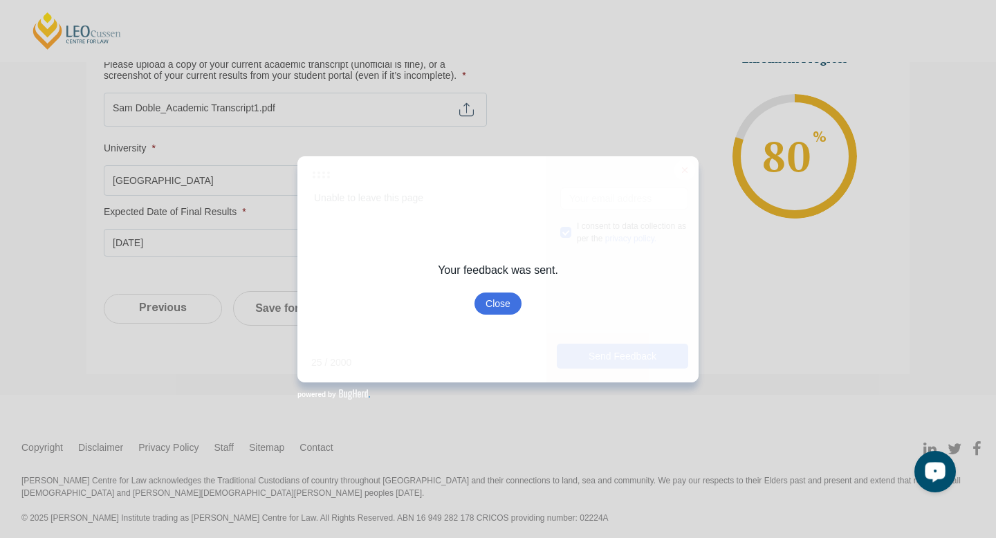
click at [495, 289] on div "Your feedback was sent. Close" at bounding box center [498, 268] width 120 height 91
click at [495, 296] on span "Close" at bounding box center [497, 303] width 25 height 15
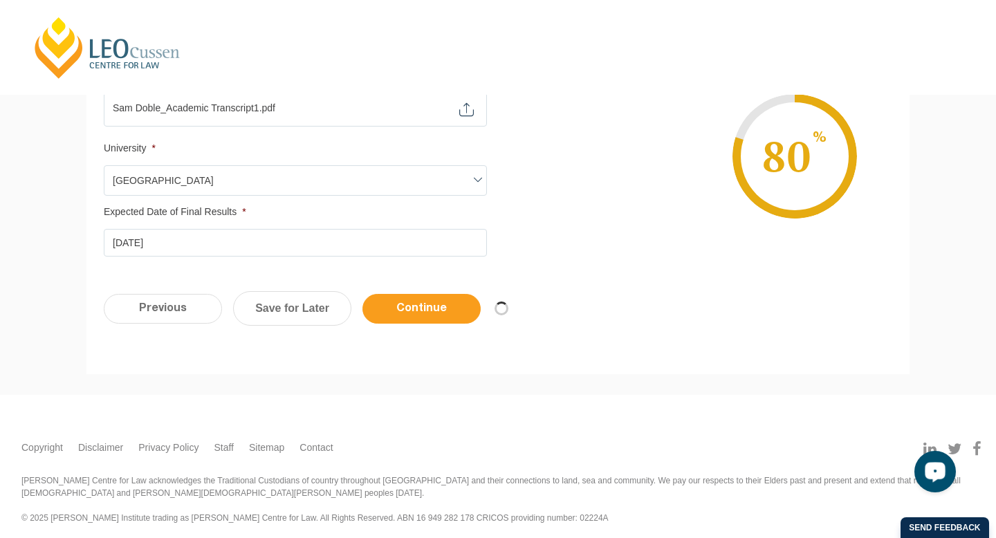
click at [395, 310] on input "Continue" at bounding box center [421, 309] width 118 height 30
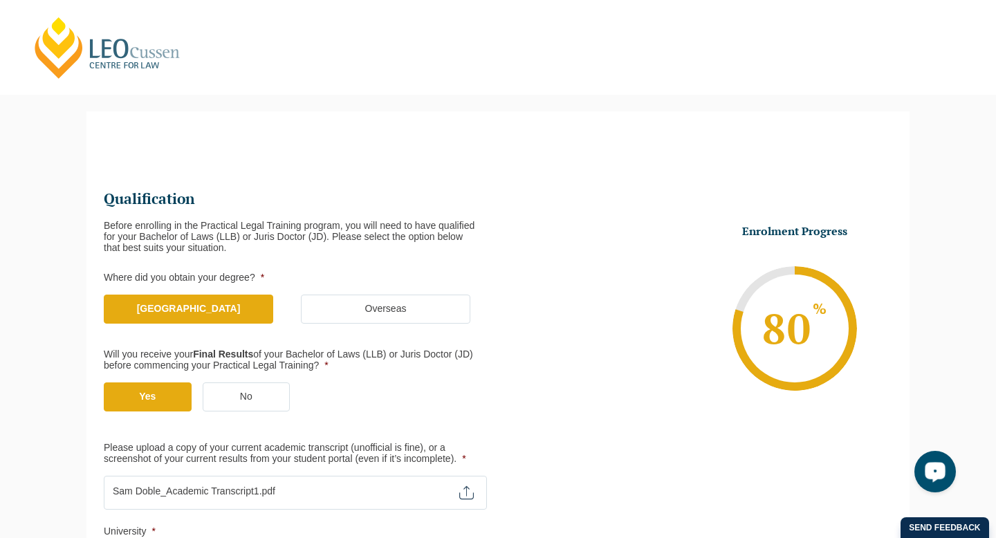
scroll to position [0, 0]
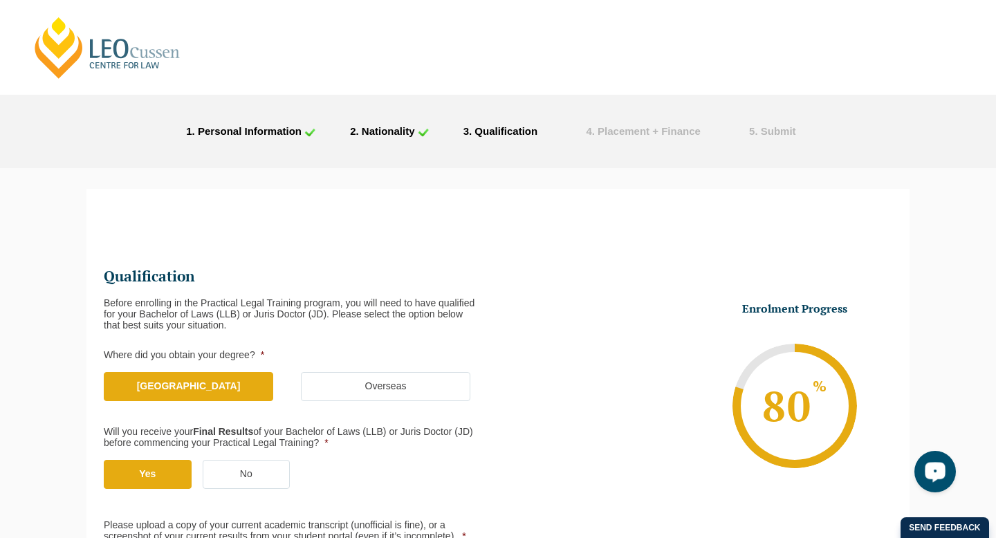
click at [629, 124] on li "4 . Placement + Finance" at bounding box center [649, 131] width 163 height 18
click at [132, 64] on link "[PERSON_NAME] Centre for Law" at bounding box center [107, 47] width 153 height 65
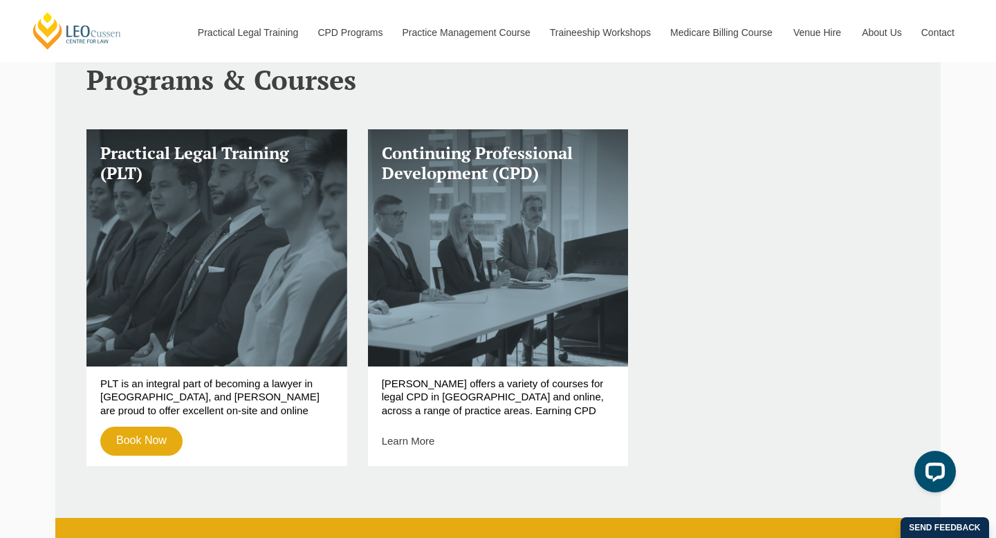
scroll to position [489, 0]
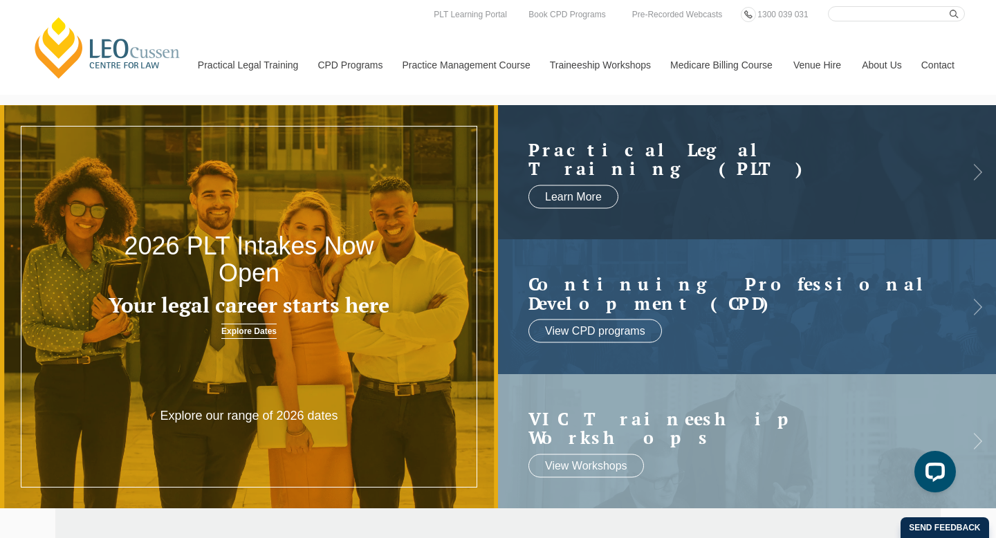
click at [264, 336] on link "Explore Dates" at bounding box center [248, 331] width 55 height 15
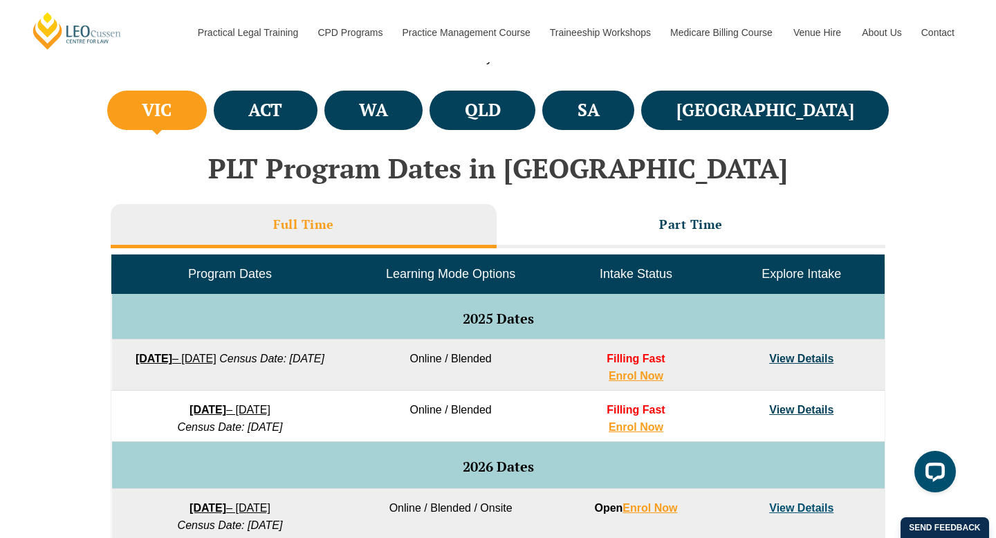
scroll to position [578, 0]
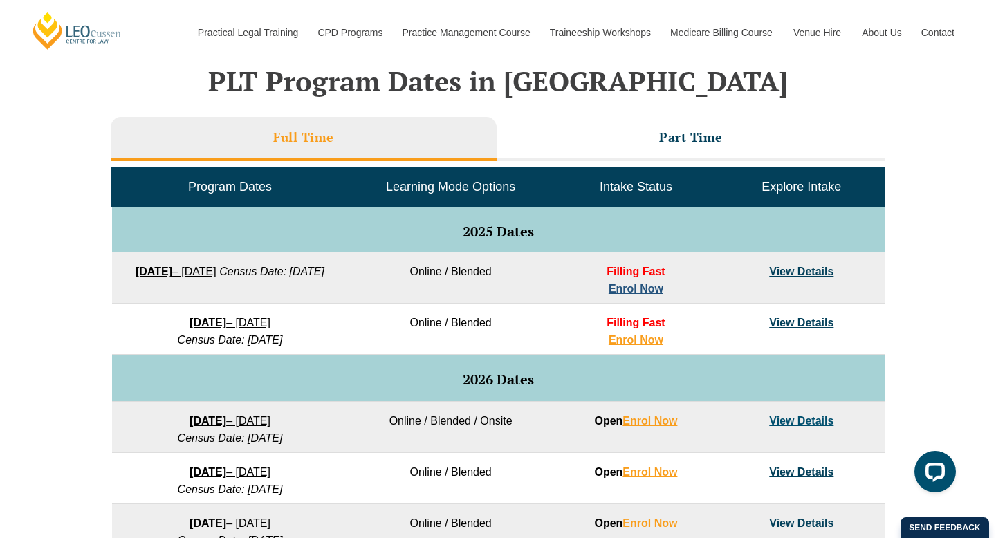
click at [652, 288] on link "Enrol Now" at bounding box center [635, 289] width 55 height 12
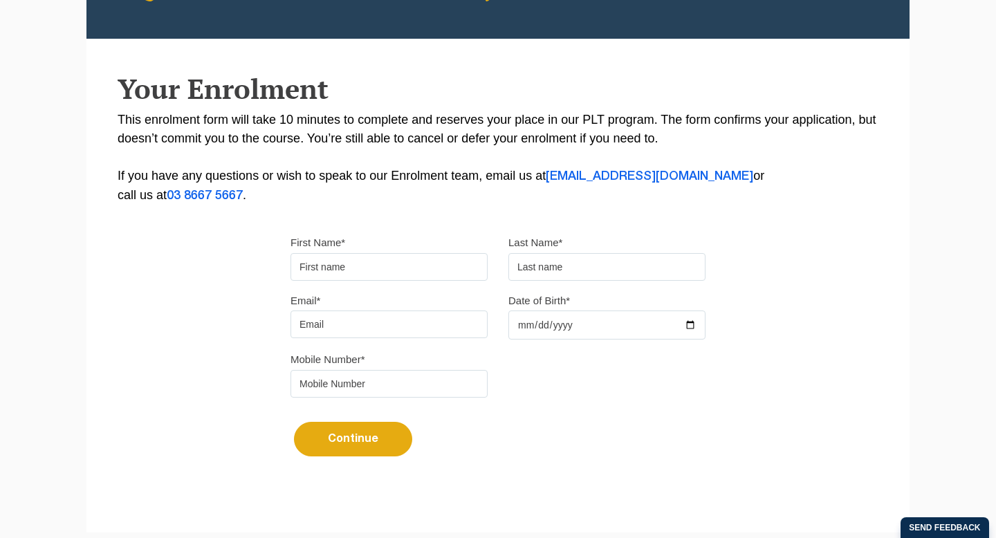
scroll to position [241, 0]
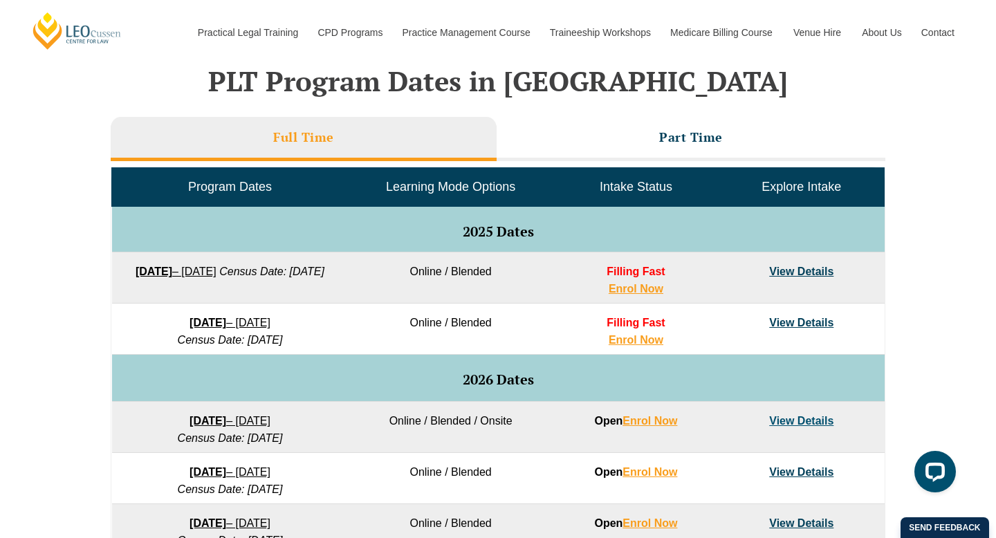
click at [264, 187] on span "Program Dates" at bounding box center [230, 187] width 84 height 14
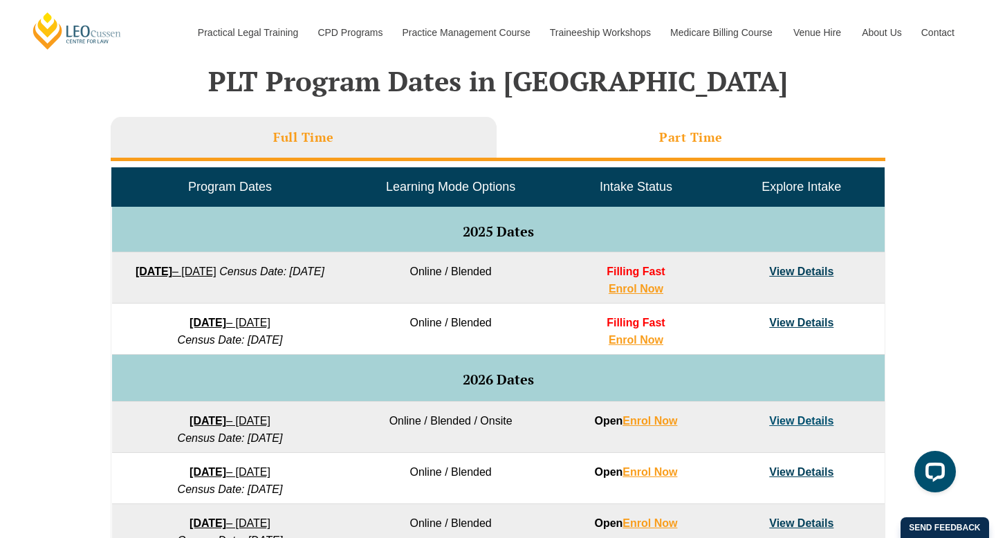
click at [684, 138] on h3 "Part Time" at bounding box center [691, 137] width 64 height 16
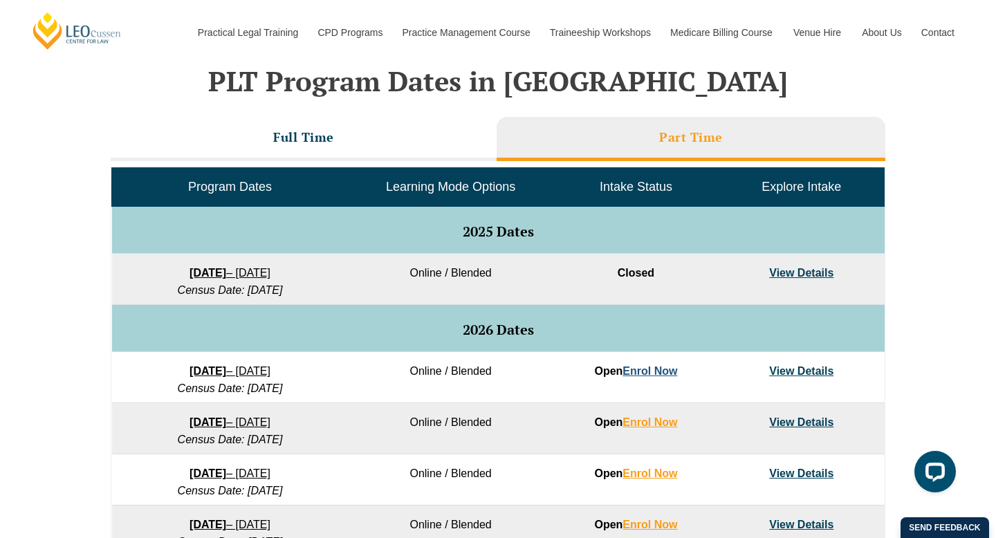
click at [671, 372] on link "Enrol Now" at bounding box center [649, 371] width 55 height 12
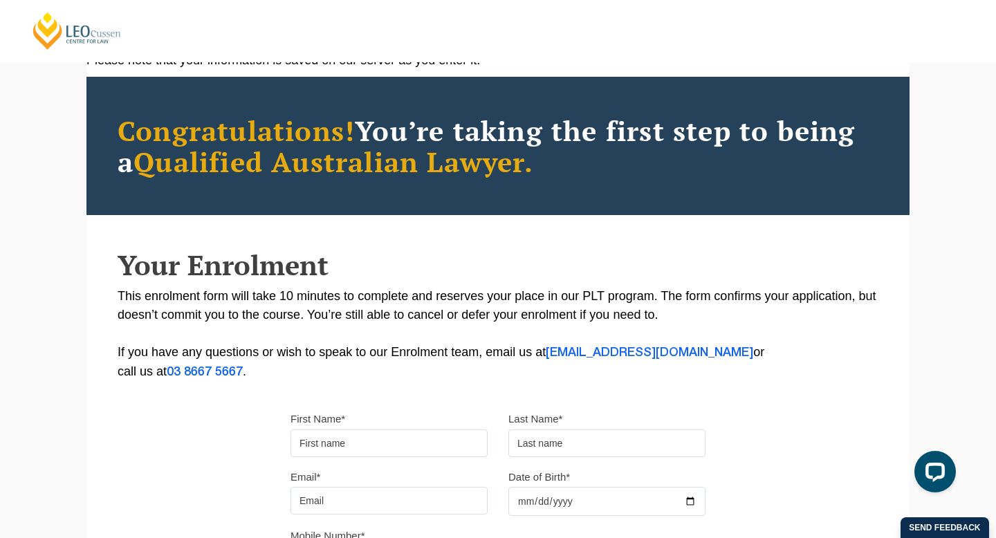
scroll to position [73, 0]
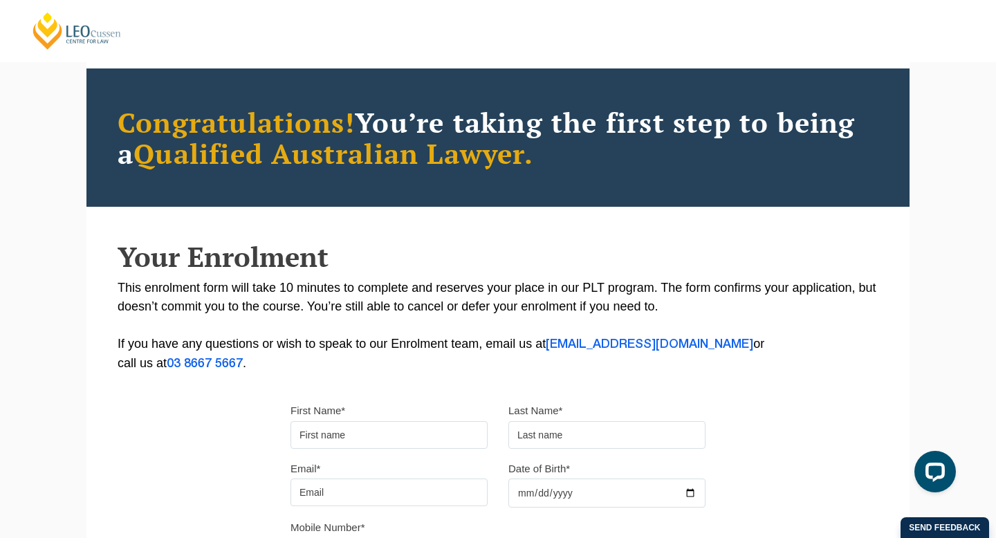
click at [411, 424] on input "First Name*" at bounding box center [388, 435] width 197 height 28
type input "[PERSON_NAME]"
type input "Doble"
type input "[EMAIL_ADDRESS][DOMAIN_NAME]"
type input "0481677905"
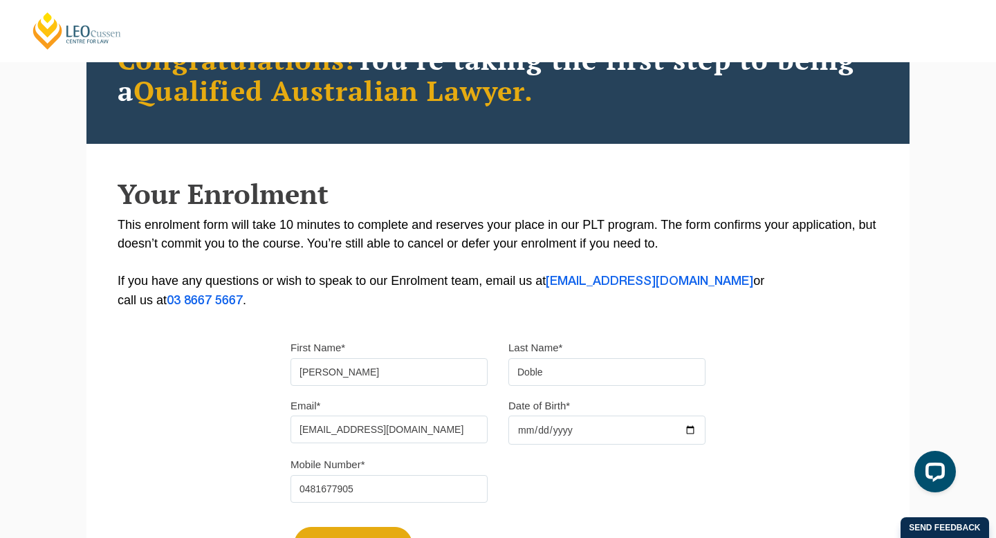
scroll to position [277, 0]
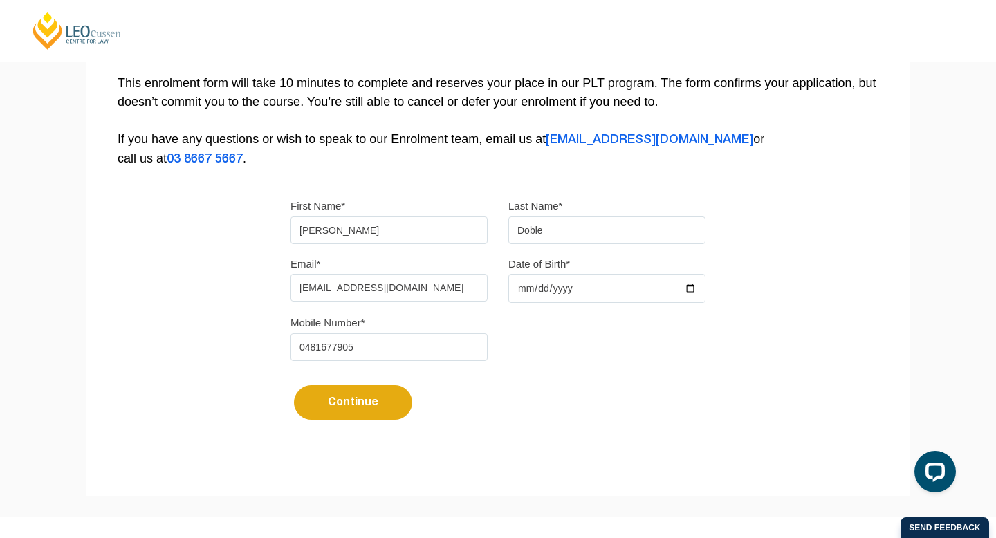
click at [574, 301] on input "Date of Birth*" at bounding box center [606, 288] width 197 height 29
type input "[DATE]"
click at [379, 409] on button "Continue" at bounding box center [353, 402] width 118 height 35
select select
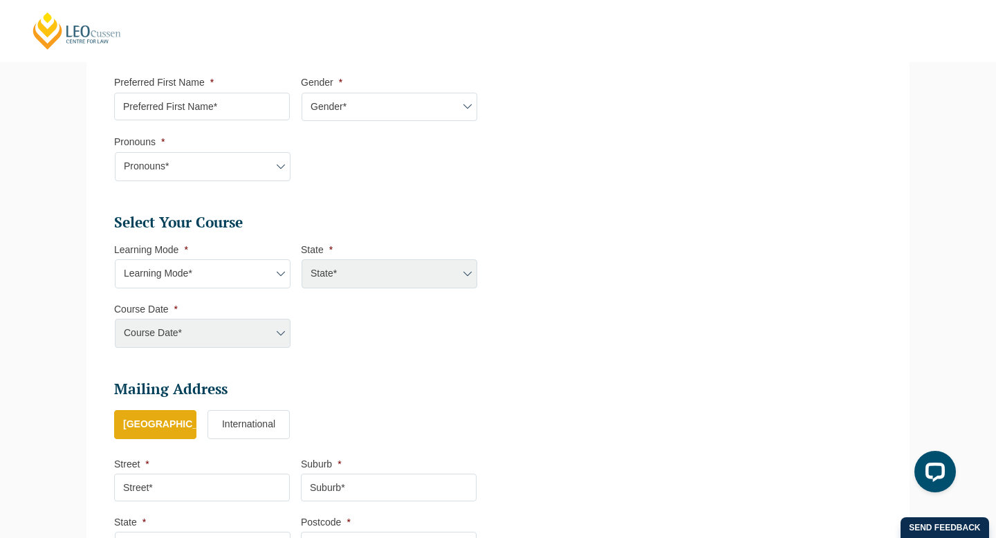
scroll to position [690, 0]
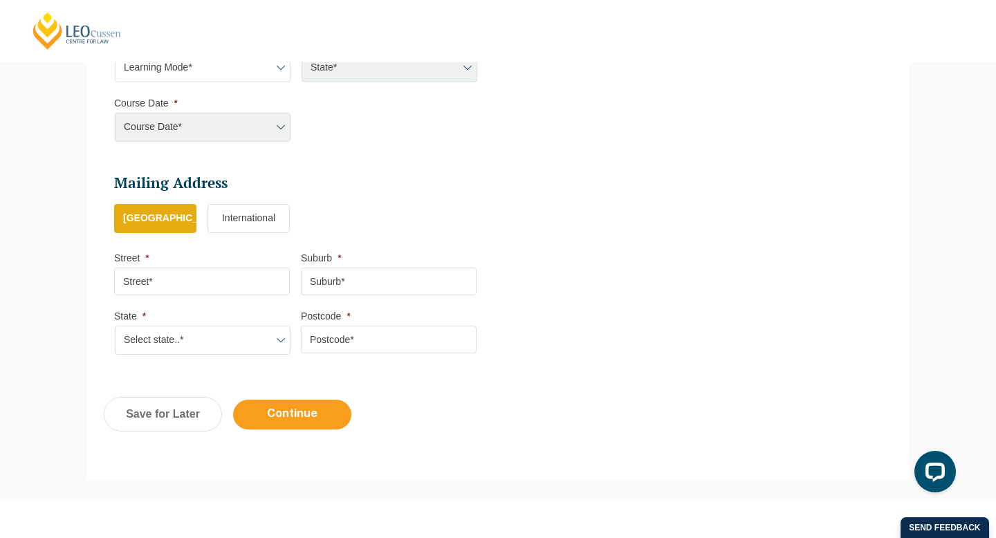
click at [333, 419] on input "Continue" at bounding box center [292, 415] width 118 height 30
select select
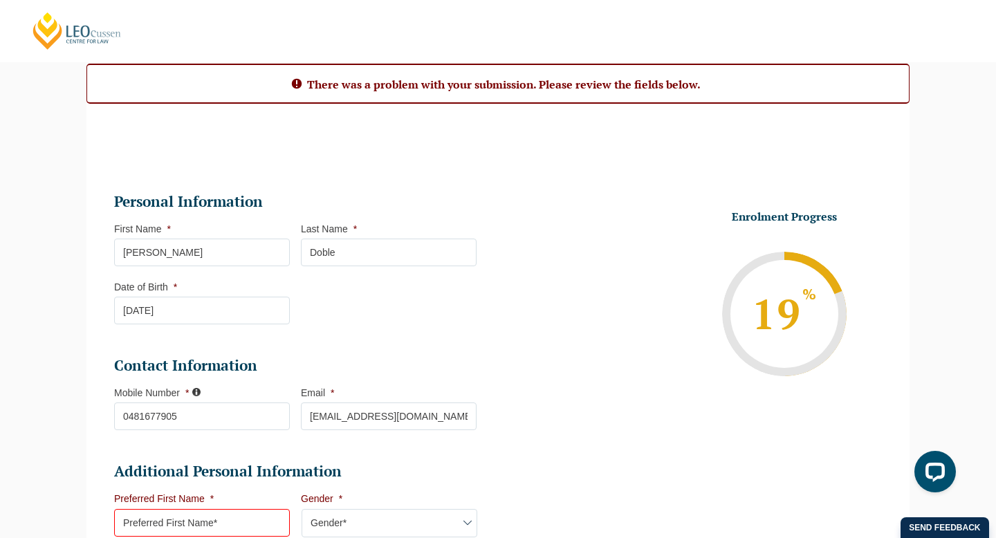
scroll to position [126, 0]
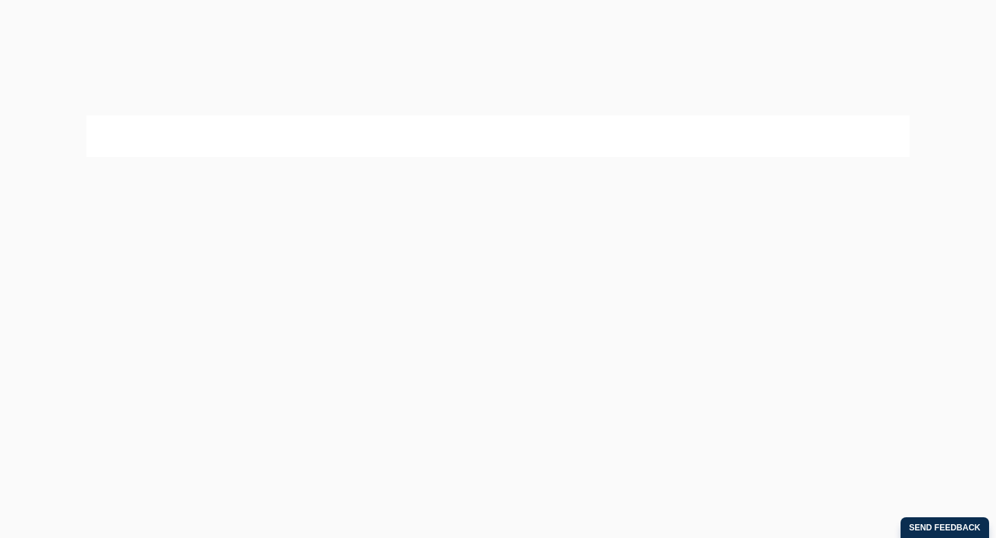
select select "Online Part Time Learning"
select select "National ([GEOGRAPHIC_DATA]/[GEOGRAPHIC_DATA], [GEOGRAPHIC_DATA], [GEOGRAPHIC_D…"
select select
select select "[DATE] ([DATE] to [DATE])"
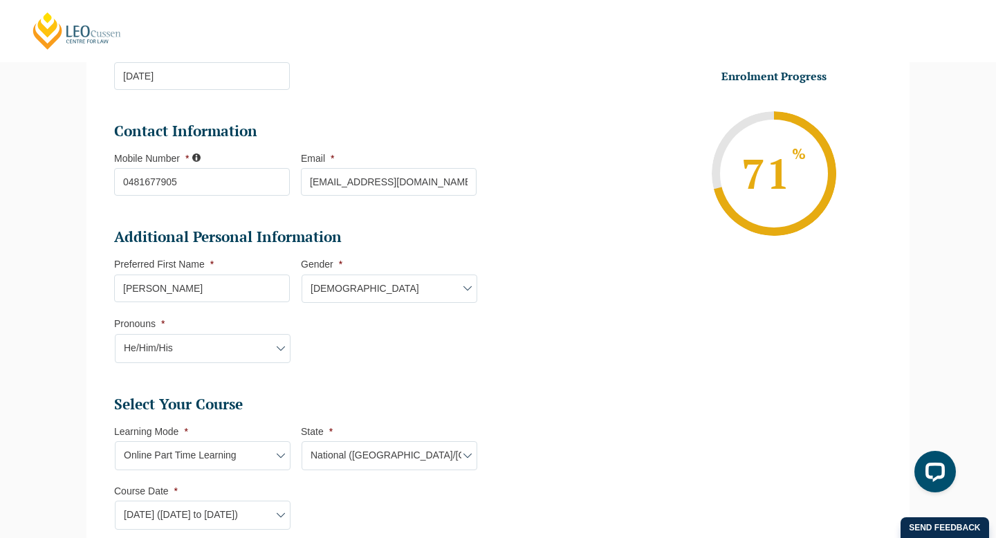
scroll to position [922, 0]
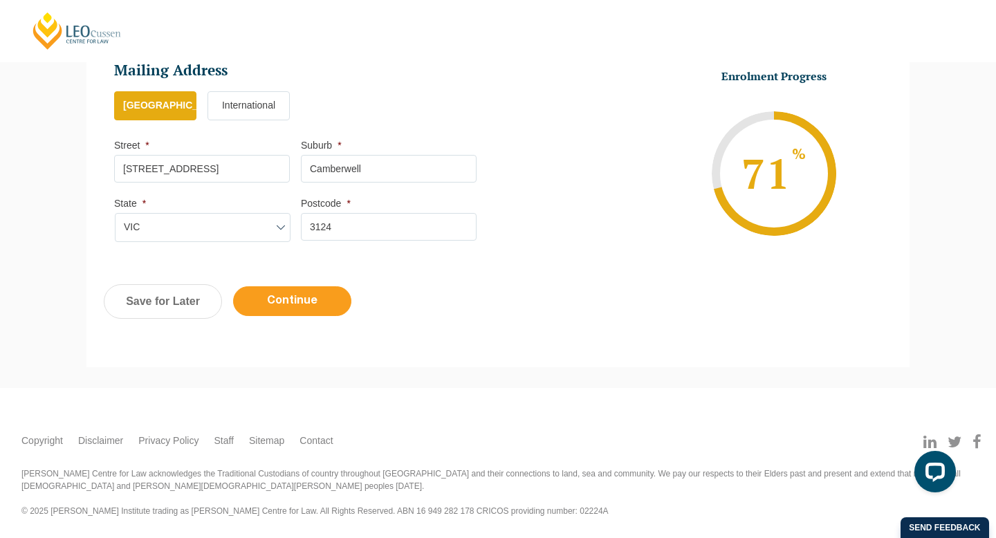
click at [302, 312] on input "Continue" at bounding box center [292, 301] width 118 height 30
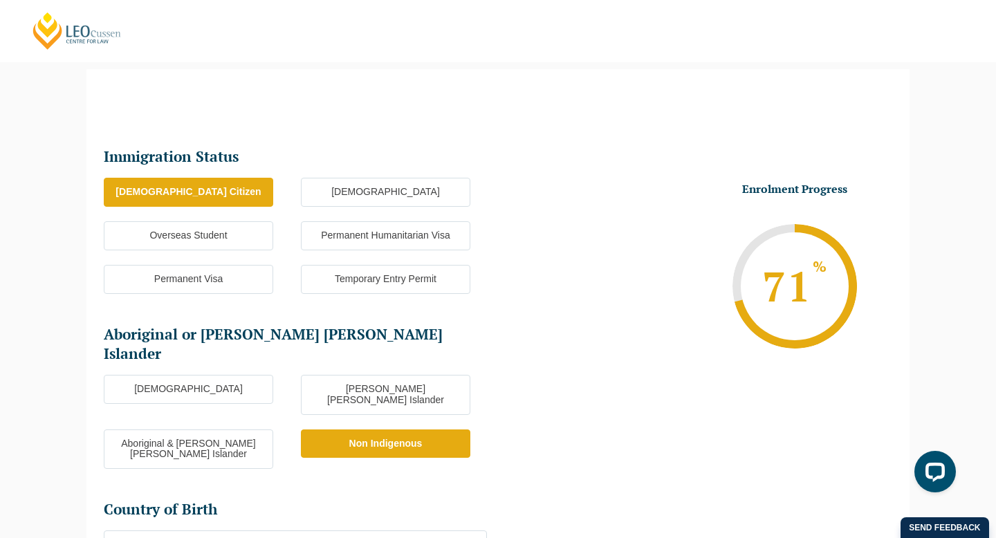
scroll to position [516, 0]
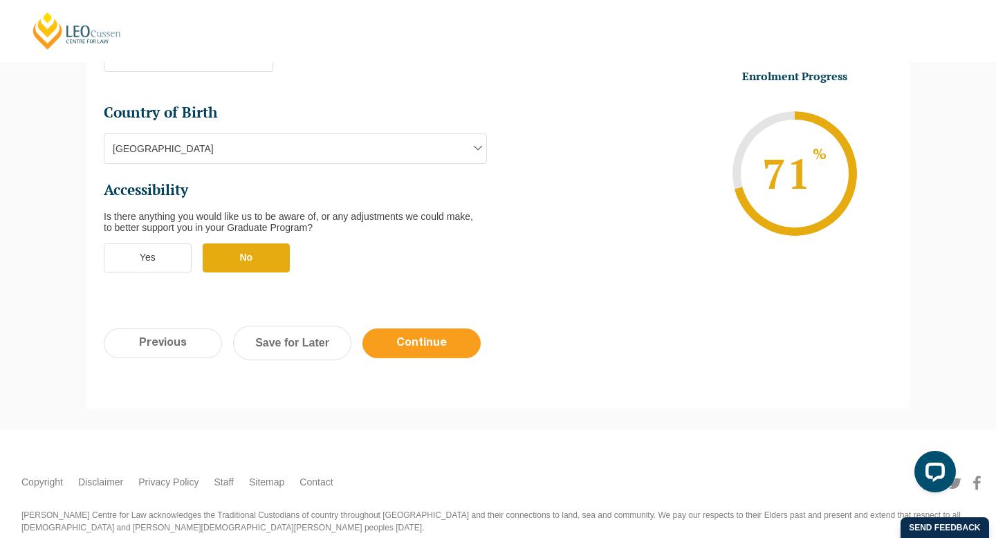
click at [405, 328] on input "Continue" at bounding box center [421, 343] width 118 height 30
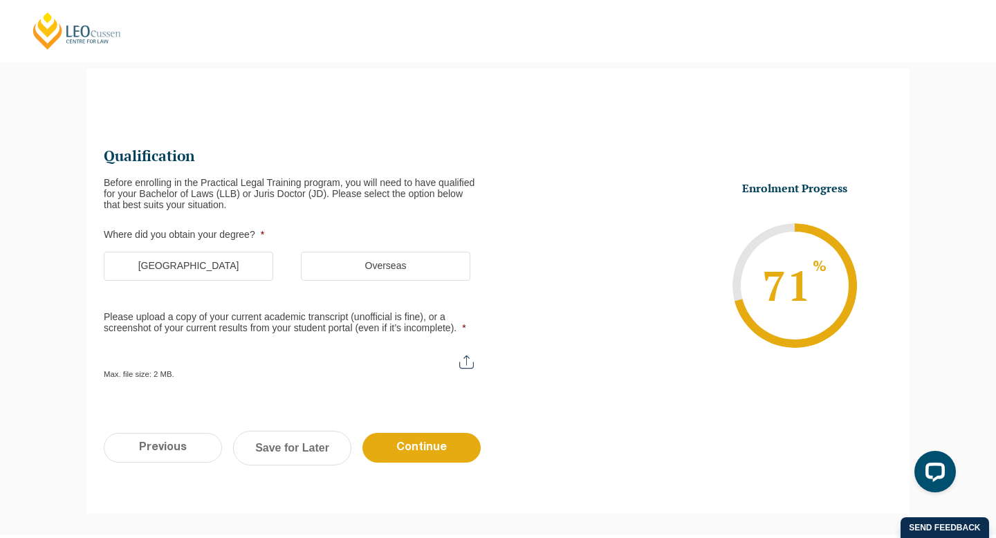
scroll to position [120, 0]
click at [226, 271] on label "Australia" at bounding box center [188, 266] width 169 height 29
click at [0, 0] on input "Australia" at bounding box center [0, 0] width 0 height 0
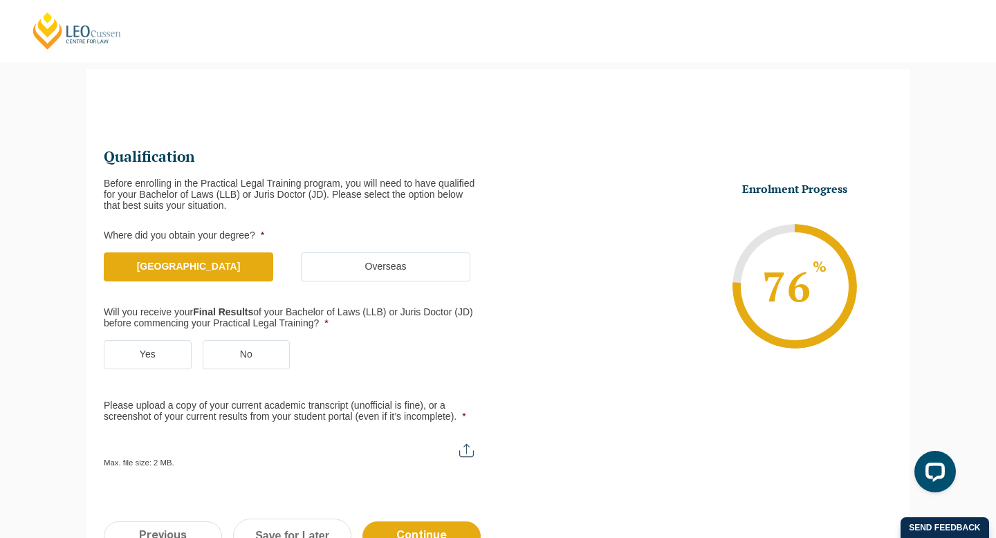
click at [169, 357] on label "Yes" at bounding box center [148, 354] width 88 height 29
click at [0, 0] on input "Yes" at bounding box center [0, 0] width 0 height 0
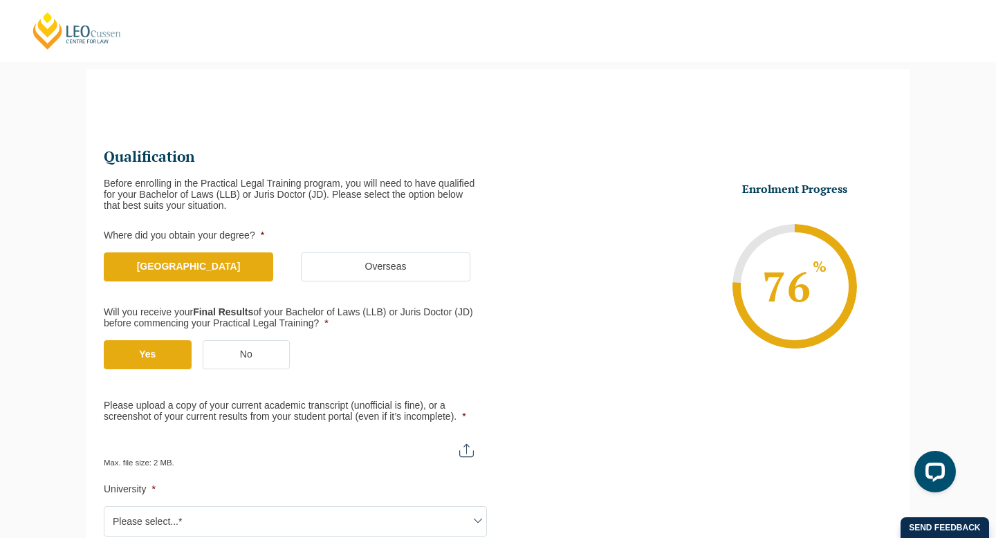
click at [245, 440] on input "Please upload a copy of your current academic transcript (unofficial is fine), …" at bounding box center [295, 445] width 383 height 24
type input "C:\fakepath\Sam Doble_Academic Transcript.pdf"
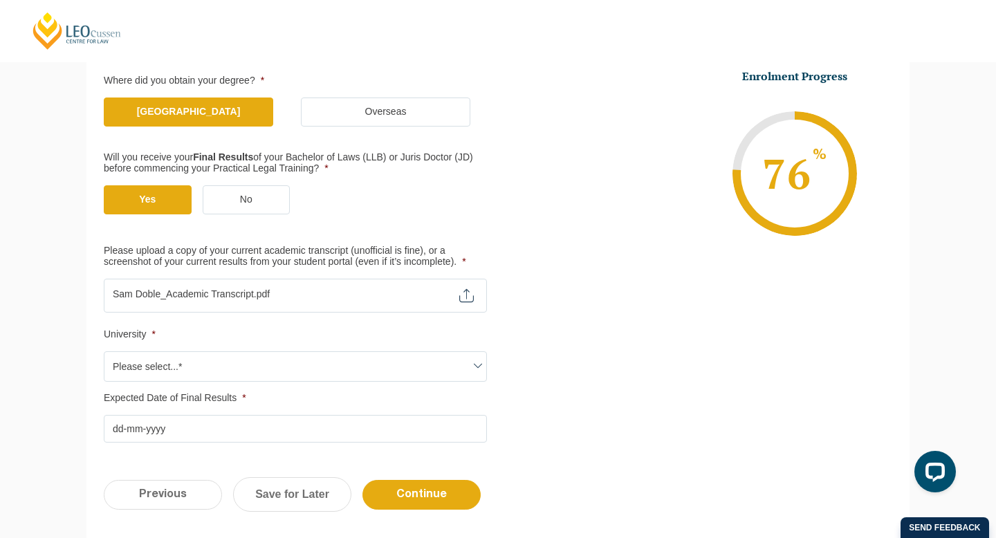
scroll to position [321, 0]
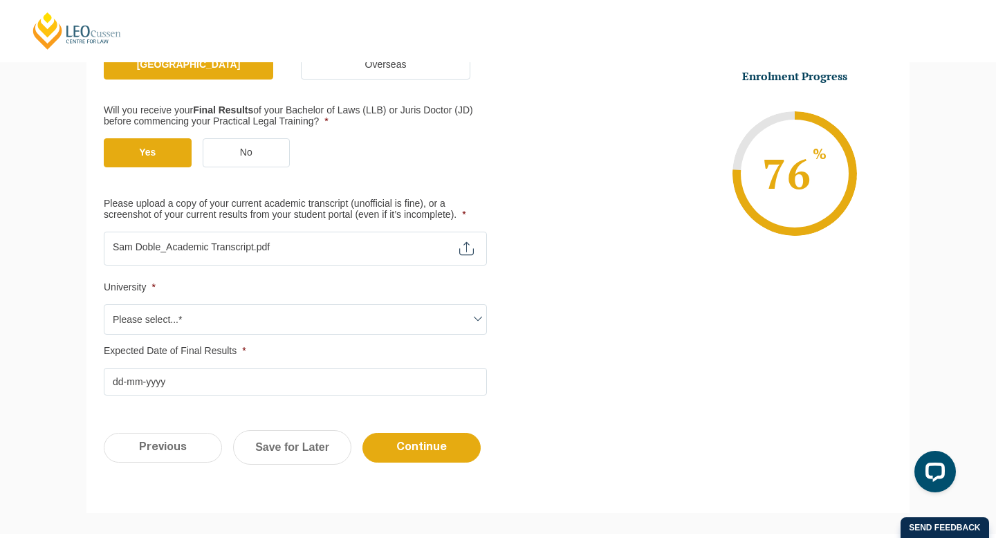
click at [214, 328] on span "Please select...*" at bounding box center [295, 319] width 382 height 29
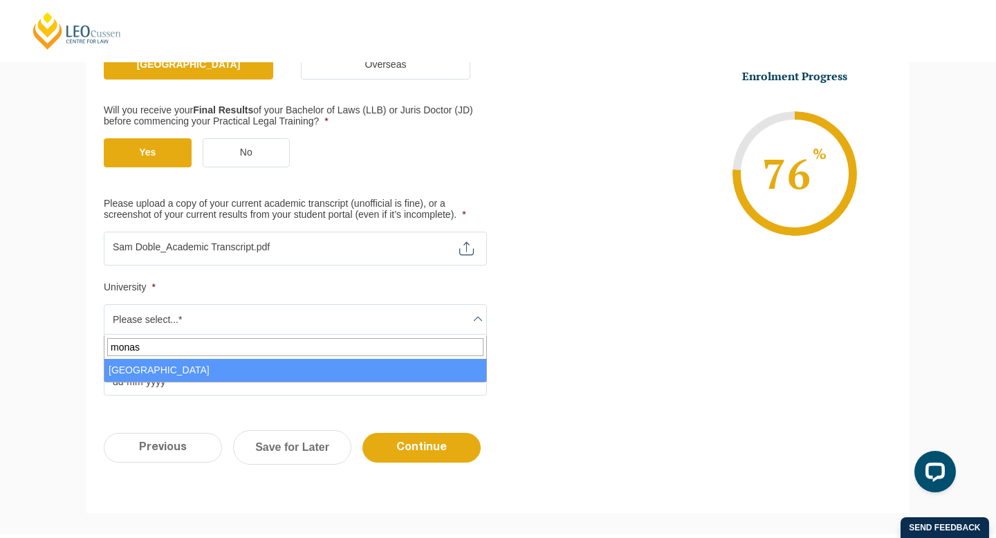
type input "monash"
select select "Monash University"
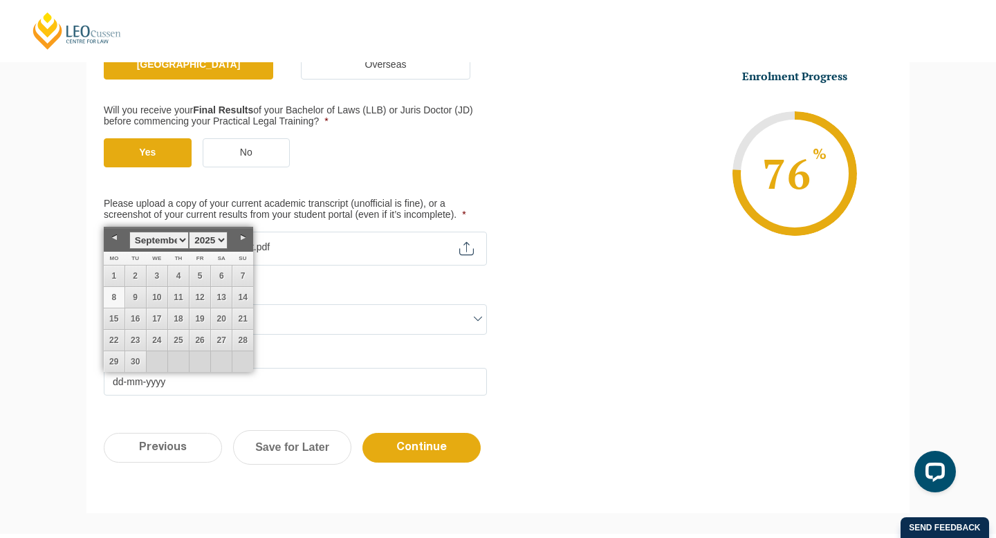
click at [112, 293] on link "8" at bounding box center [114, 297] width 21 height 21
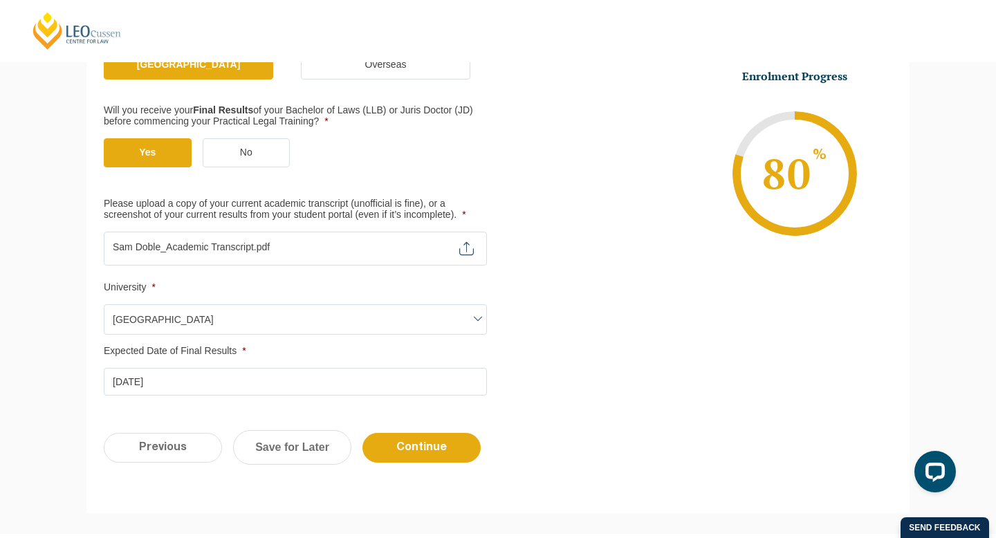
click at [111, 382] on input "08-09-2025" at bounding box center [295, 382] width 383 height 28
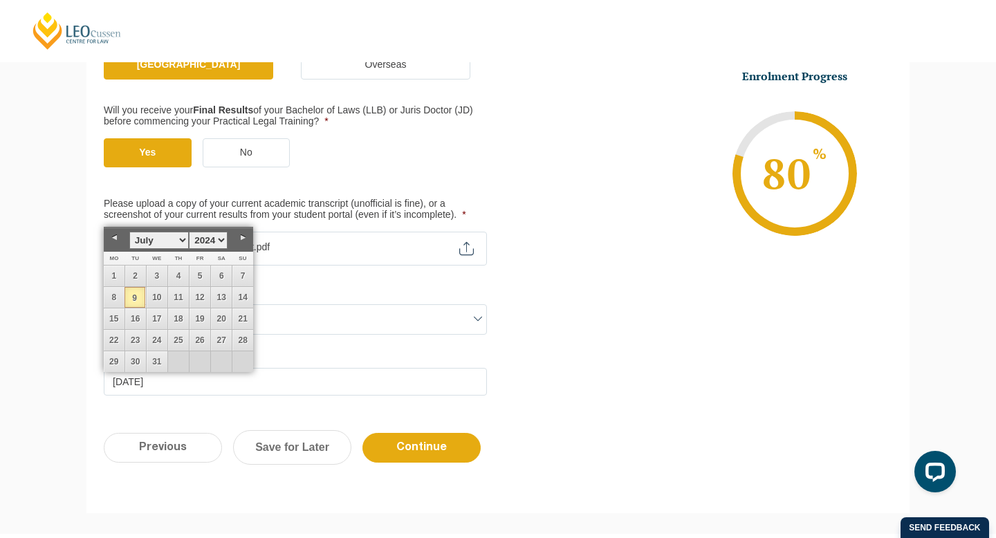
type input "09-07-2024"
click at [137, 296] on link "9" at bounding box center [134, 297] width 21 height 21
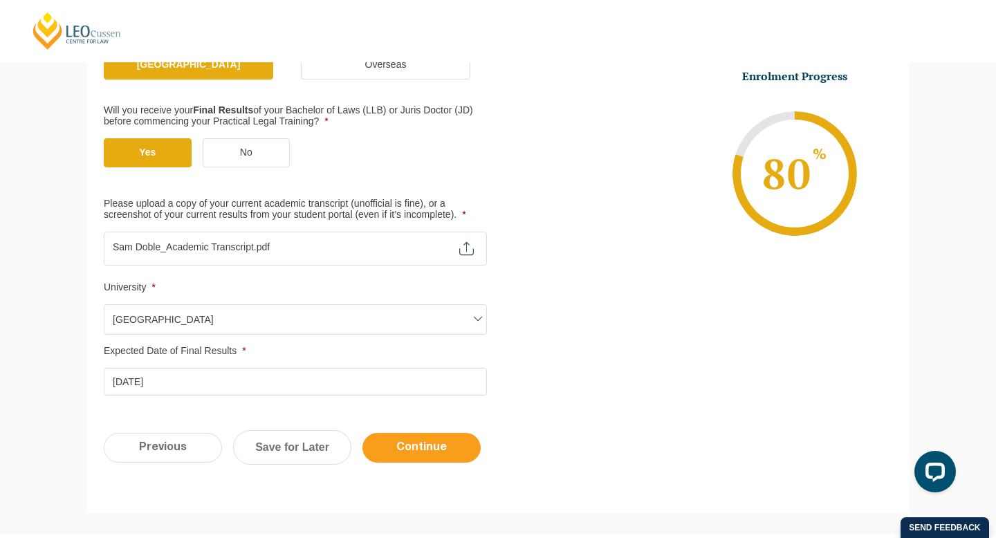
click at [418, 452] on input "Continue" at bounding box center [421, 448] width 118 height 30
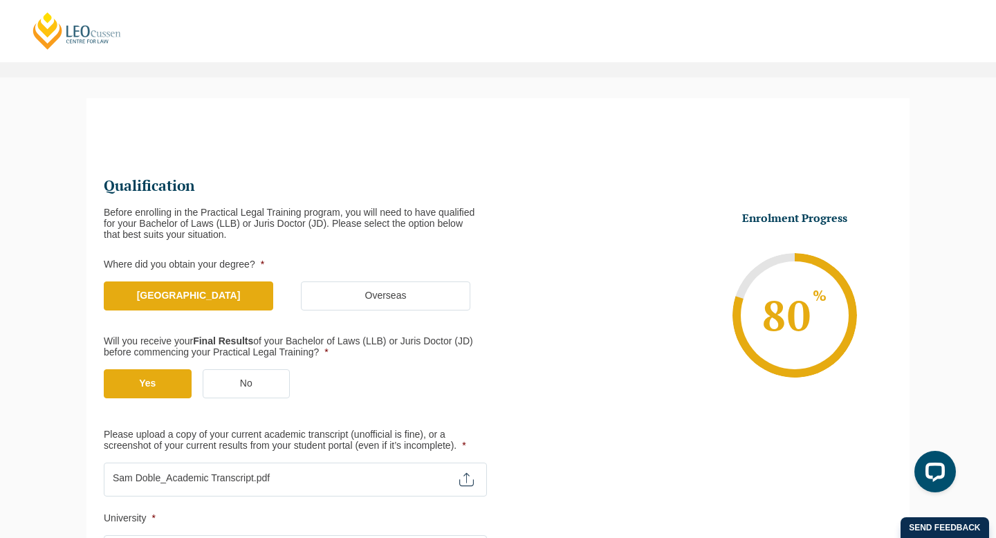
scroll to position [0, 0]
